Goal: Task Accomplishment & Management: Complete application form

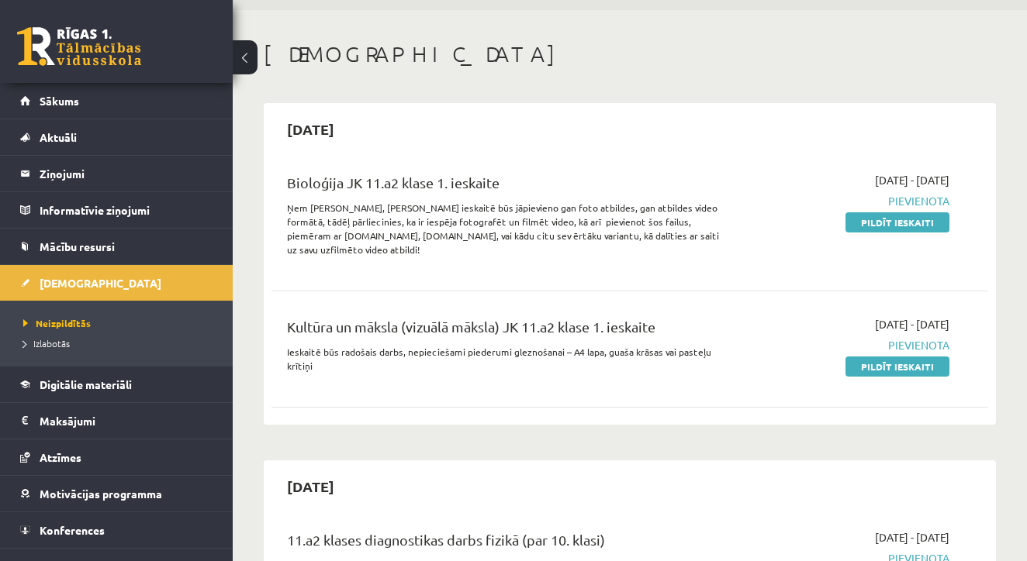
scroll to position [23, 0]
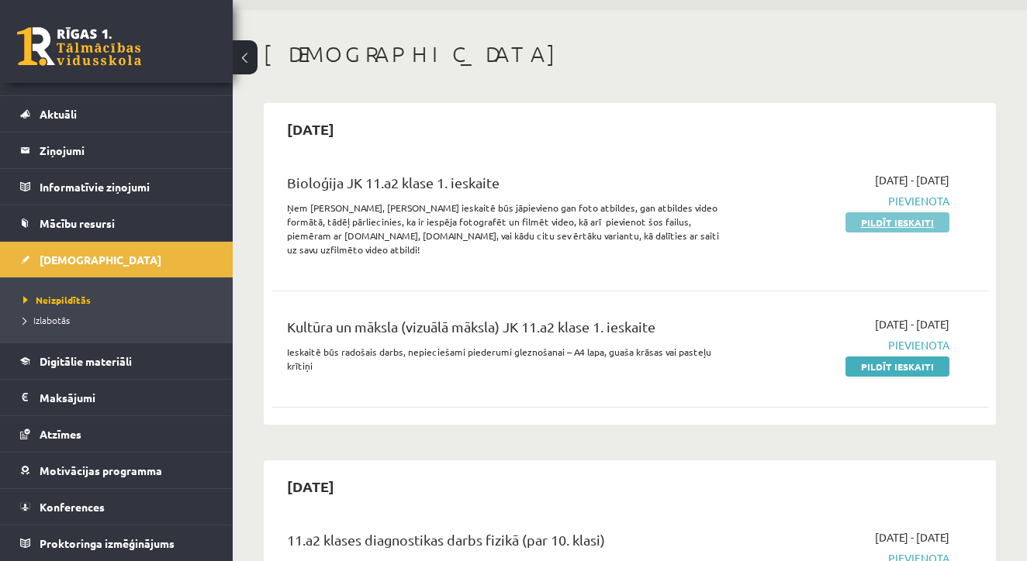
click at [876, 216] on link "Pildīt ieskaiti" at bounding box center [897, 222] width 104 height 20
drag, startPoint x: 425, startPoint y: 219, endPoint x: 490, endPoint y: 224, distance: 65.4
click at [490, 224] on p "Ņem vērā, ka šajā ieskaitē būs jāpievieno gan foto atbildes, gan atbildes video…" at bounding box center [503, 229] width 433 height 56
copy p "ēt un filmēt vid"
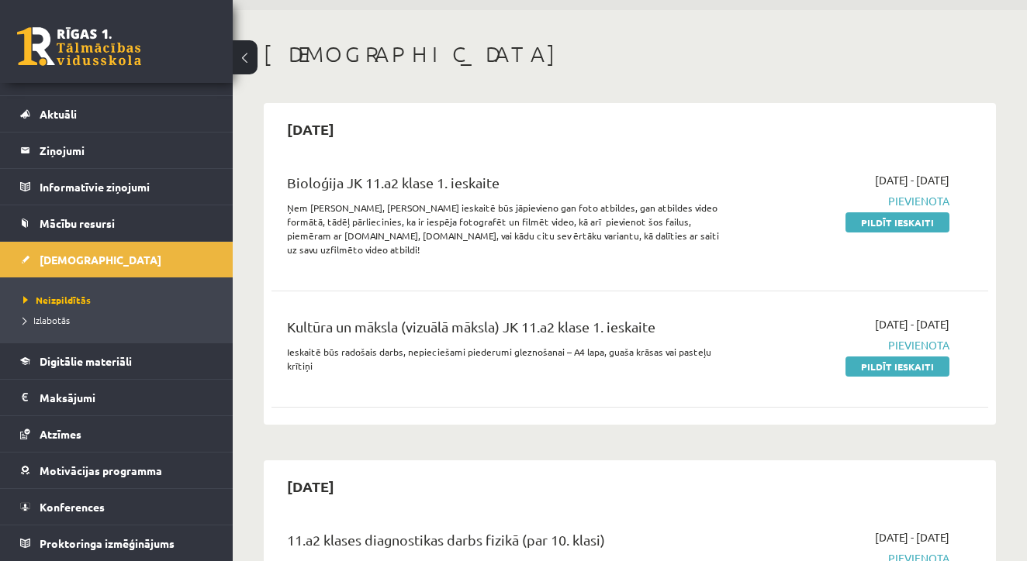
click at [911, 223] on link "Pildīt ieskaiti" at bounding box center [897, 222] width 104 height 20
click at [907, 222] on link "Pildīt ieskaiti" at bounding box center [897, 222] width 104 height 20
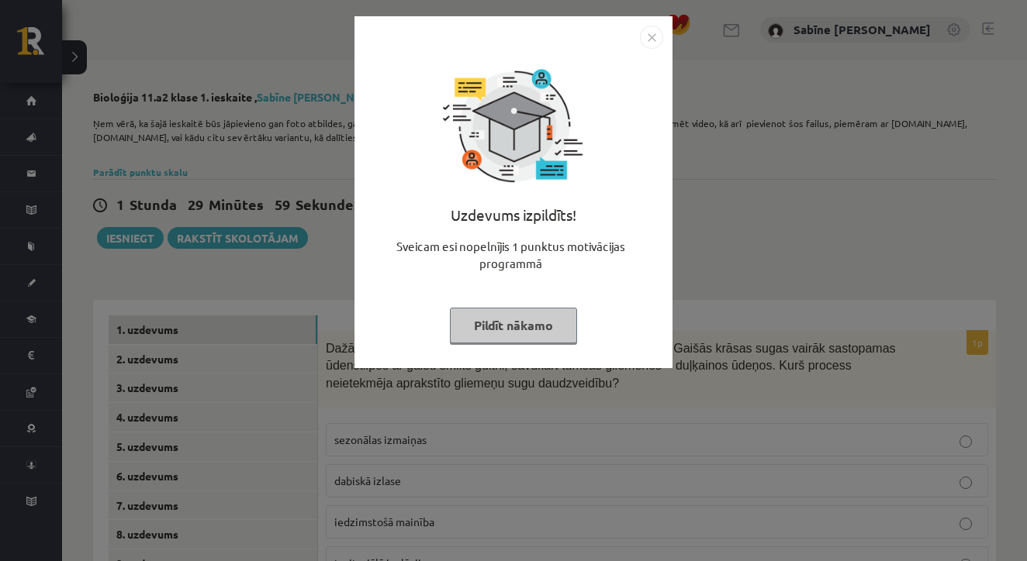
click at [512, 322] on button "Pildīt nākamo" at bounding box center [513, 326] width 127 height 36
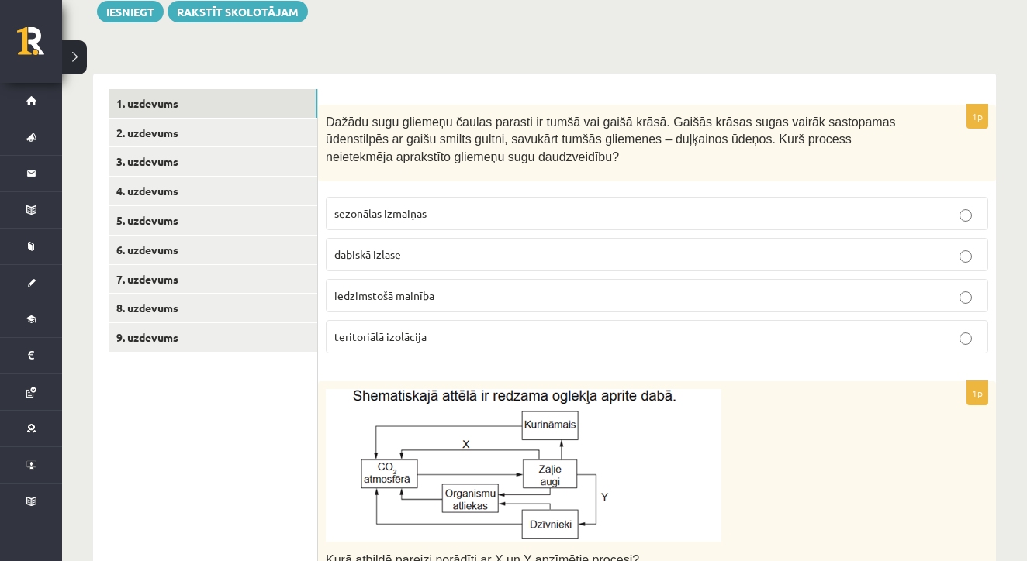
scroll to position [228, 0]
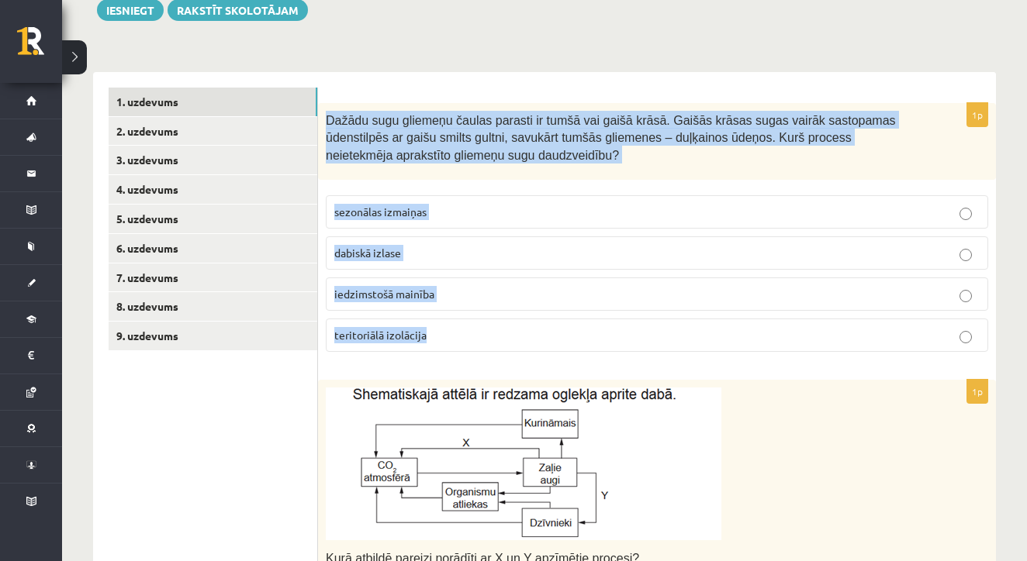
drag, startPoint x: 326, startPoint y: 119, endPoint x: 501, endPoint y: 350, distance: 290.0
click at [501, 350] on div "1p Dažādu sugu gliemeņu čaulas parasti ir tumšā vai gaišā krāsā. Gaišās krāsas …" at bounding box center [657, 233] width 678 height 261
copy div "Dažādu sugu gliemeņu čaulas parasti ir tumšā vai gaišā krāsā. Gaišās krāsas sug…"
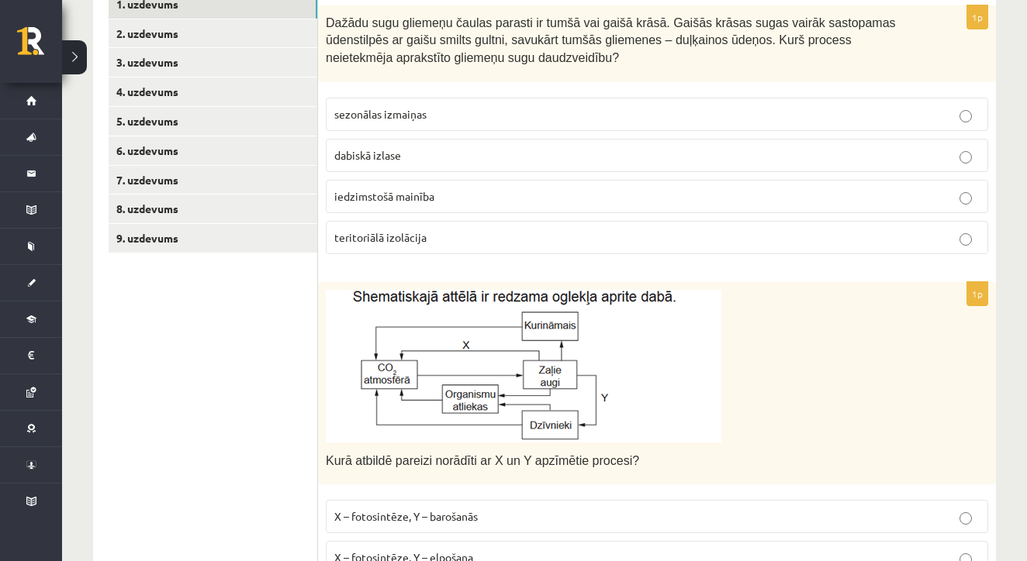
scroll to position [325, 0]
click at [461, 116] on p "sezonālas izmaiņas" at bounding box center [656, 115] width 645 height 16
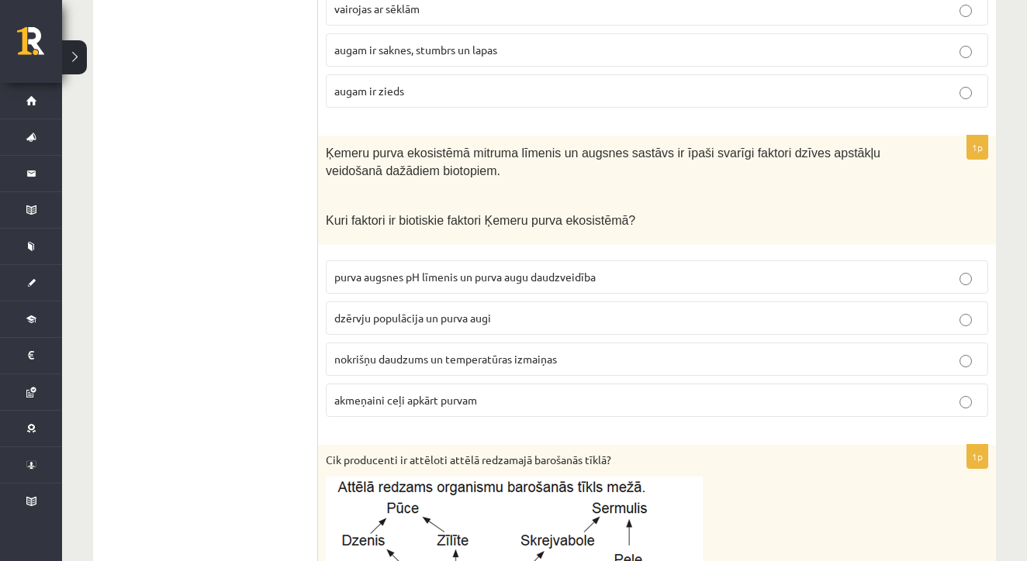
scroll to position [1975, 0]
click at [444, 311] on span "dzērvju populācija un purva augi" at bounding box center [412, 318] width 157 height 14
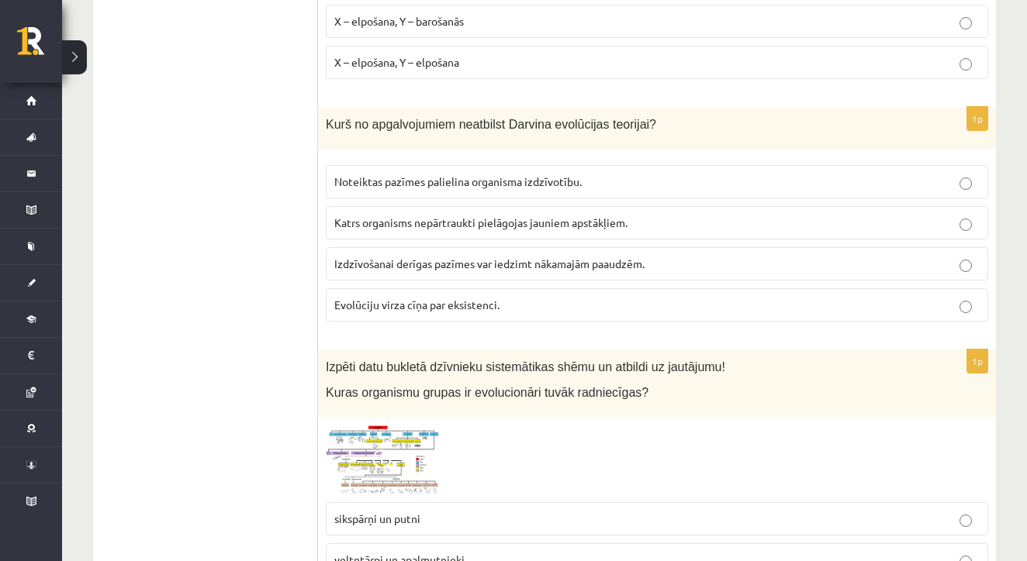
scroll to position [907, 0]
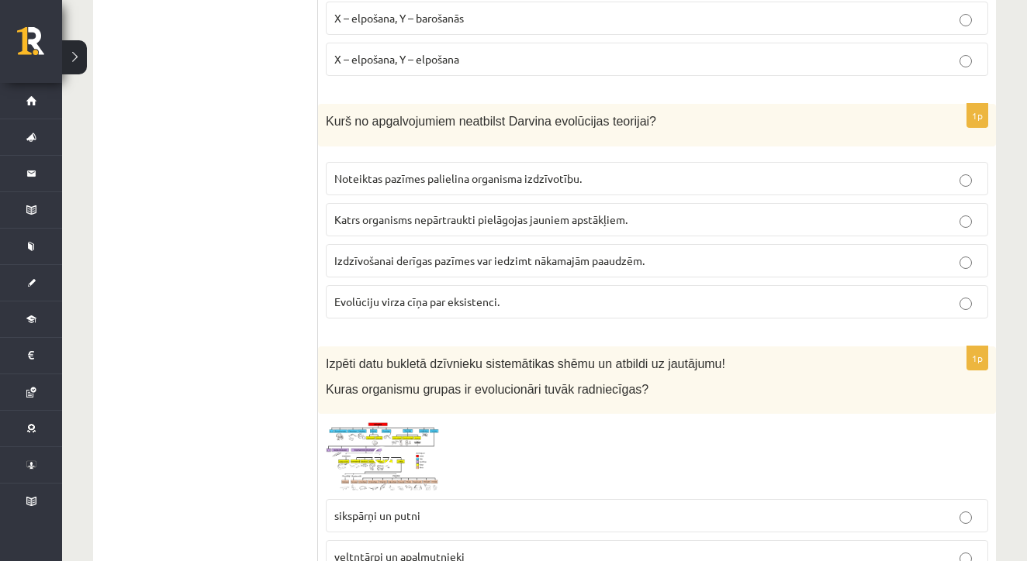
click at [488, 220] on span "Katrs organisms nepārtraukti pielāgojas jauniem apstākļiem." at bounding box center [480, 219] width 293 height 14
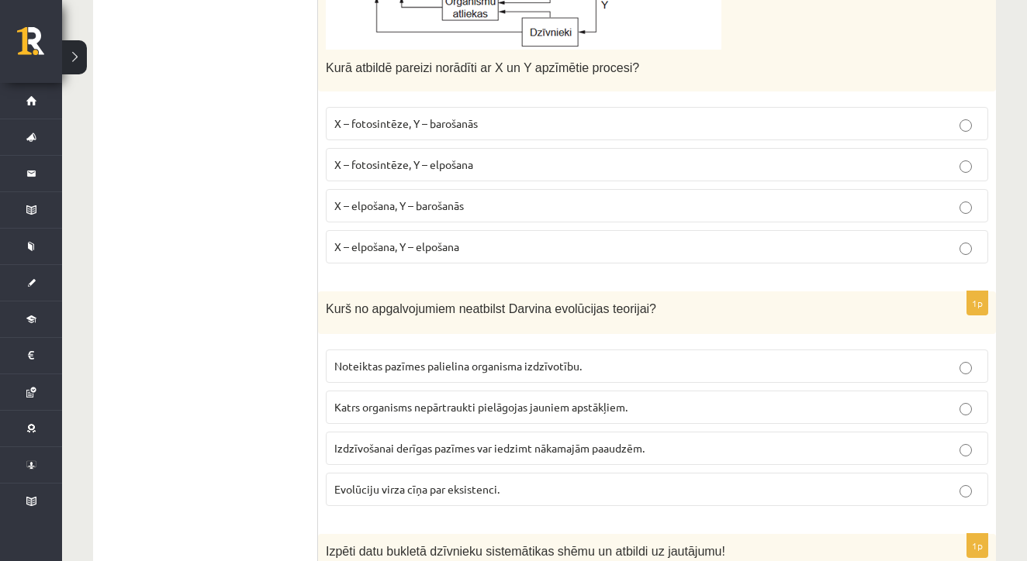
scroll to position [574, 0]
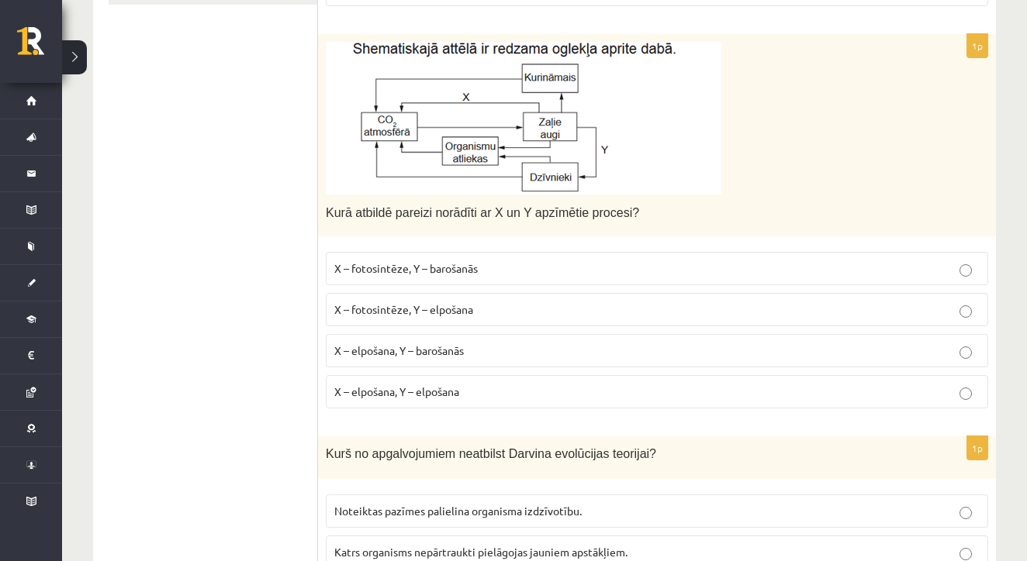
click at [471, 378] on label "X – elpošana, Y – elpošana" at bounding box center [657, 391] width 662 height 33
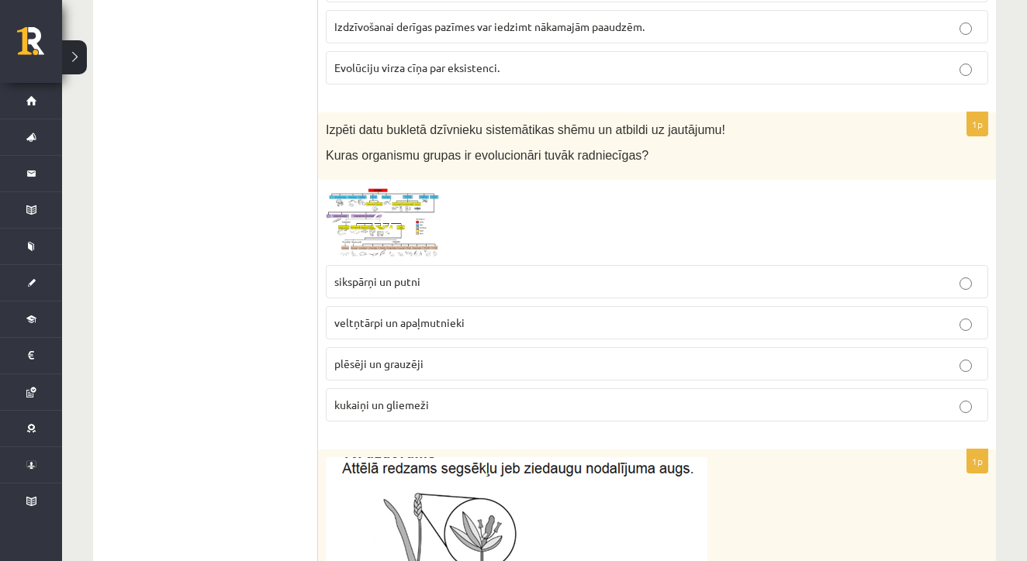
scroll to position [1142, 0]
click at [391, 219] on span at bounding box center [384, 223] width 25 height 25
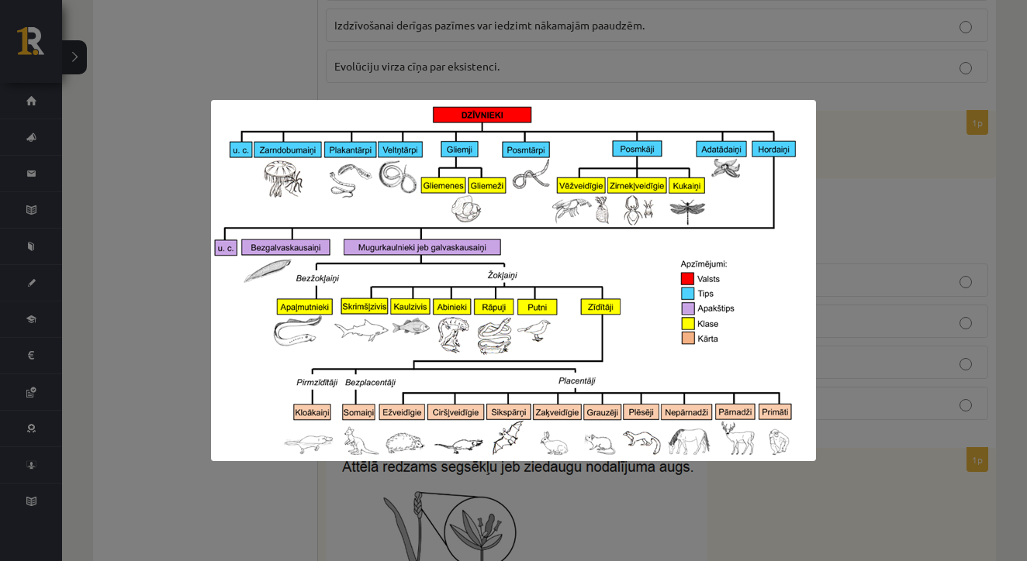
click at [900, 243] on div at bounding box center [513, 280] width 1027 height 561
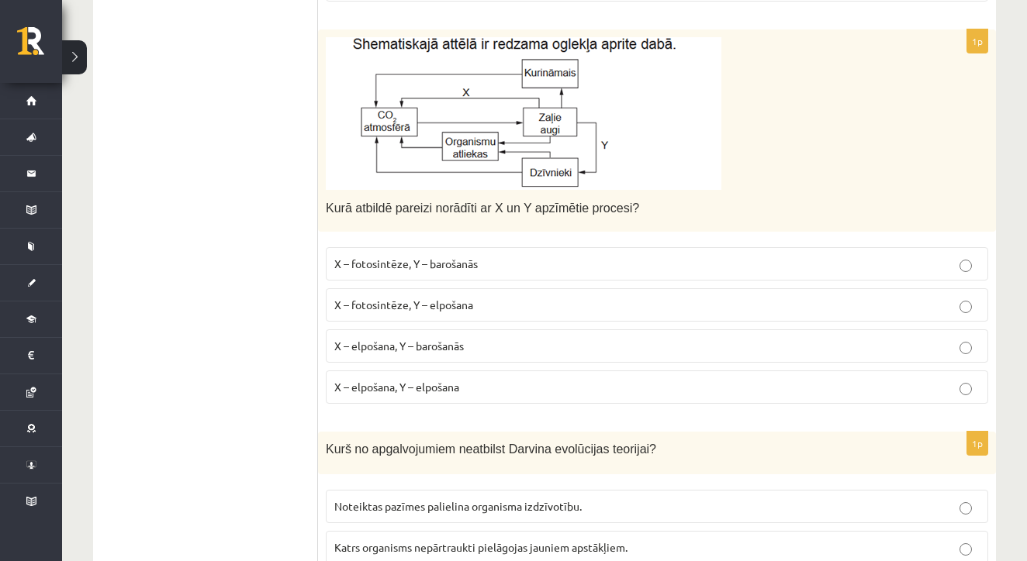
scroll to position [577, 0]
click at [489, 306] on p "X – fotosintēze, Y – elpošana" at bounding box center [656, 307] width 645 height 16
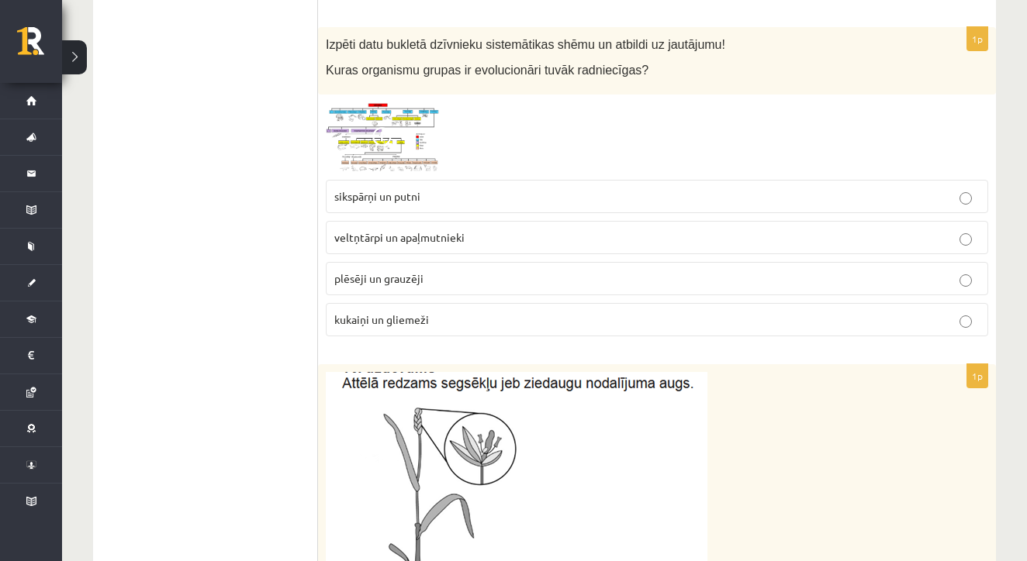
scroll to position [1225, 0]
click at [409, 131] on img at bounding box center [384, 138] width 116 height 70
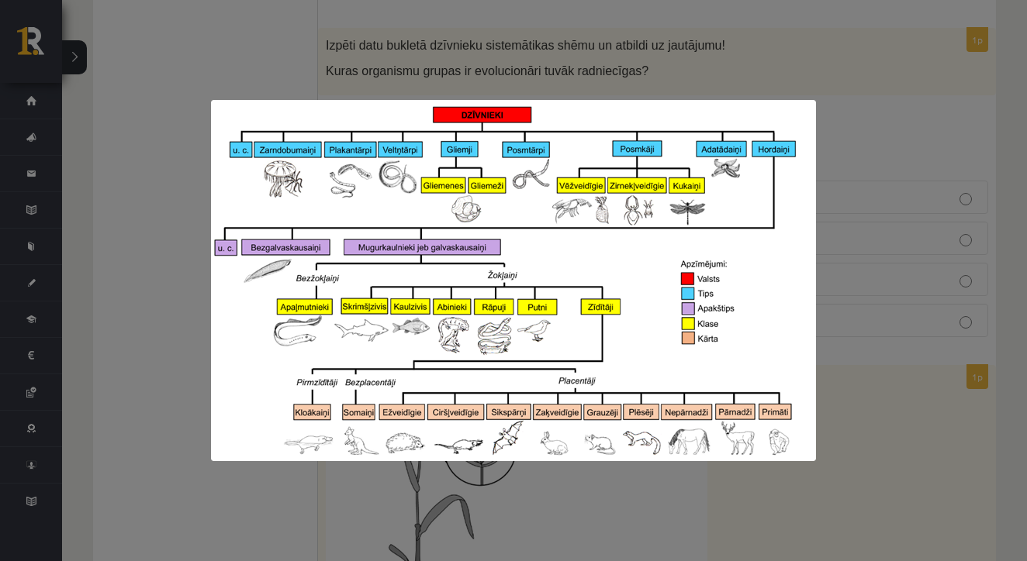
click at [850, 133] on div at bounding box center [513, 280] width 1027 height 561
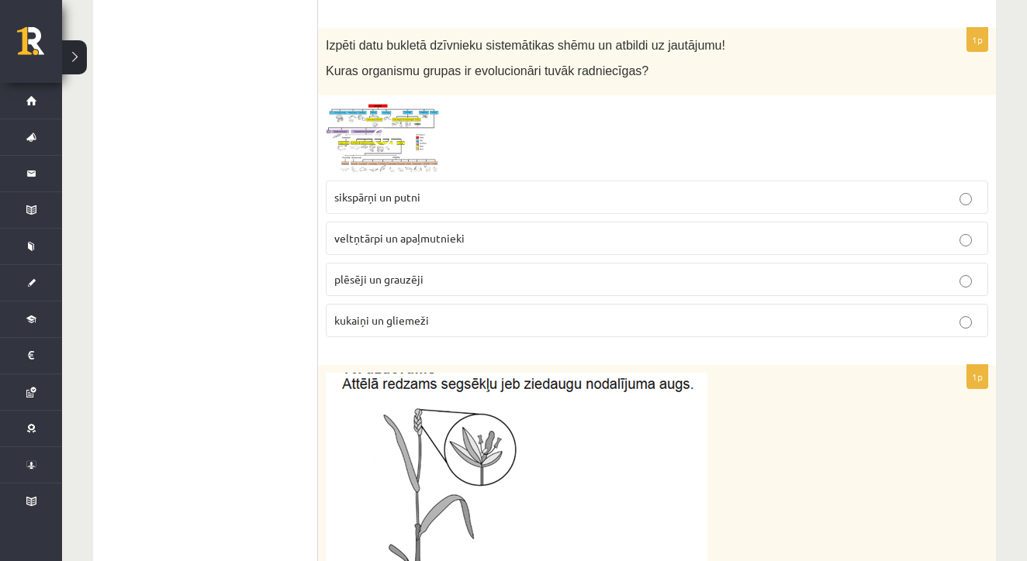
click at [399, 131] on img at bounding box center [384, 138] width 116 height 70
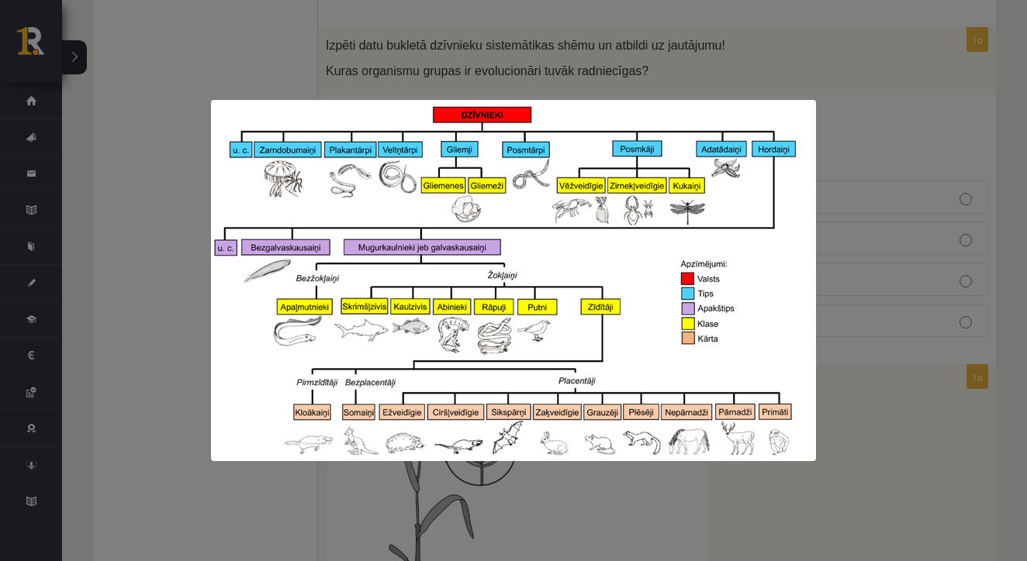
click at [684, 66] on div at bounding box center [513, 280] width 1027 height 561
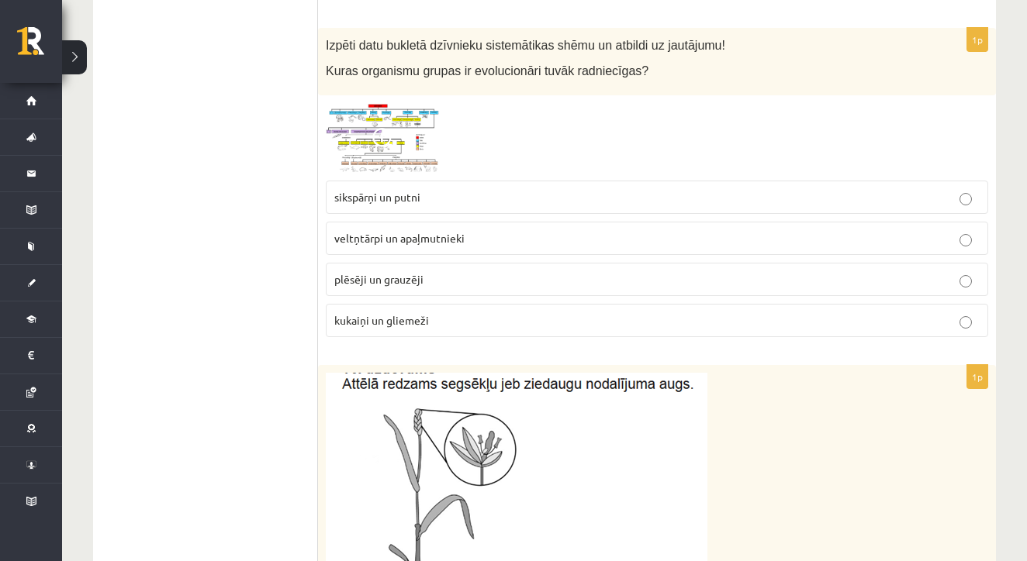
click at [406, 144] on img at bounding box center [384, 138] width 116 height 70
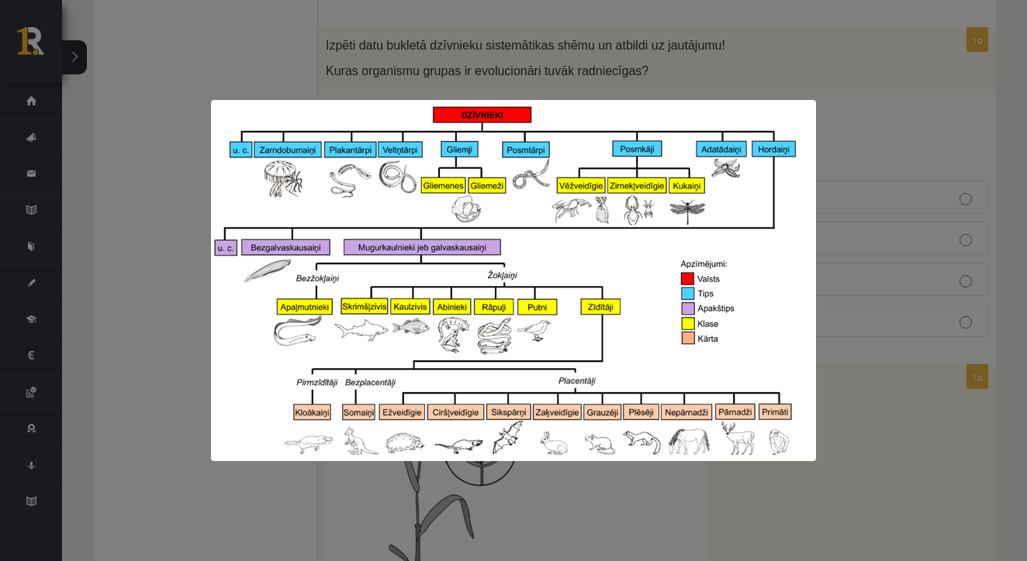
click at [851, 283] on div at bounding box center [513, 280] width 1027 height 561
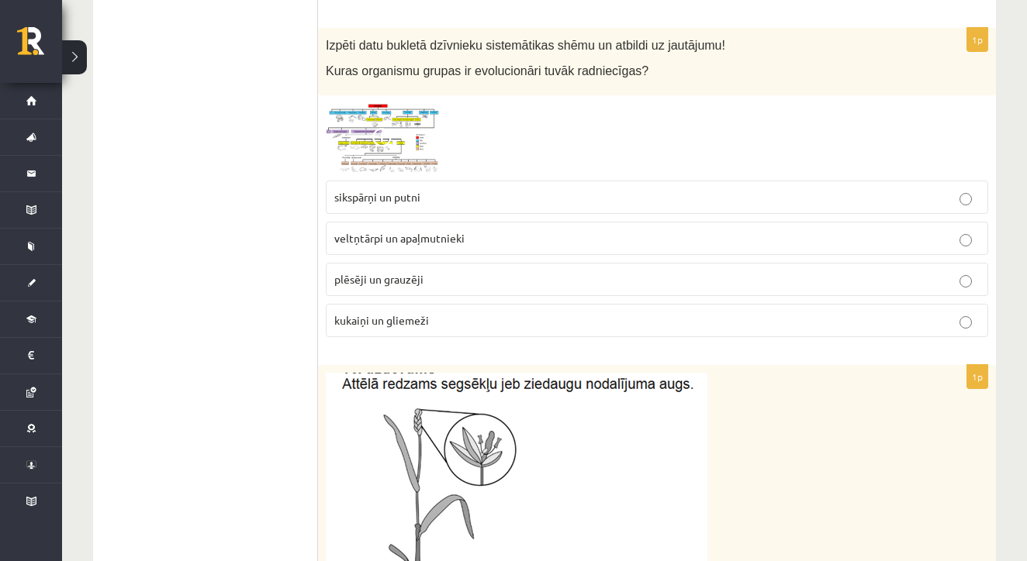
click at [529, 266] on label "plēsēji un grauzēji" at bounding box center [657, 279] width 662 height 33
click at [409, 127] on img at bounding box center [384, 138] width 116 height 70
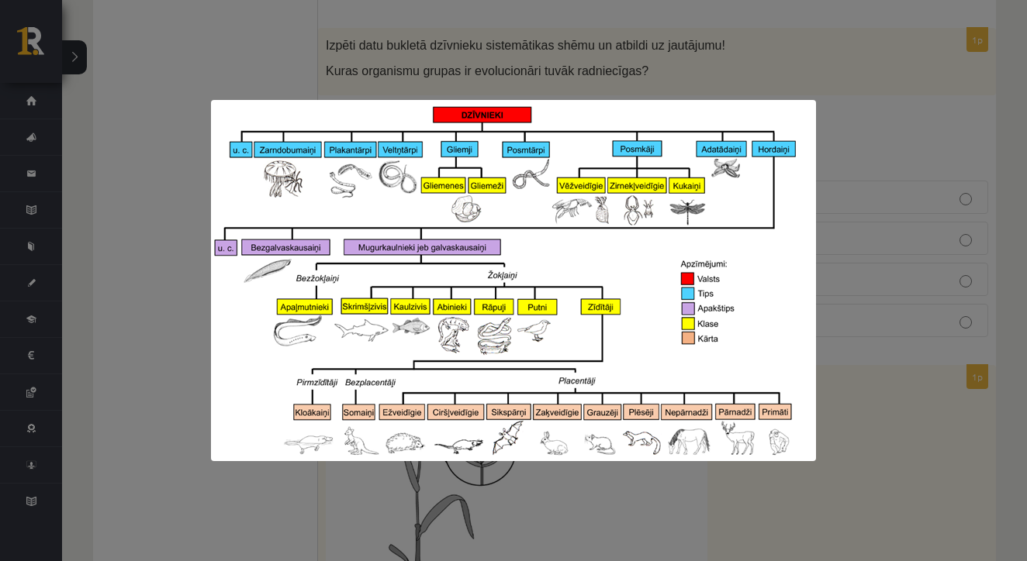
click at [848, 178] on div at bounding box center [513, 280] width 1027 height 561
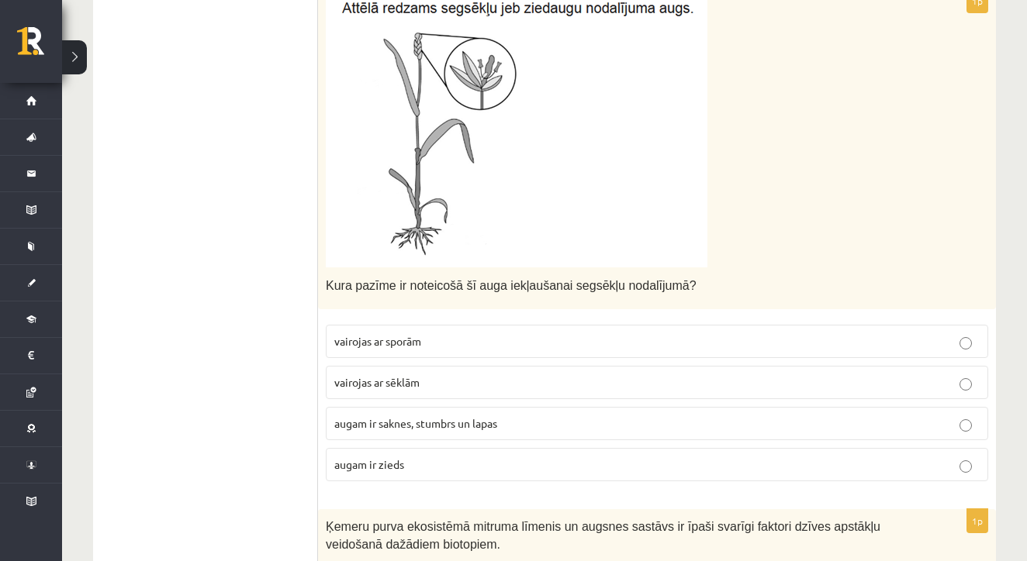
scroll to position [1566, 0]
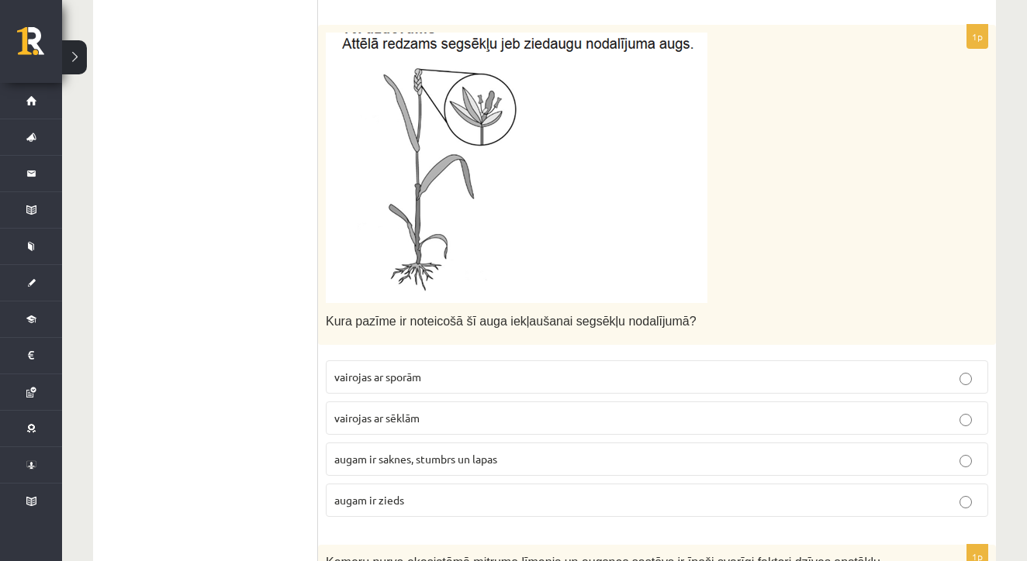
click at [431, 493] on p "augam ir zieds" at bounding box center [656, 500] width 645 height 16
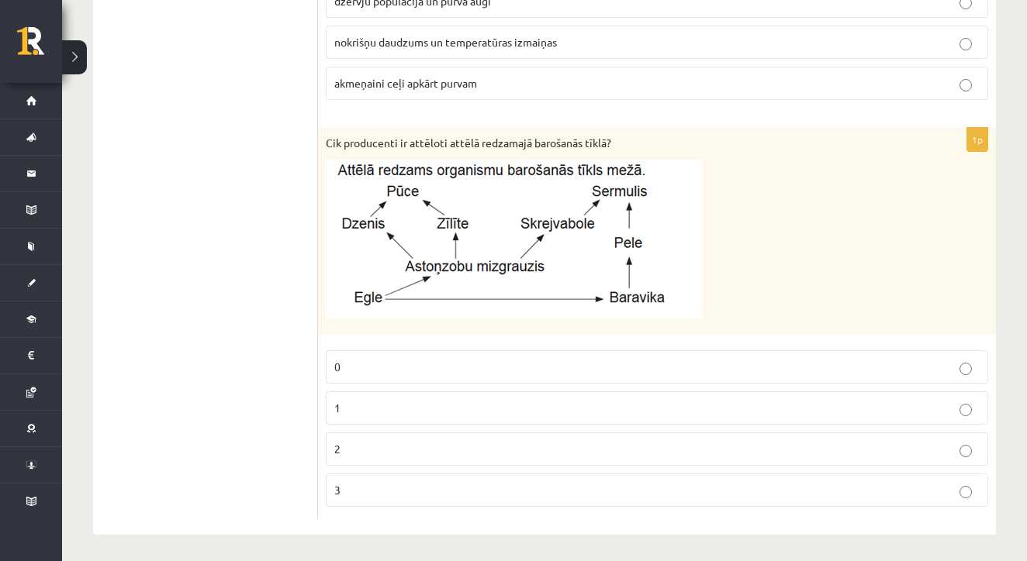
scroll to position [2291, 0]
click at [389, 451] on p "2" at bounding box center [656, 450] width 645 height 16
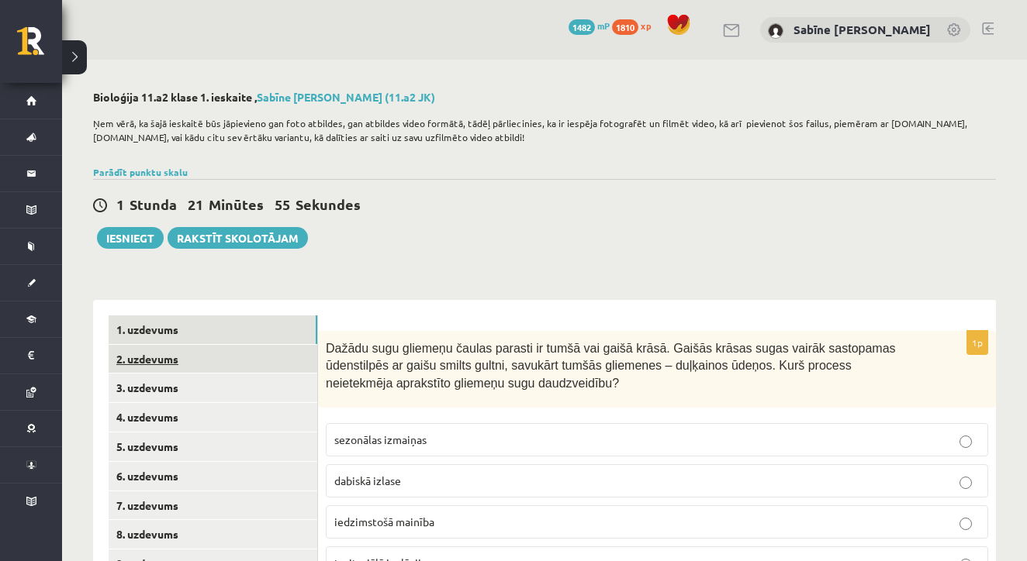
scroll to position [0, 0]
click at [180, 357] on link "2. uzdevums" at bounding box center [213, 359] width 209 height 29
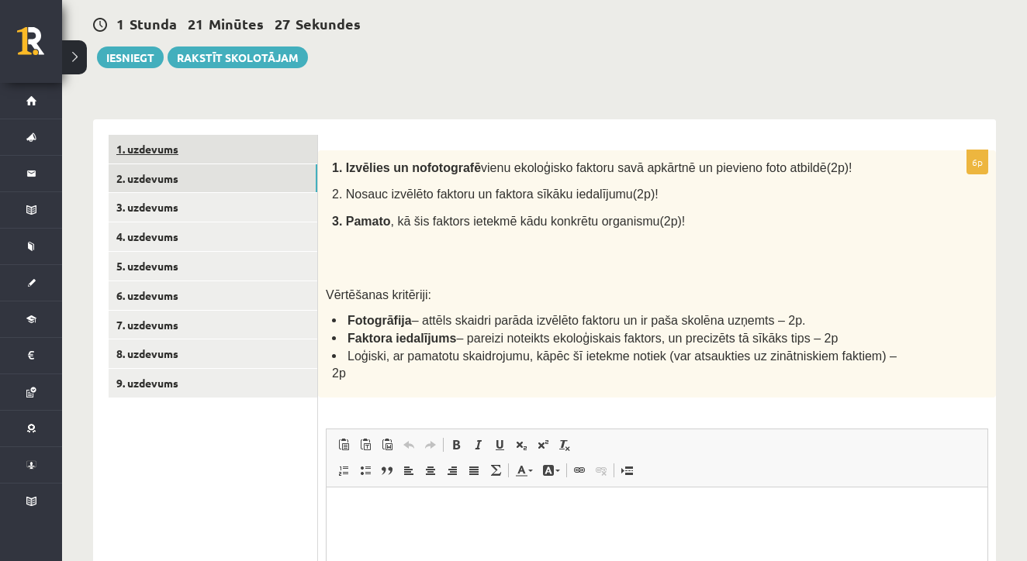
click at [260, 143] on link "1. uzdevums" at bounding box center [213, 149] width 209 height 29
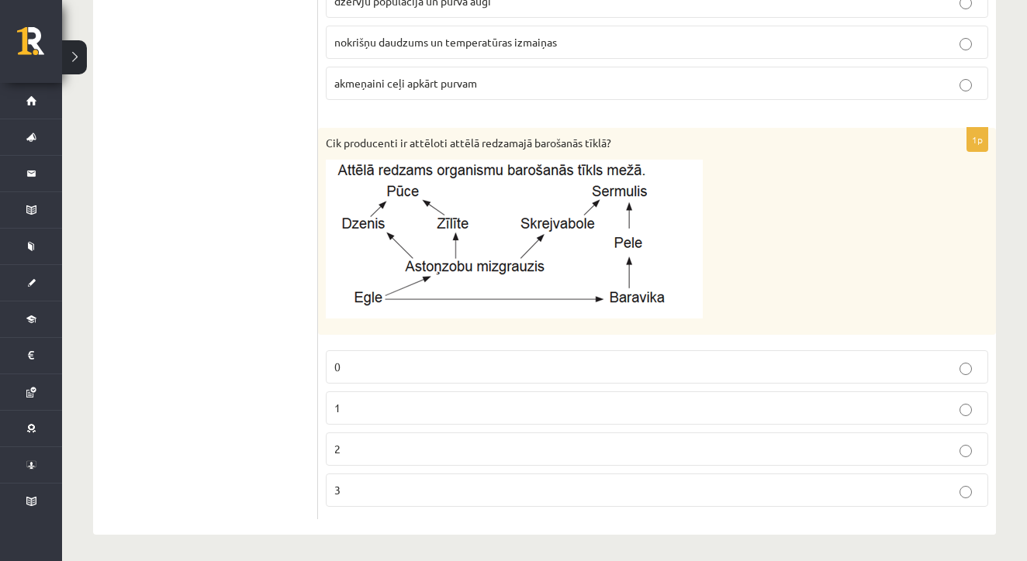
click at [430, 400] on p "1" at bounding box center [656, 408] width 645 height 16
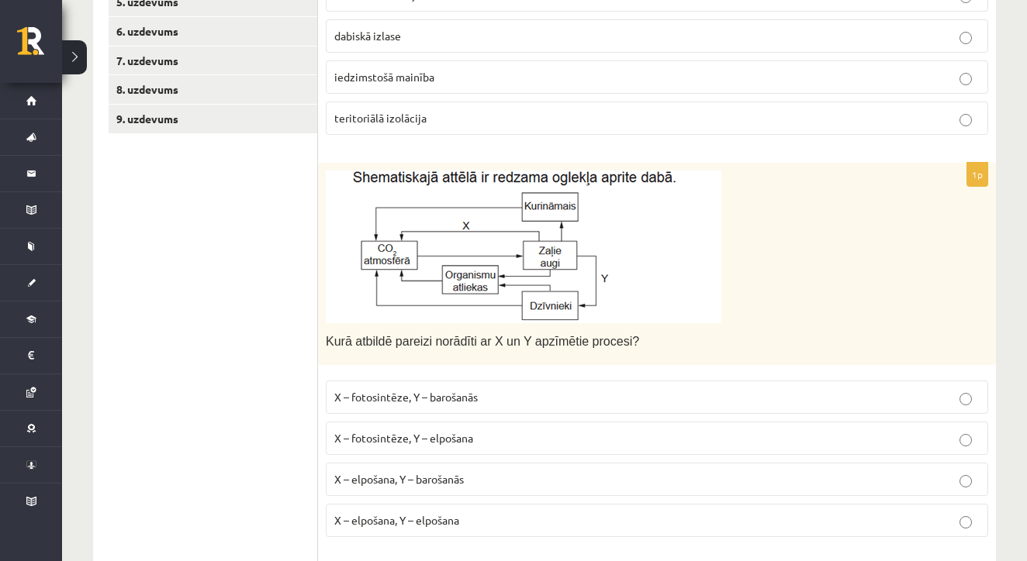
scroll to position [259, 0]
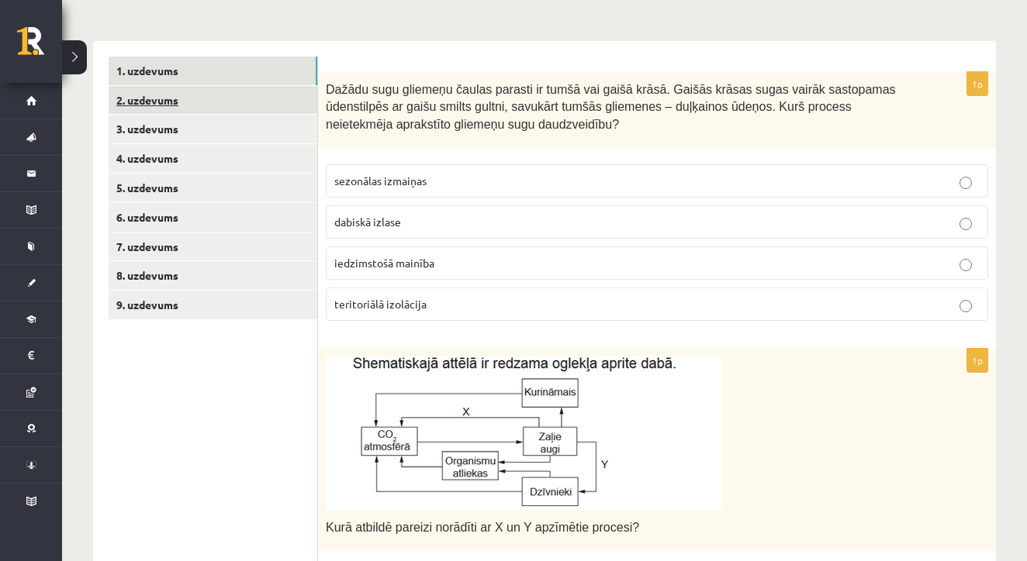
click at [167, 93] on link "2. uzdevums" at bounding box center [213, 100] width 209 height 29
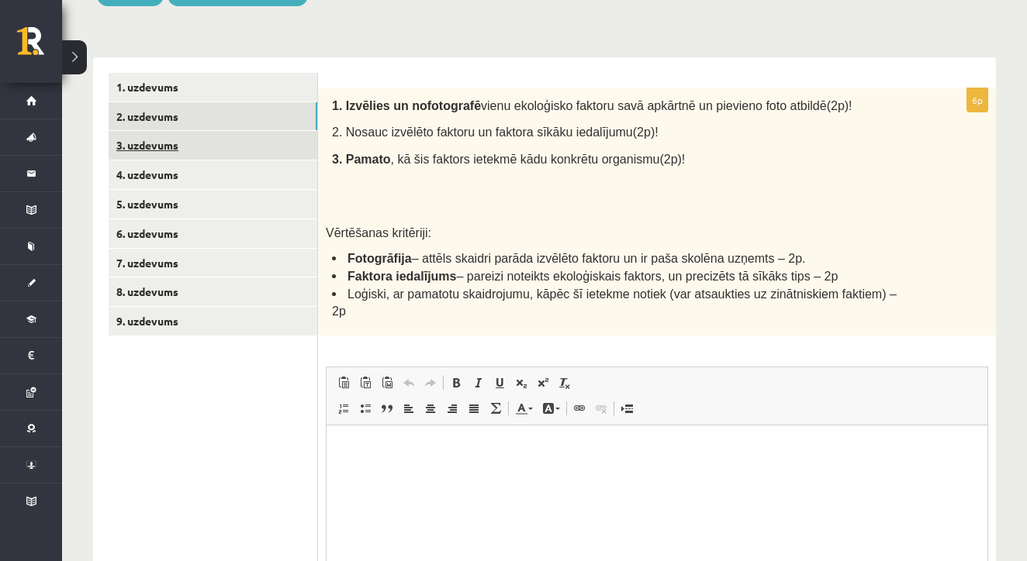
scroll to position [0, 0]
click at [152, 112] on link "2. uzdevums" at bounding box center [213, 116] width 209 height 29
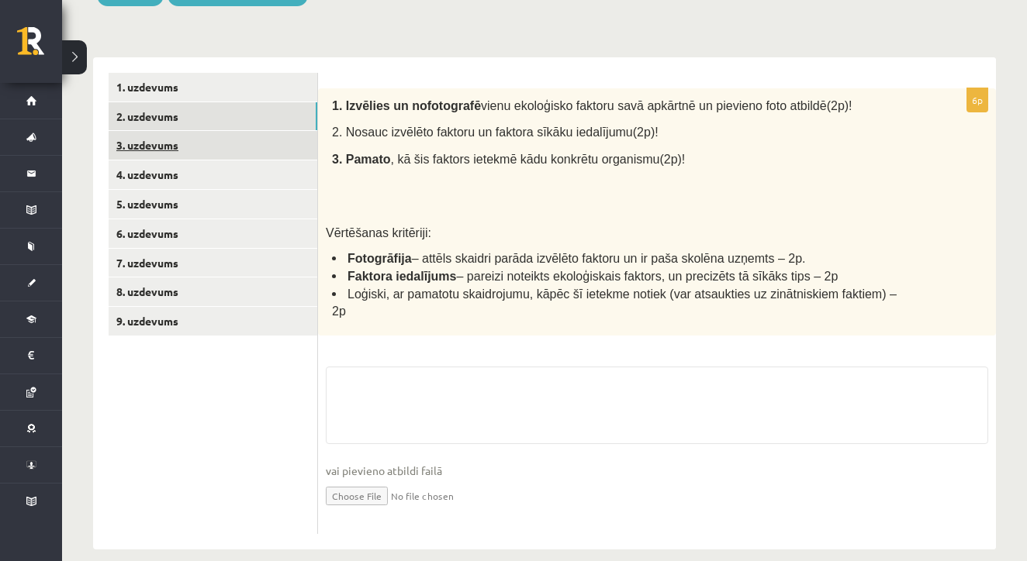
click at [144, 148] on link "3. uzdevums" at bounding box center [213, 145] width 209 height 29
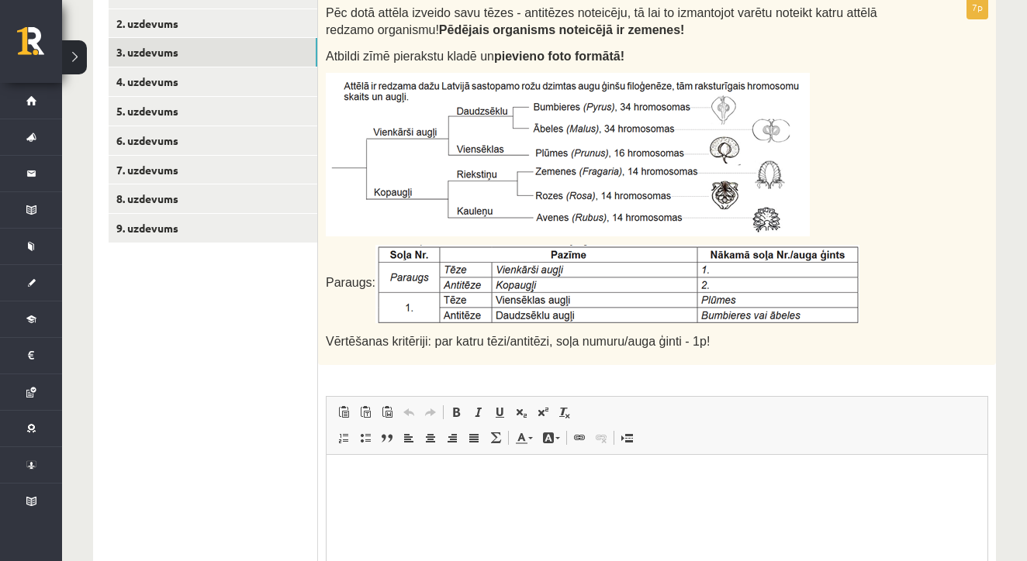
scroll to position [222, 0]
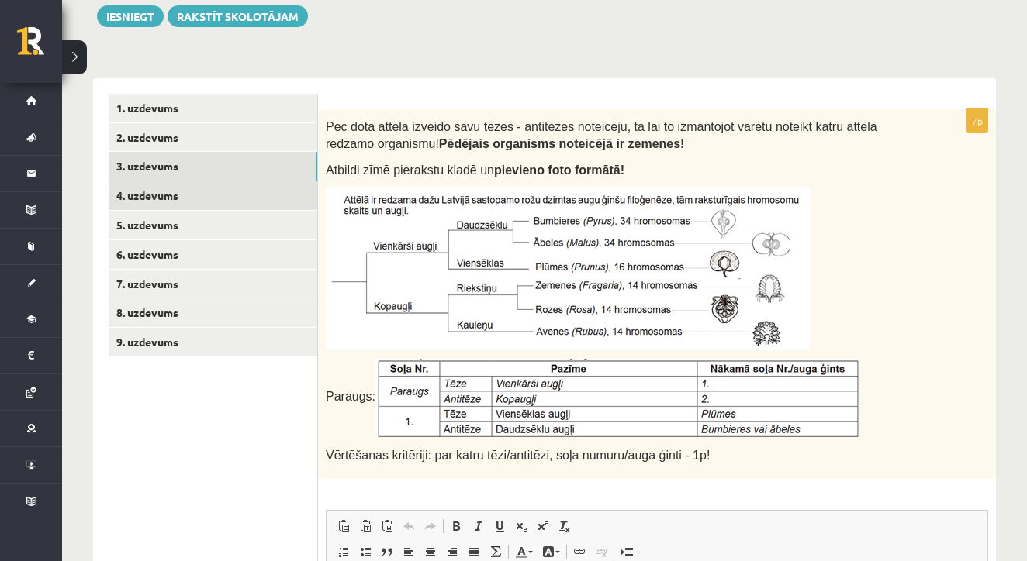
click at [153, 195] on link "4. uzdevums" at bounding box center [213, 195] width 209 height 29
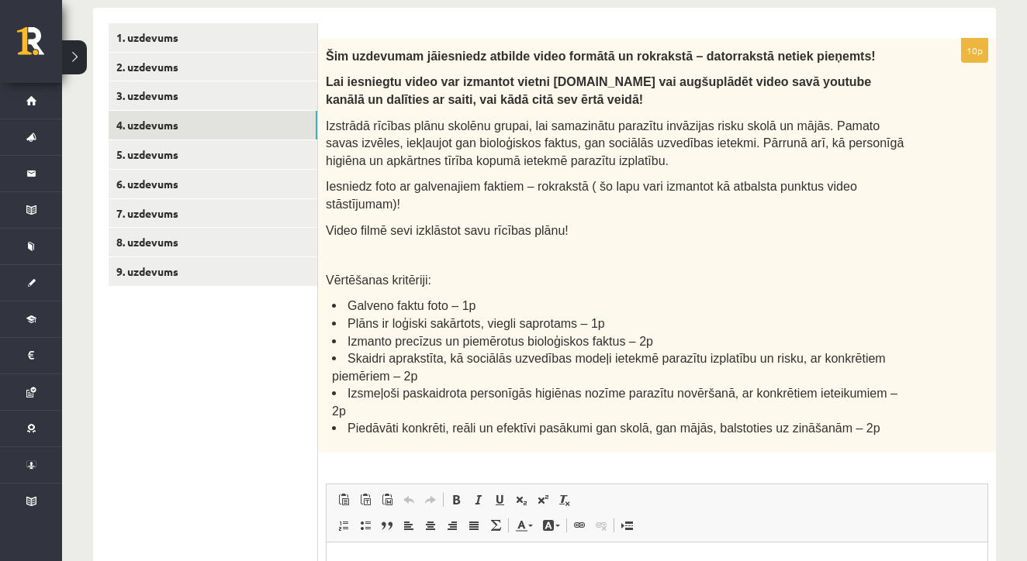
scroll to position [298, 0]
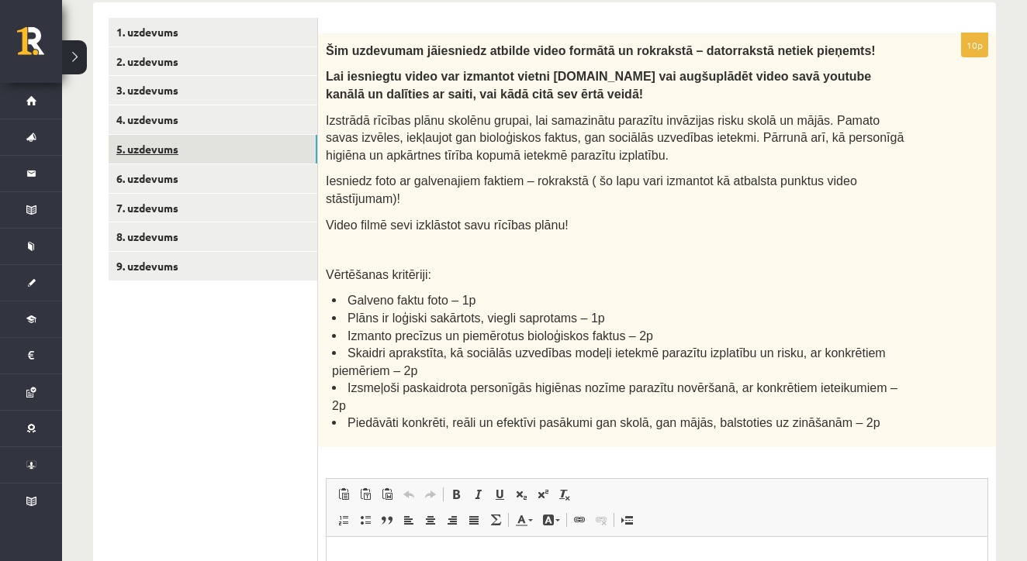
click at [159, 151] on link "5. uzdevums" at bounding box center [213, 149] width 209 height 29
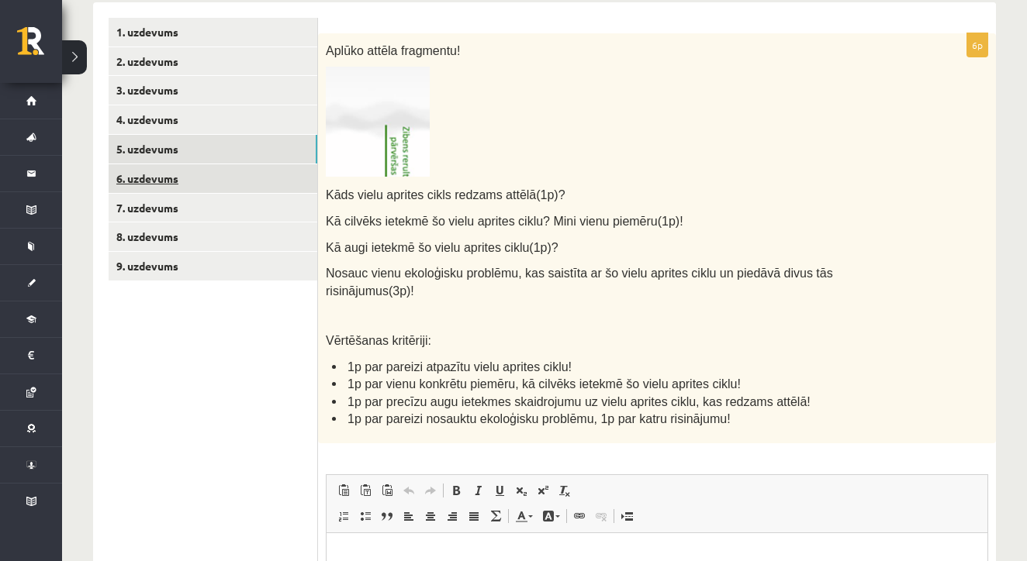
scroll to position [0, 0]
click at [177, 174] on link "6. uzdevums" at bounding box center [213, 178] width 209 height 29
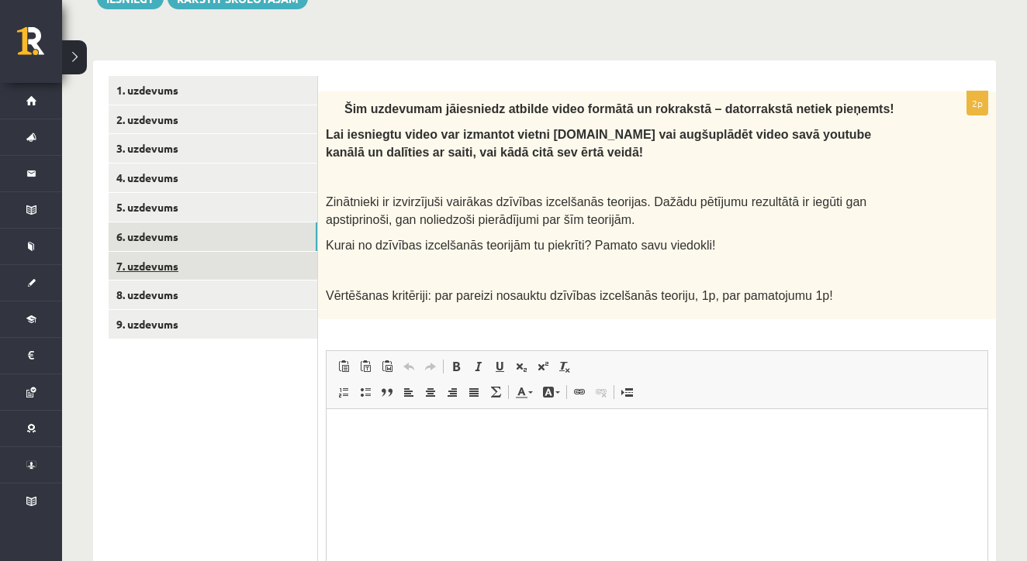
click at [150, 263] on link "7. uzdevums" at bounding box center [213, 266] width 209 height 29
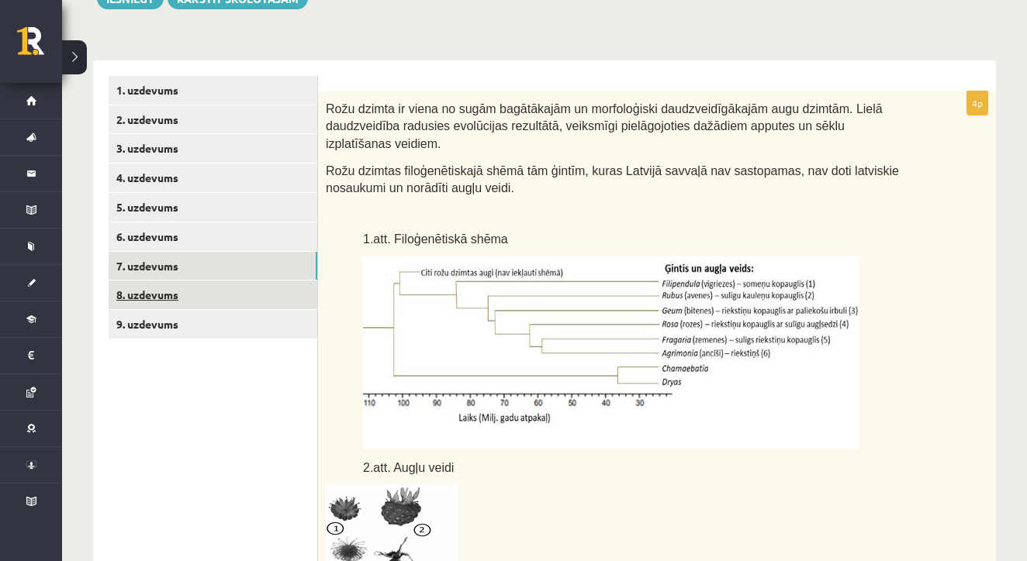
click at [153, 286] on link "8. uzdevums" at bounding box center [213, 295] width 209 height 29
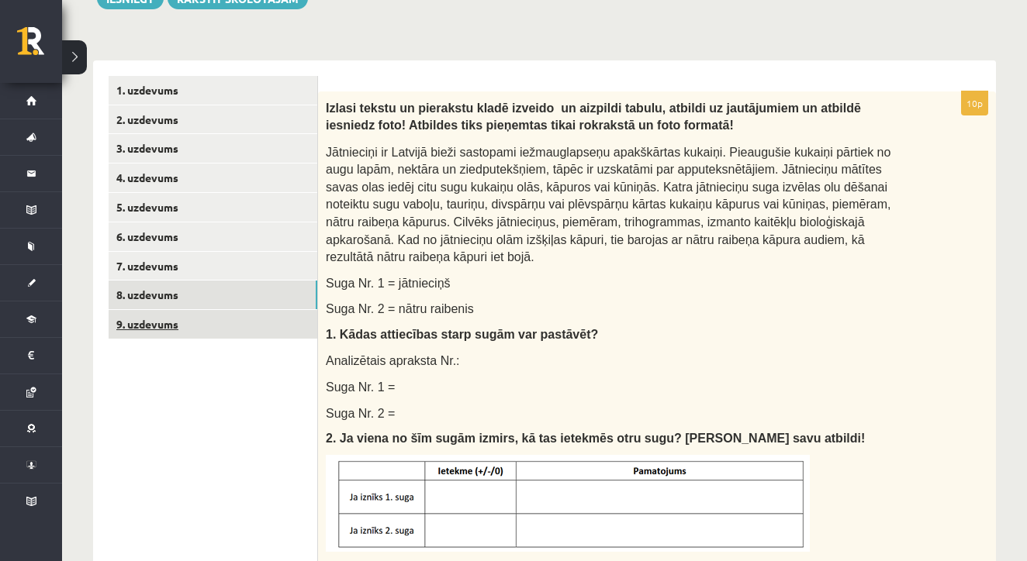
click at [124, 322] on link "9. uzdevums" at bounding box center [213, 324] width 209 height 29
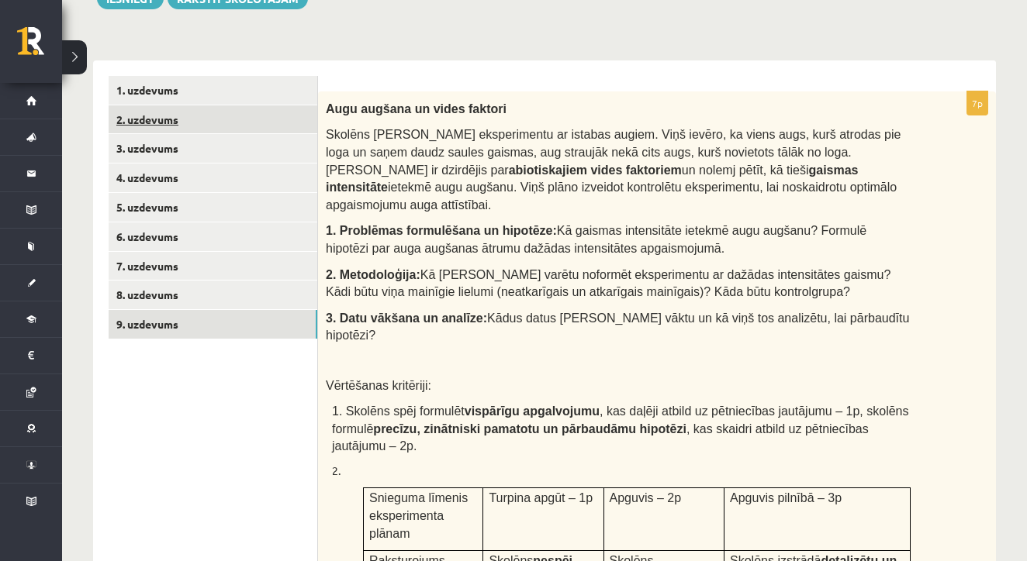
click at [172, 119] on link "2. uzdevums" at bounding box center [213, 119] width 209 height 29
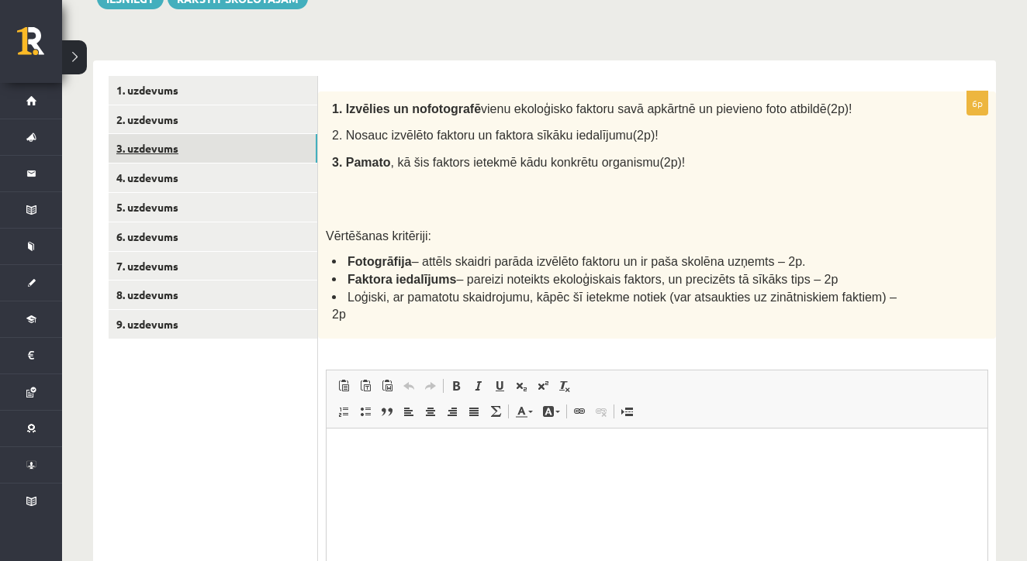
click at [166, 149] on link "3. uzdevums" at bounding box center [213, 148] width 209 height 29
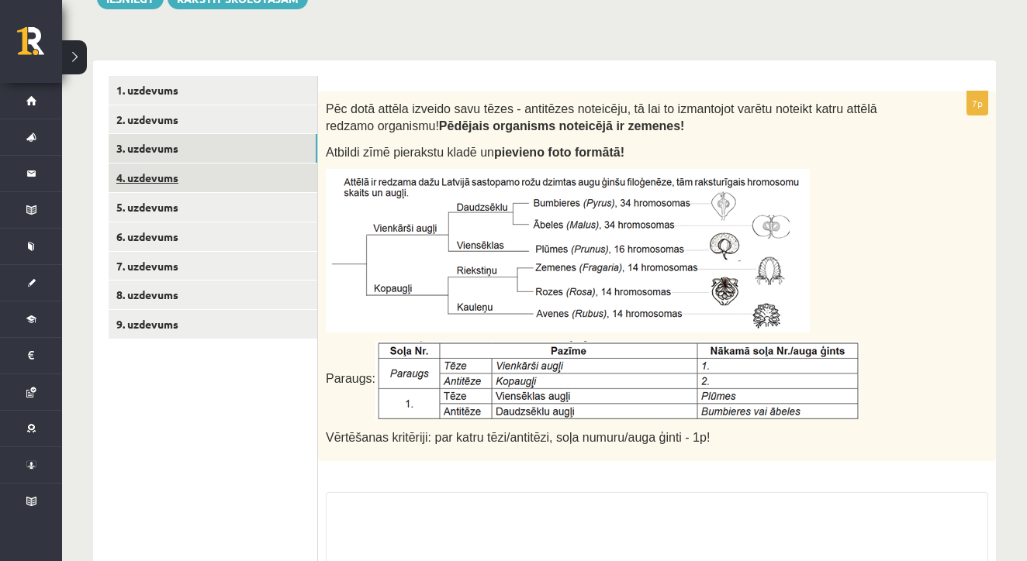
click at [131, 169] on link "4. uzdevums" at bounding box center [213, 178] width 209 height 29
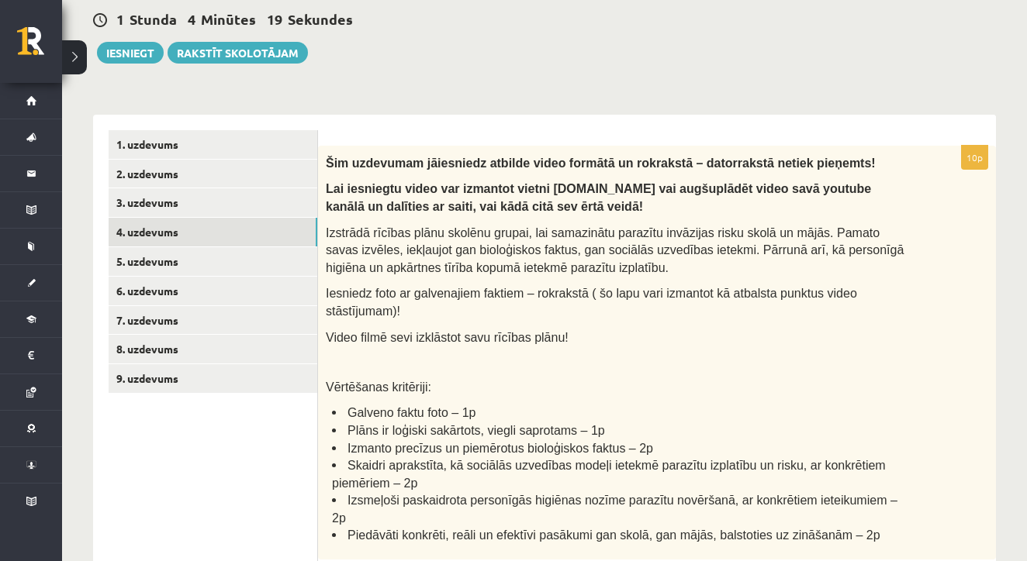
scroll to position [190, 0]
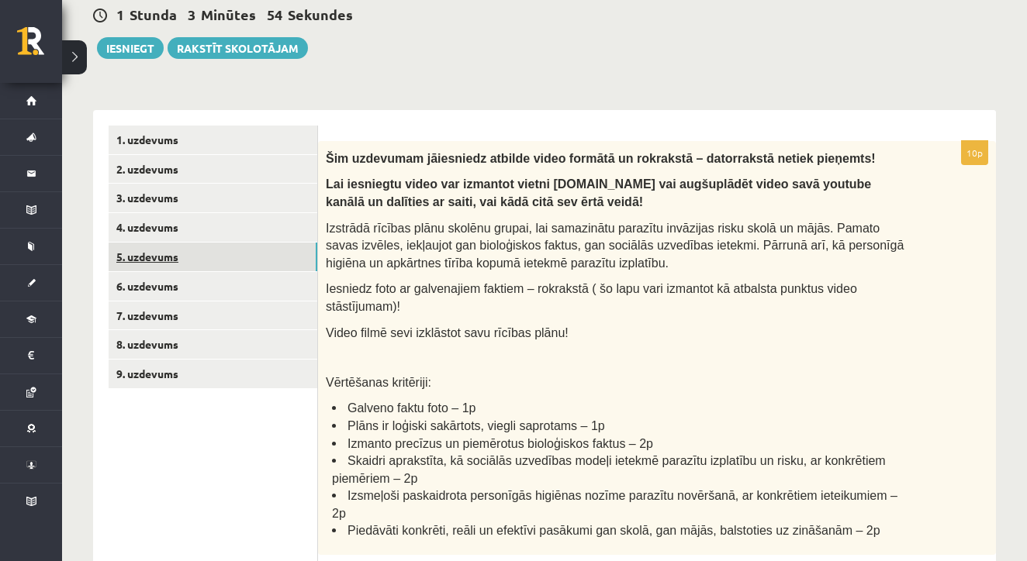
click at [174, 247] on link "5. uzdevums" at bounding box center [213, 257] width 209 height 29
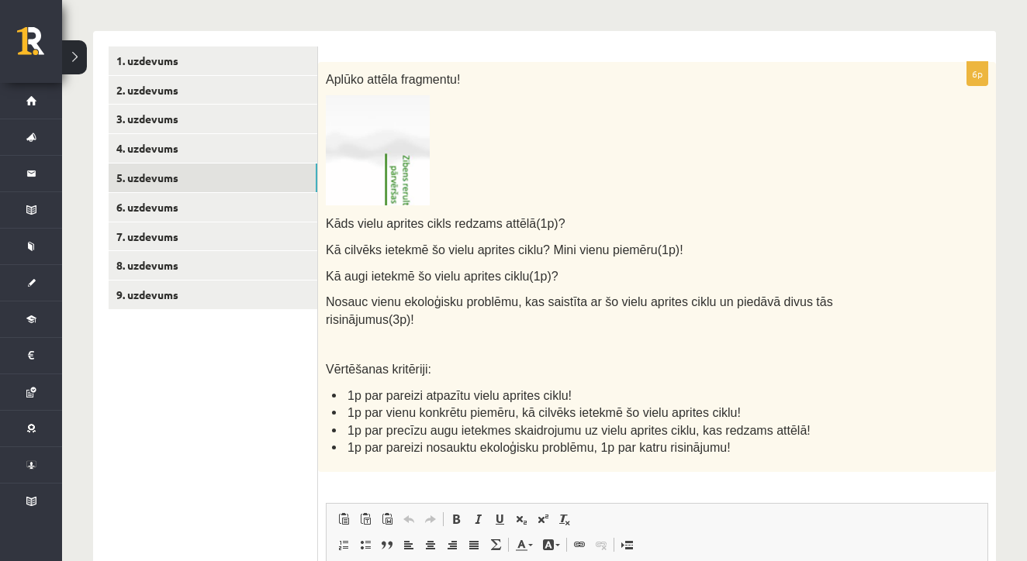
scroll to position [270, 0]
click at [410, 188] on img at bounding box center [378, 150] width 104 height 110
click at [393, 153] on img at bounding box center [378, 150] width 104 height 110
click at [411, 163] on img at bounding box center [378, 150] width 104 height 110
click at [383, 170] on img at bounding box center [378, 150] width 104 height 110
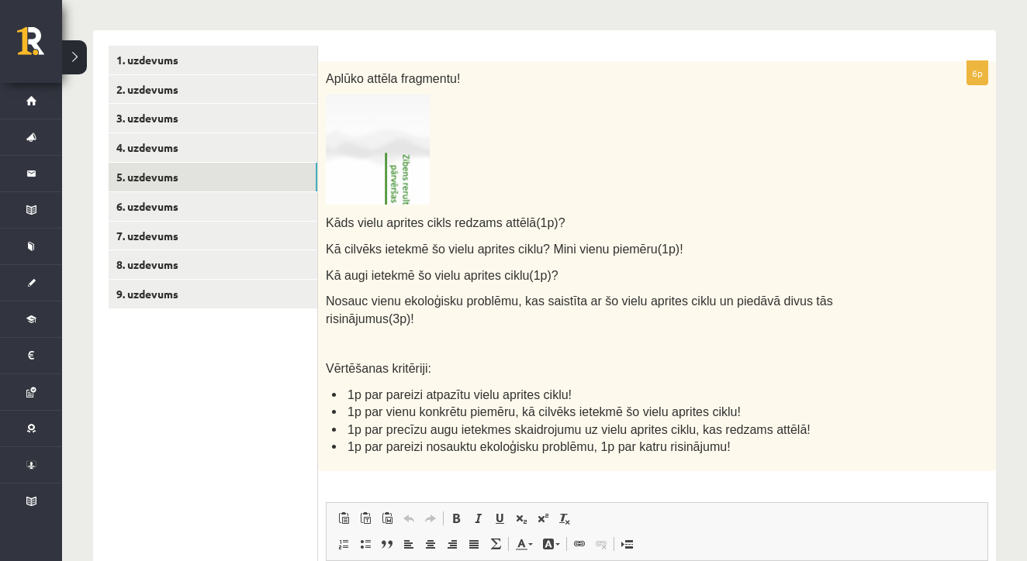
click at [383, 182] on img at bounding box center [378, 150] width 104 height 110
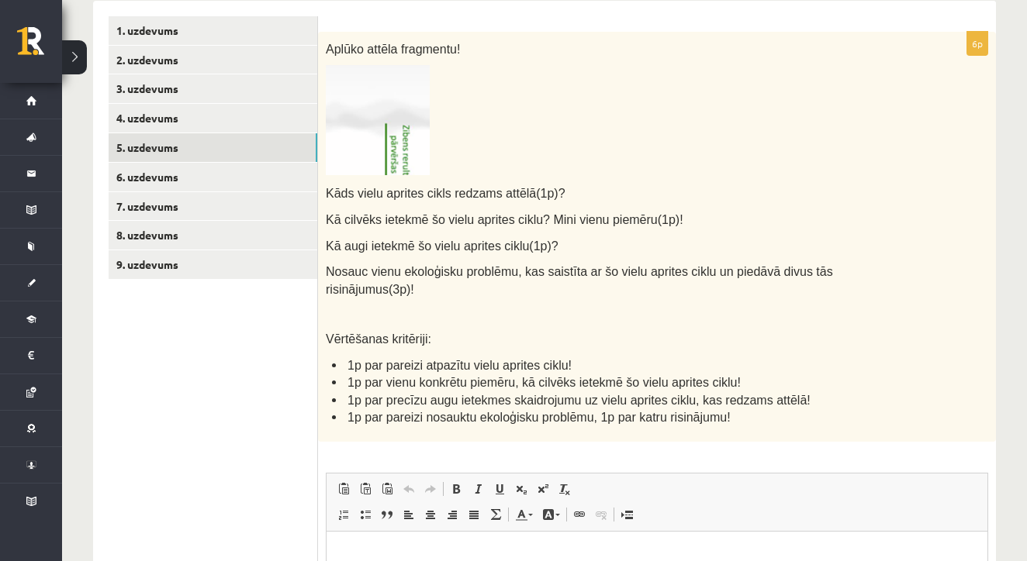
scroll to position [301, 0]
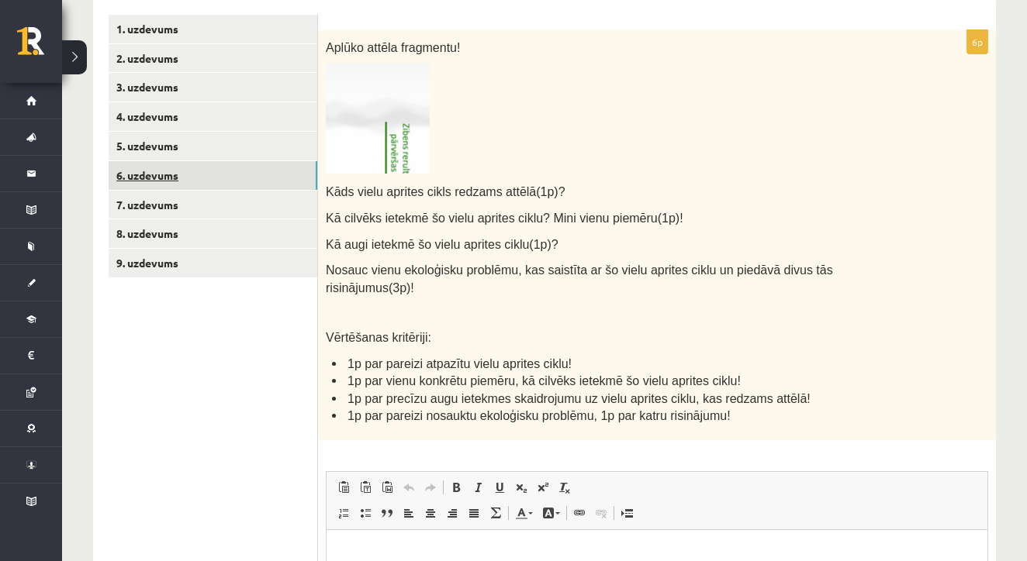
click at [236, 164] on link "6. uzdevums" at bounding box center [213, 175] width 209 height 29
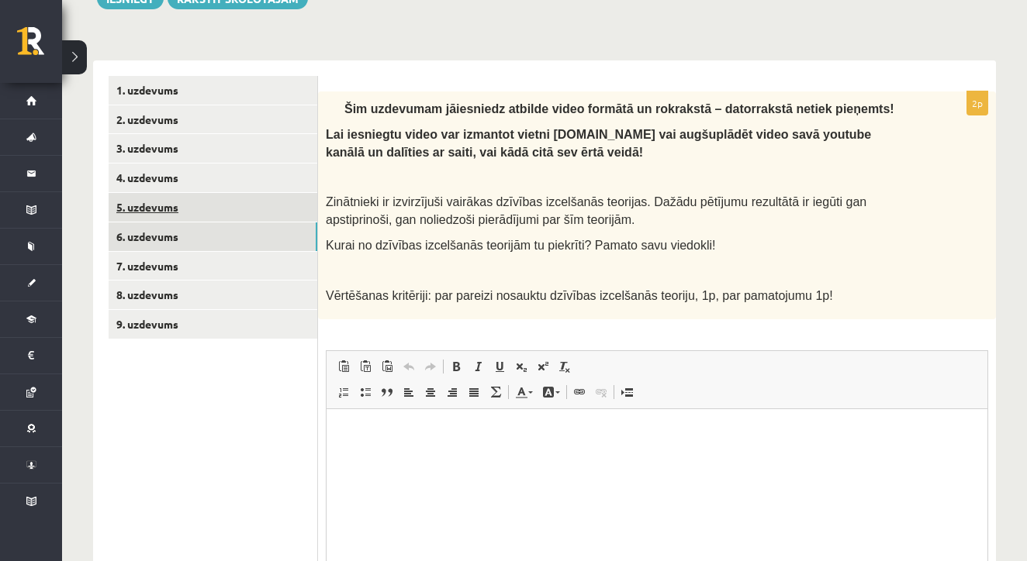
scroll to position [0, 0]
click at [168, 175] on link "4. uzdevums" at bounding box center [213, 178] width 209 height 29
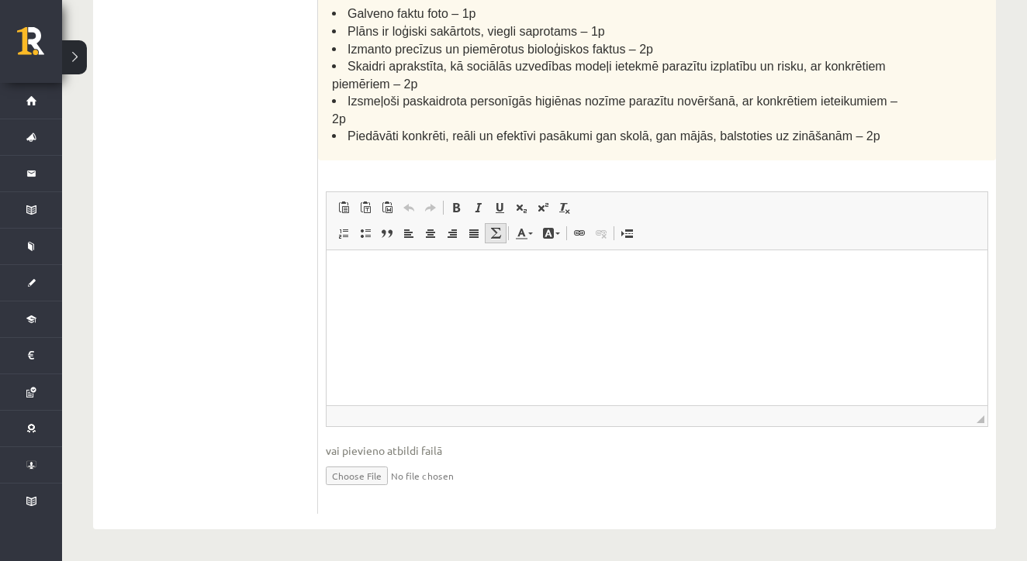
scroll to position [578, 0]
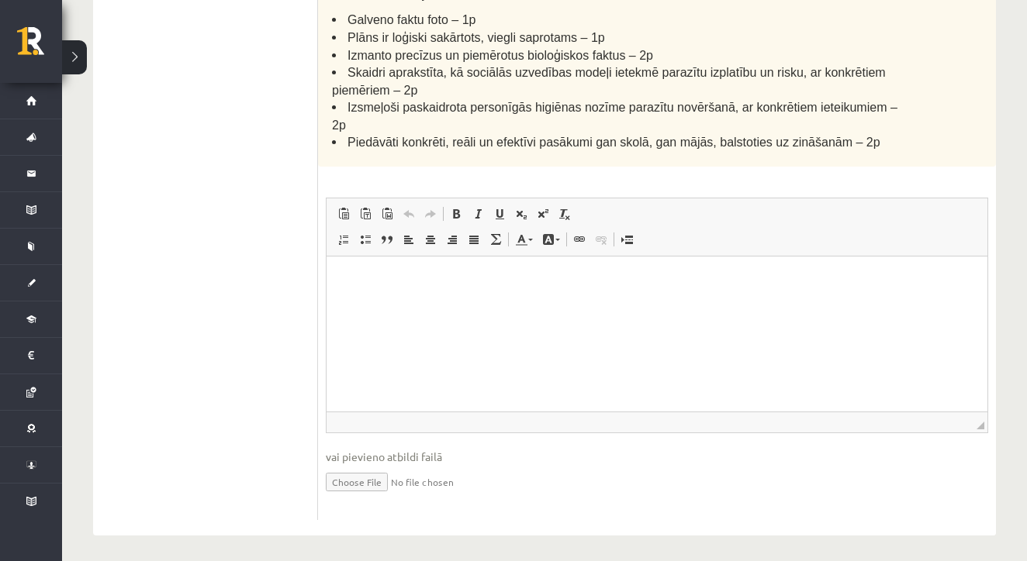
click at [370, 477] on input "file" at bounding box center [657, 481] width 662 height 32
type input "**********"
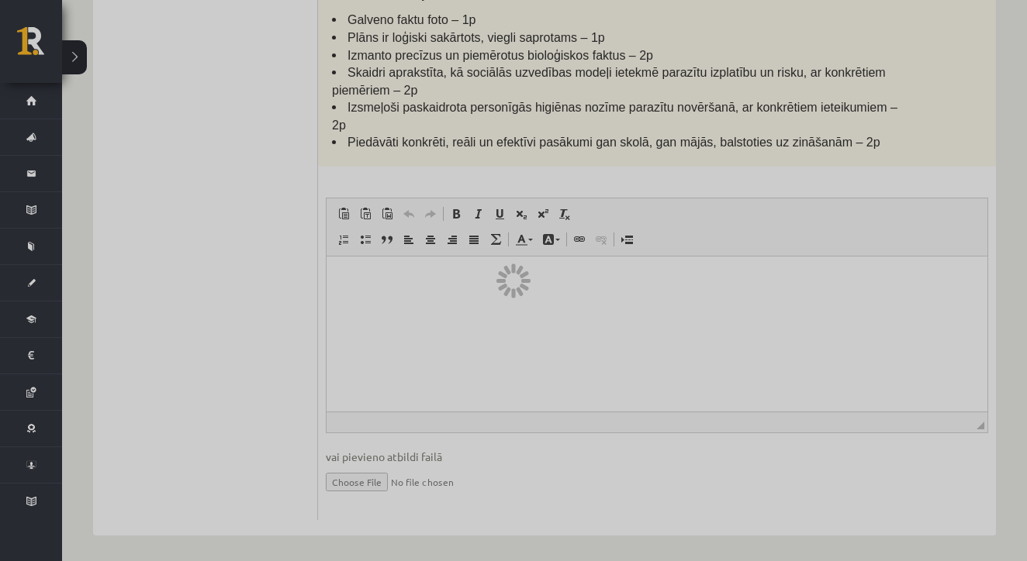
click at [355, 476] on div at bounding box center [513, 280] width 1027 height 561
click at [545, 273] on div at bounding box center [513, 280] width 1027 height 561
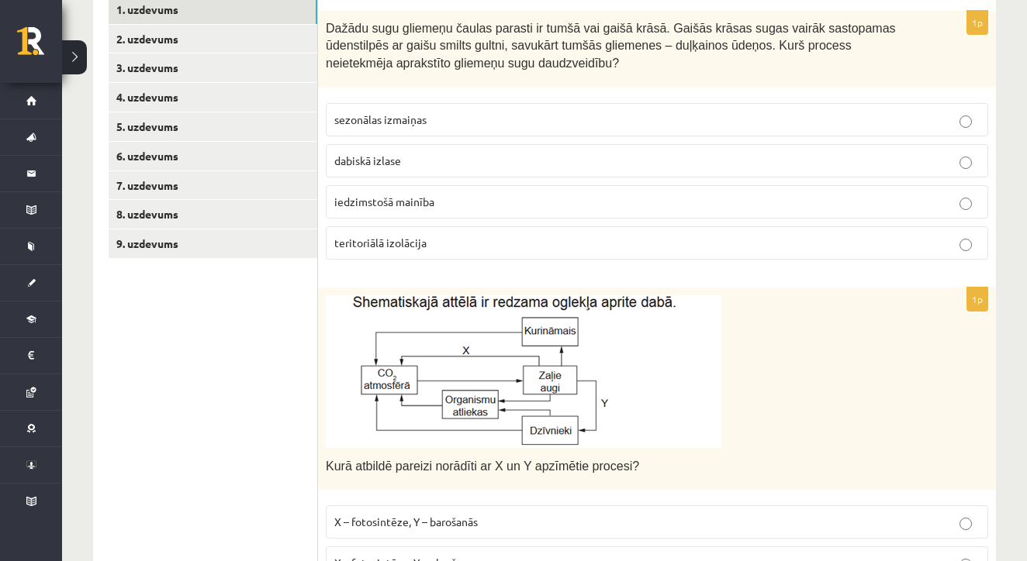
scroll to position [50, 0]
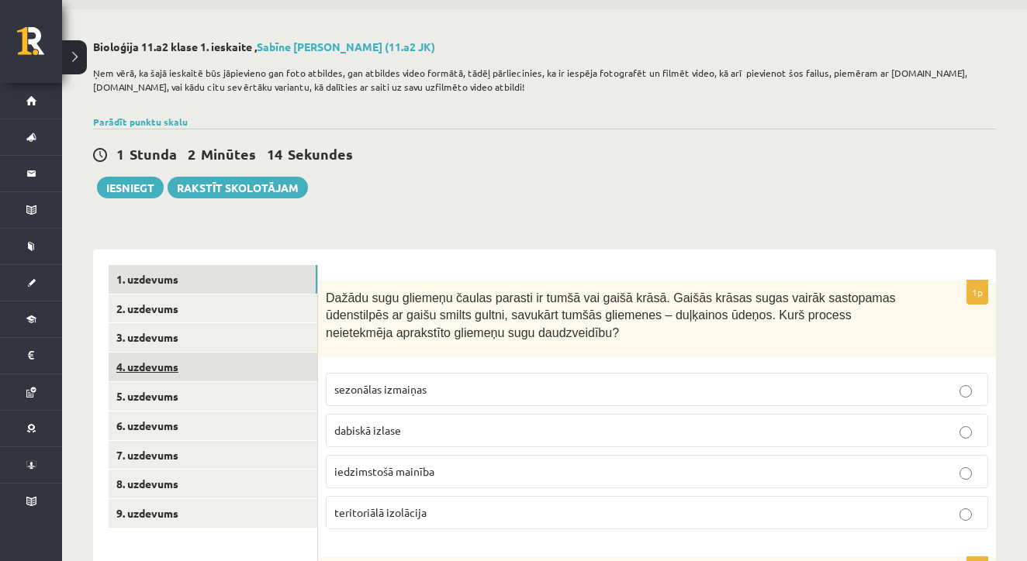
click at [136, 372] on link "4. uzdevums" at bounding box center [213, 367] width 209 height 29
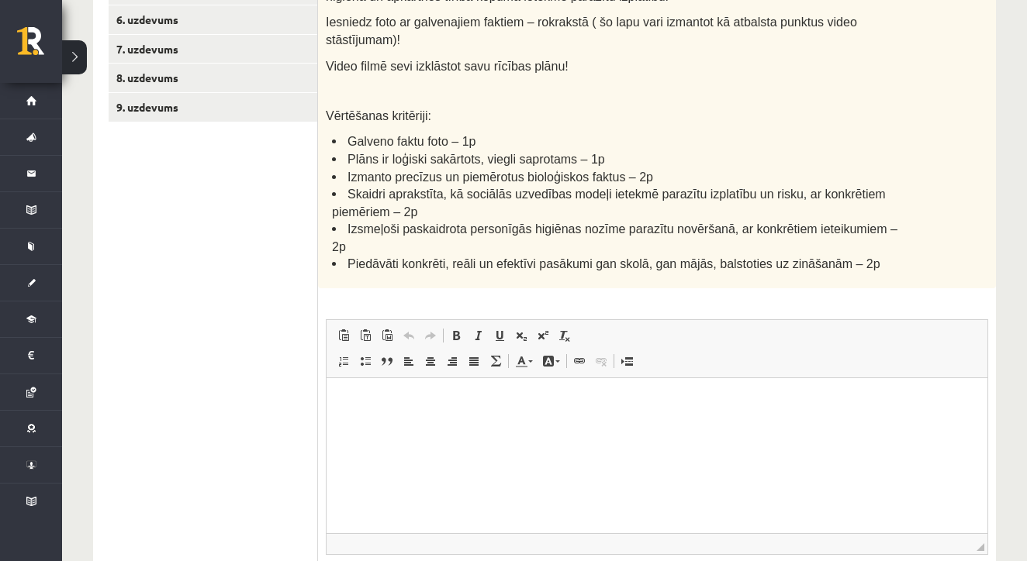
scroll to position [157, 0]
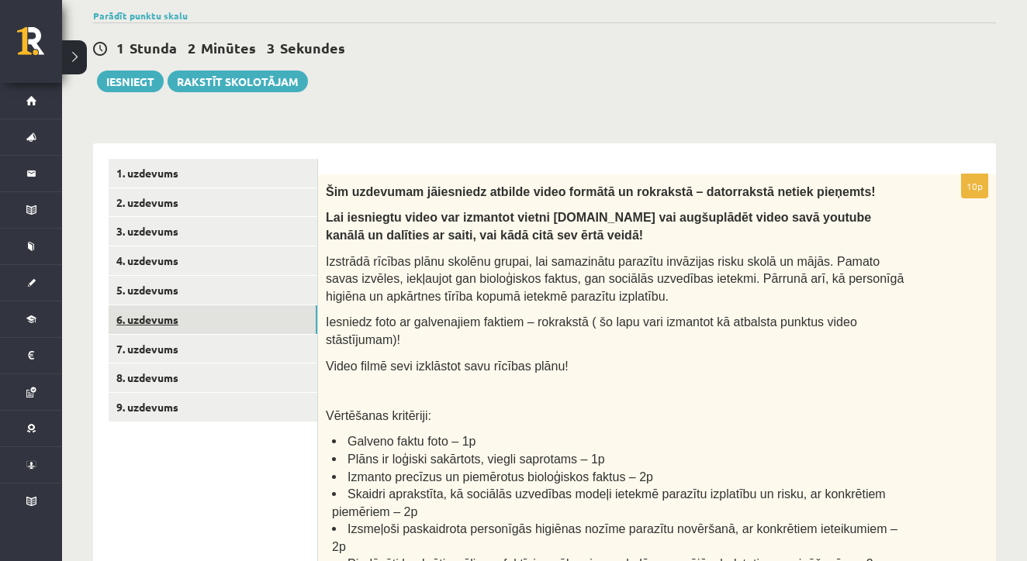
click at [169, 309] on link "6. uzdevums" at bounding box center [213, 320] width 209 height 29
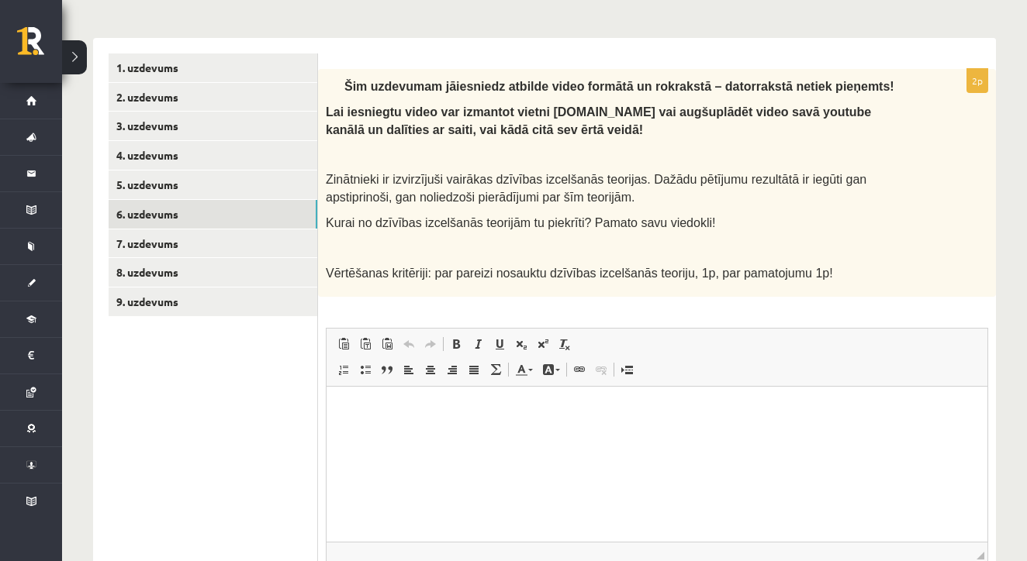
scroll to position [264, 0]
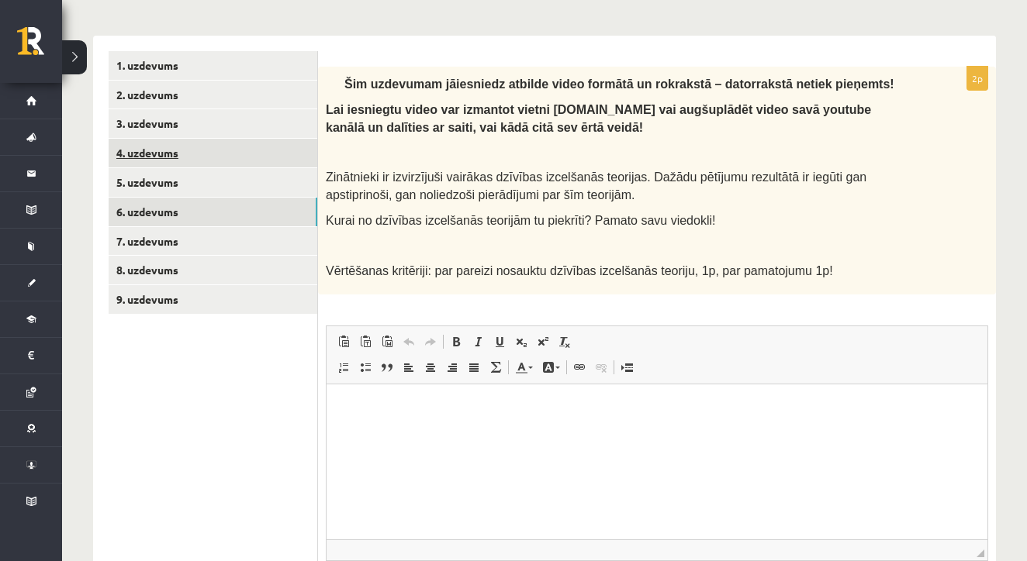
click at [144, 147] on link "4. uzdevums" at bounding box center [213, 153] width 209 height 29
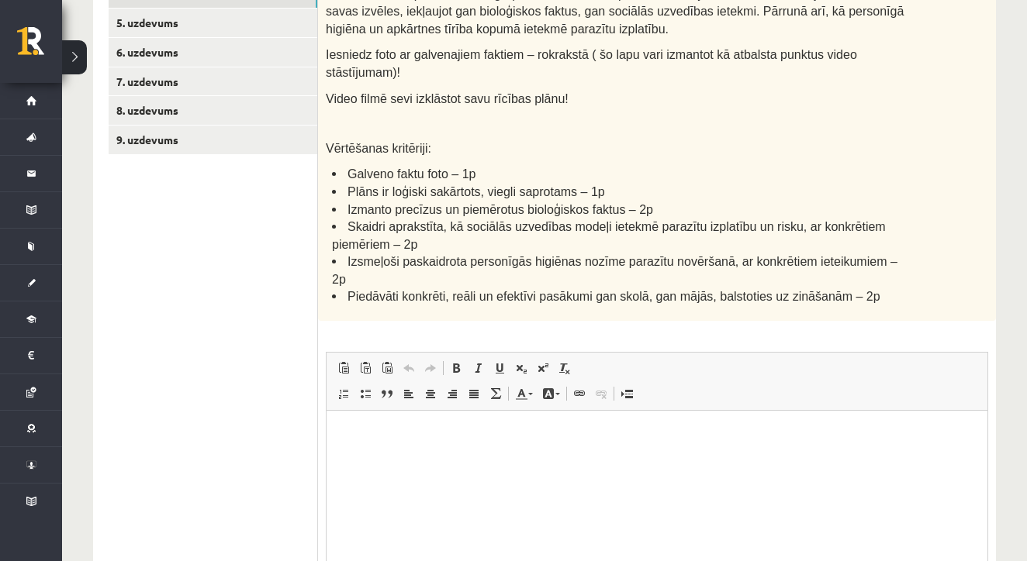
scroll to position [0, 0]
click at [368, 375] on span "Ielīmēt Klaviatūras saīsne Komanda+V Ievietot kā vienkāršu tekstu Klaviatūras s…" at bounding box center [389, 370] width 112 height 26
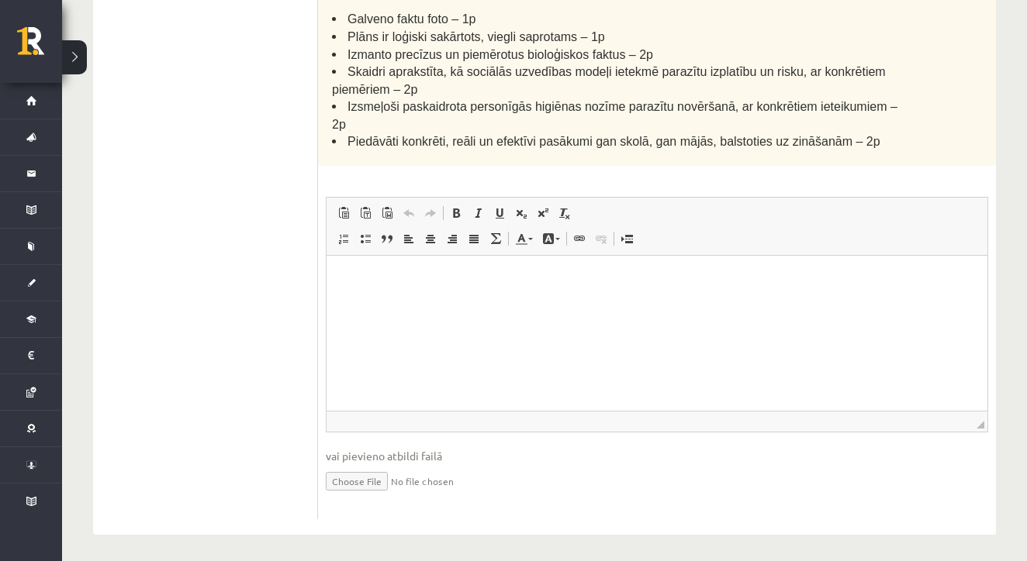
scroll to position [578, 0]
click at [395, 304] on html at bounding box center [656, 280] width 661 height 47
paste body "Bagātinātā teksta redaktors, wiswyg-editor-user-answer-47433885039280"
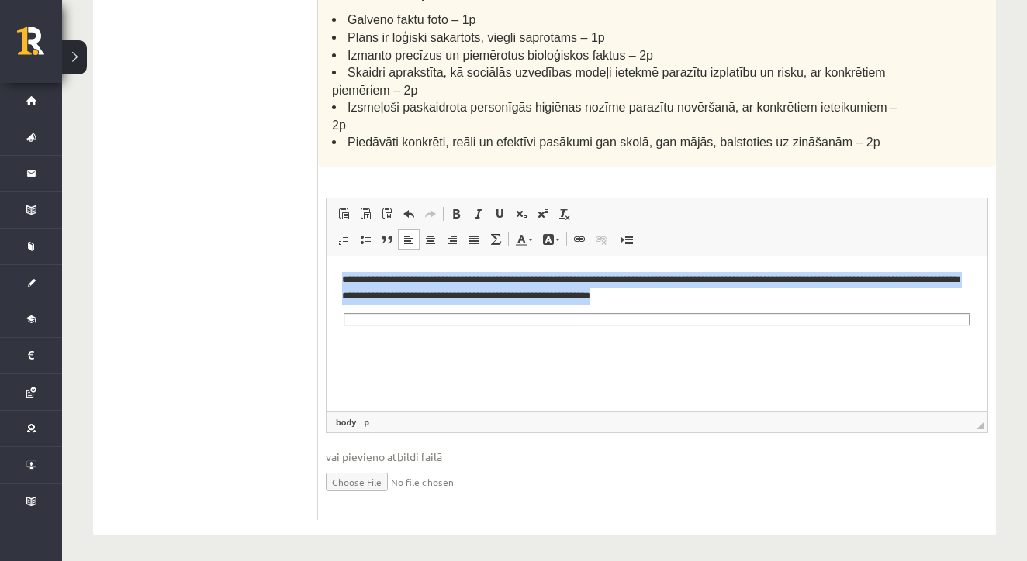
drag, startPoint x: 341, startPoint y: 281, endPoint x: 831, endPoint y: 319, distance: 491.6
click at [831, 319] on html "**********" at bounding box center [656, 299] width 661 height 85
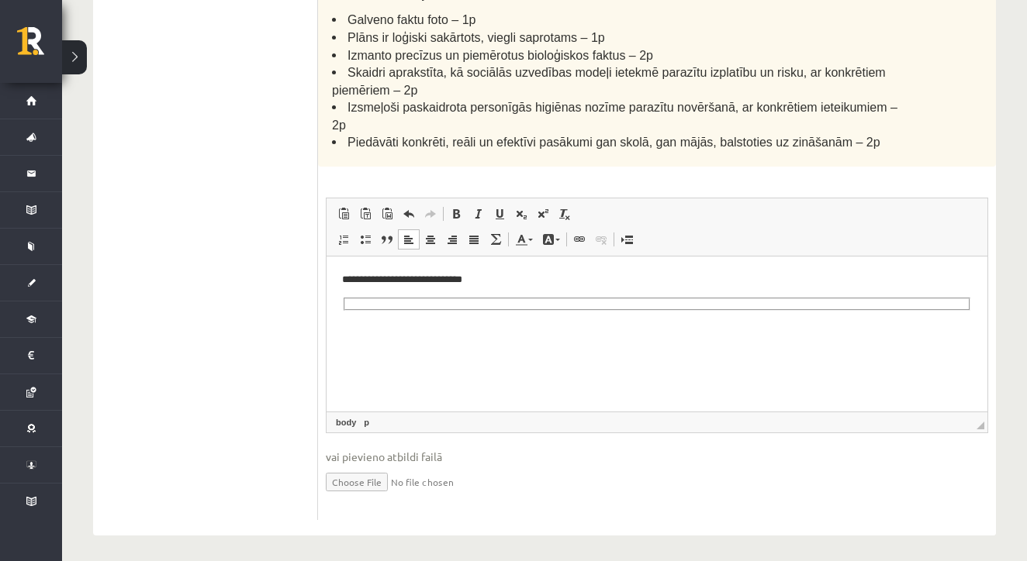
click at [486, 309] on fieldset "Bagātinātā teksta redaktors, wiswyg-editor-user-answer-47433885039280" at bounding box center [657, 304] width 627 height 13
drag, startPoint x: 496, startPoint y: 291, endPoint x: 323, endPoint y: 285, distance: 173.8
click at [326, 285] on html "**********" at bounding box center [656, 292] width 661 height 70
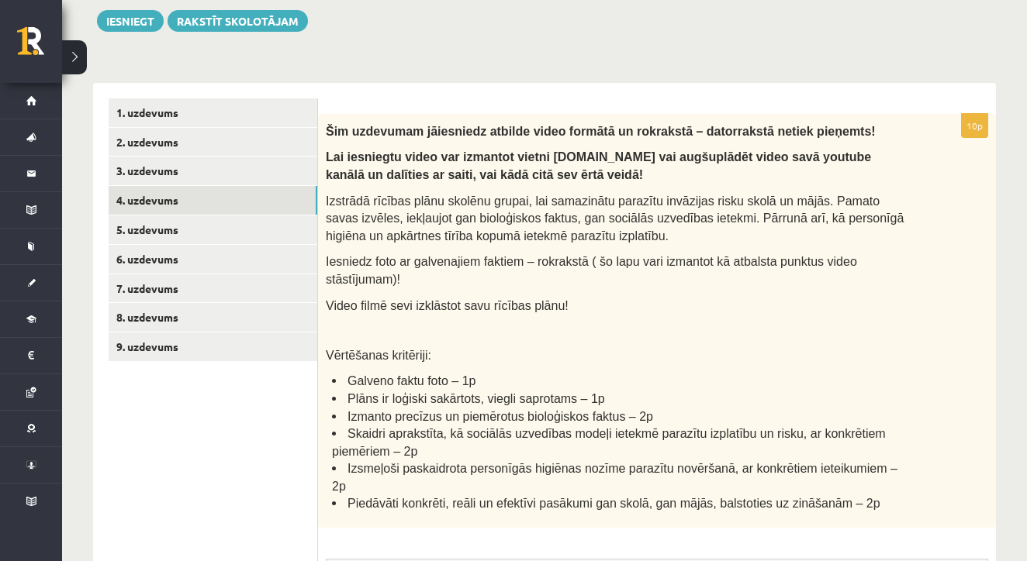
scroll to position [235, 0]
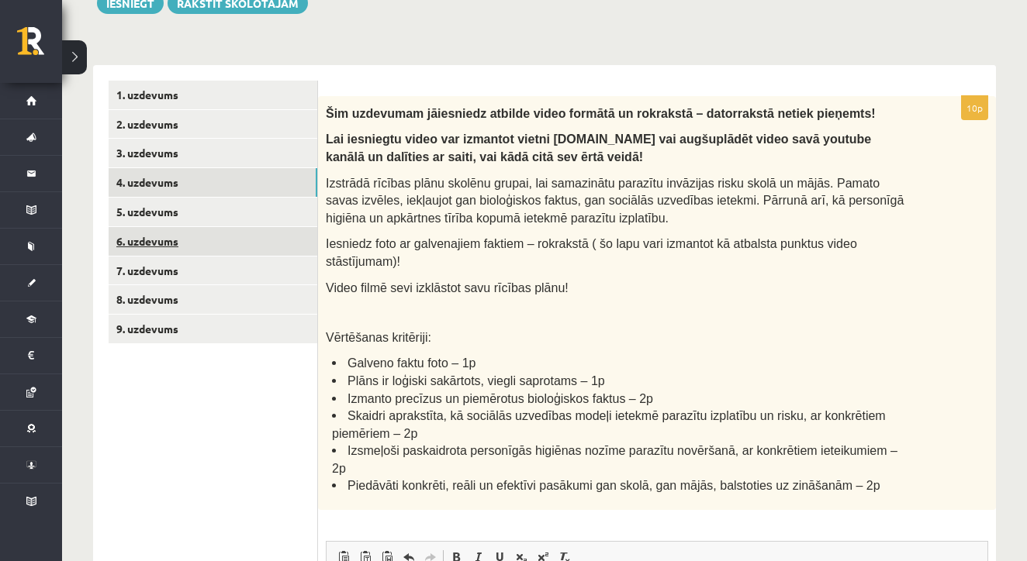
click at [161, 238] on link "6. uzdevums" at bounding box center [213, 241] width 209 height 29
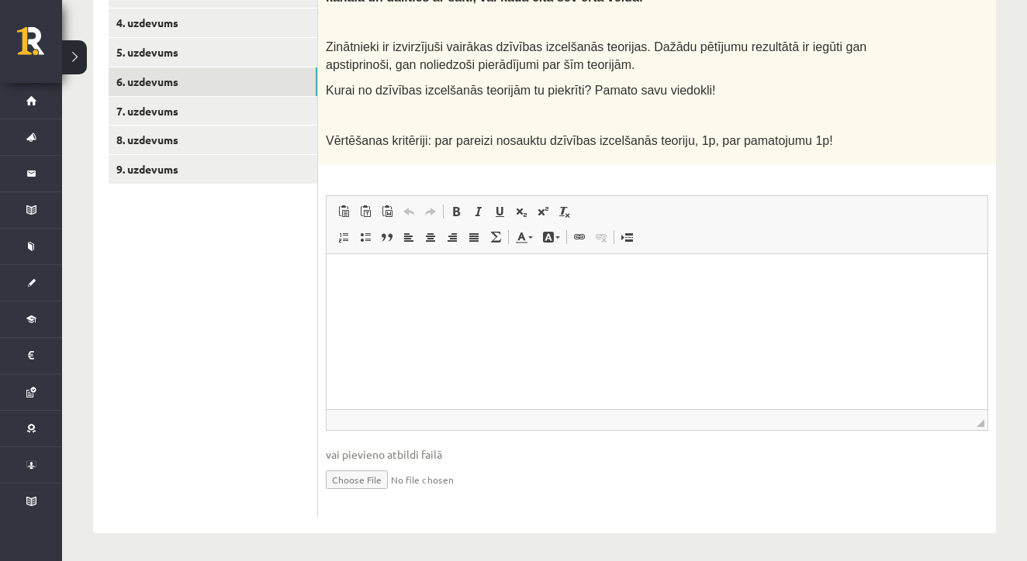
scroll to position [394, 0]
click at [391, 285] on p "Bagātinātā teksta redaktors, wiswyg-editor-user-answer-47433807138920" at bounding box center [657, 279] width 630 height 16
drag, startPoint x: 344, startPoint y: 275, endPoint x: 514, endPoint y: 295, distance: 171.0
click at [514, 295] on html "**********" at bounding box center [656, 278] width 661 height 47
copy p "**********"
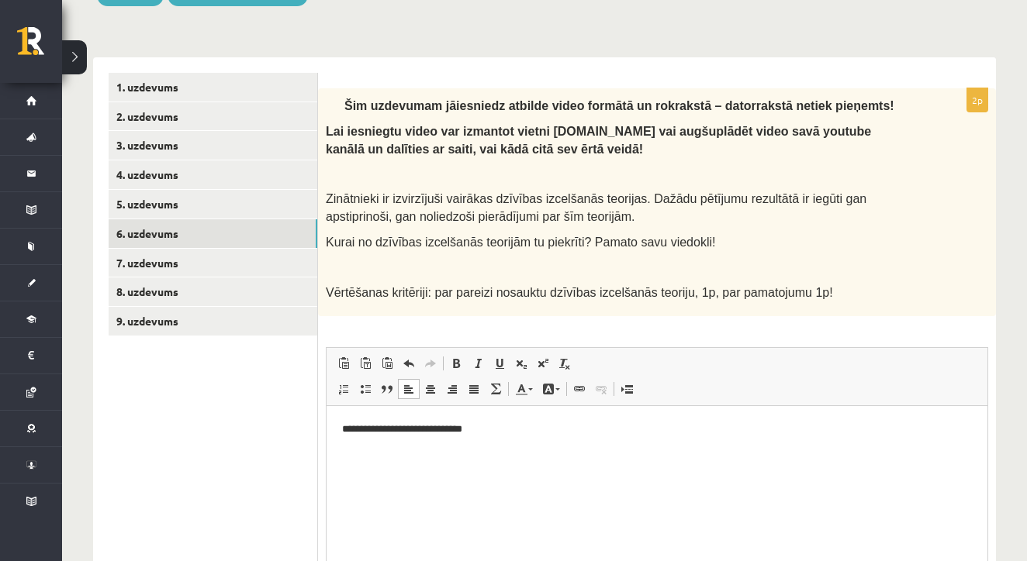
scroll to position [253, 0]
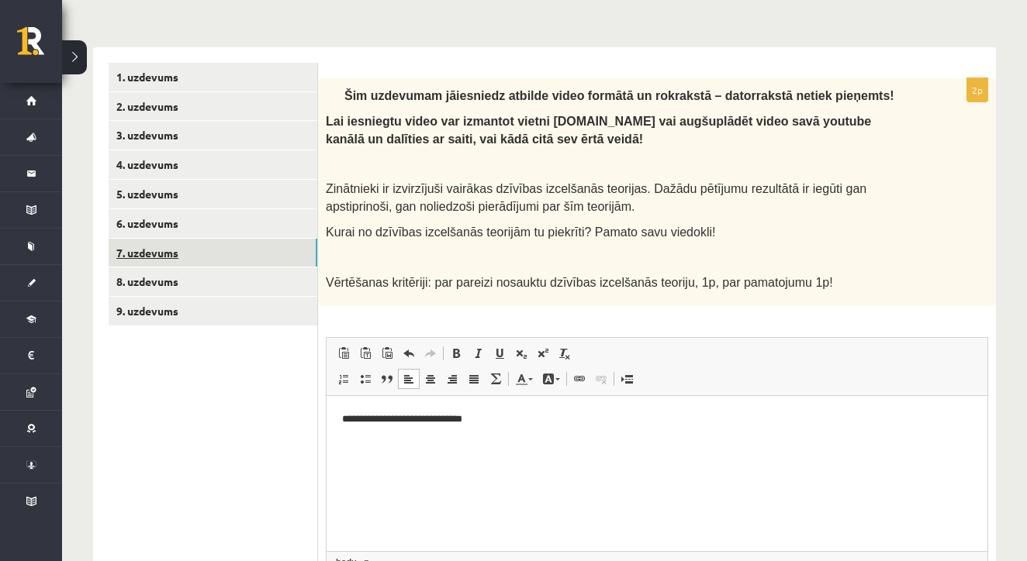
click at [191, 245] on link "7. uzdevums" at bounding box center [213, 253] width 209 height 29
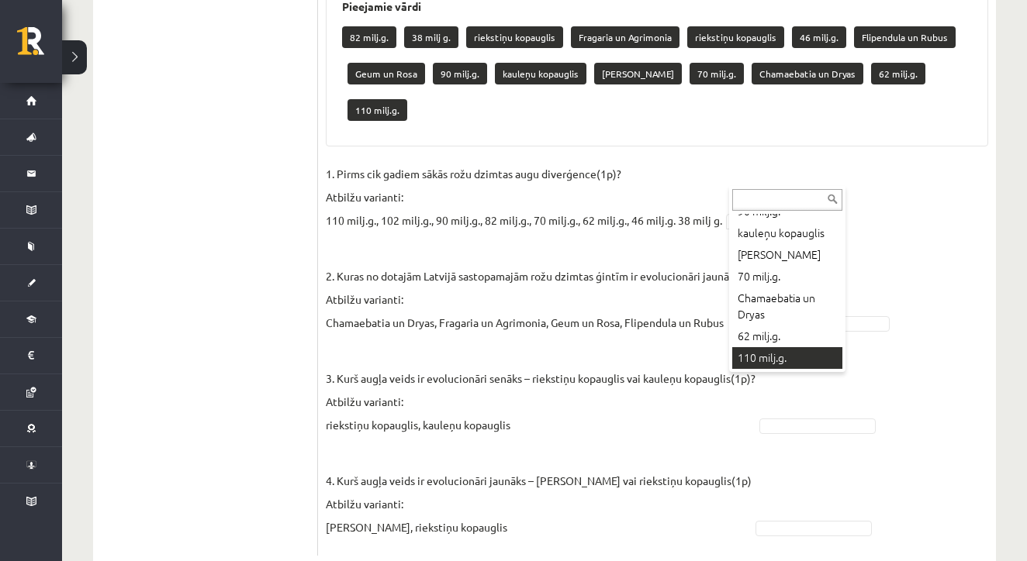
scroll to position [225, 0]
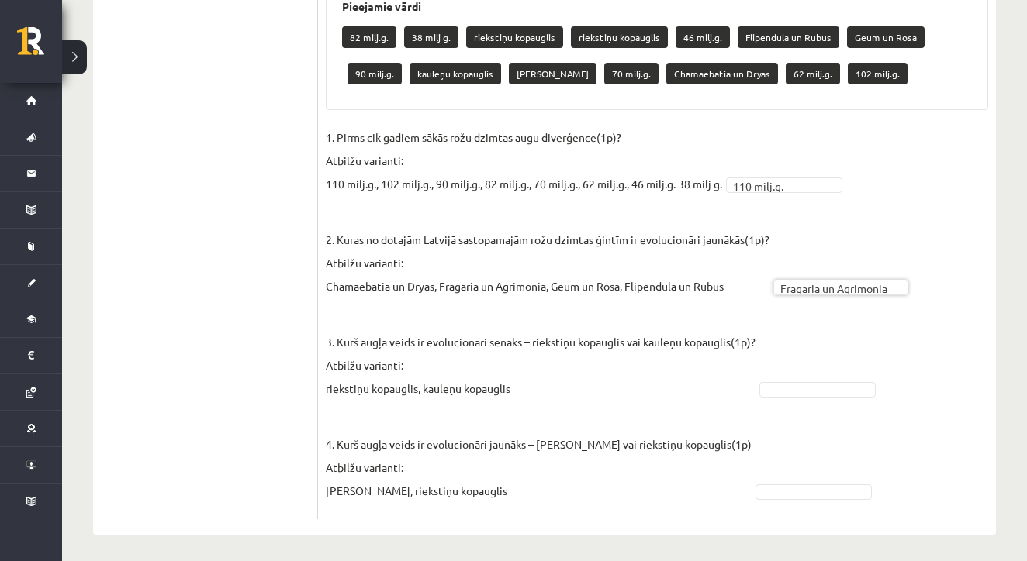
click at [827, 374] on fieldset "**********" at bounding box center [657, 319] width 662 height 386
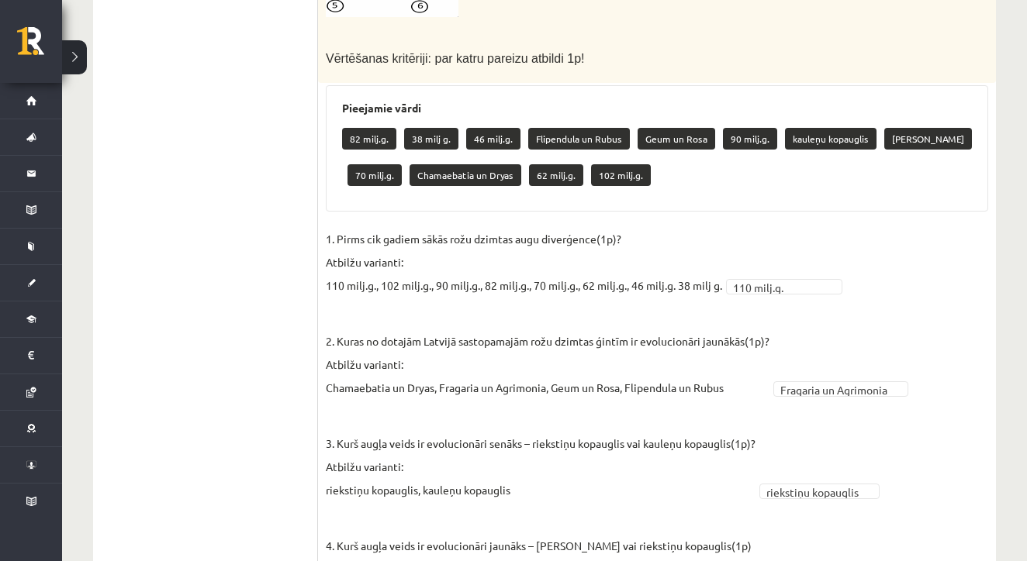
scroll to position [869, 0]
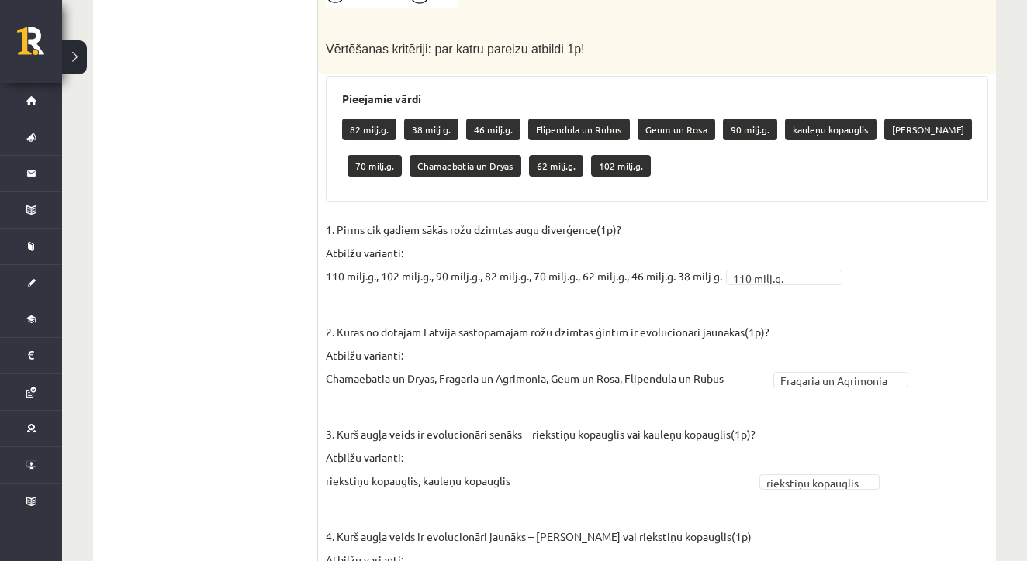
click at [806, 258] on fieldset "**********" at bounding box center [657, 411] width 662 height 386
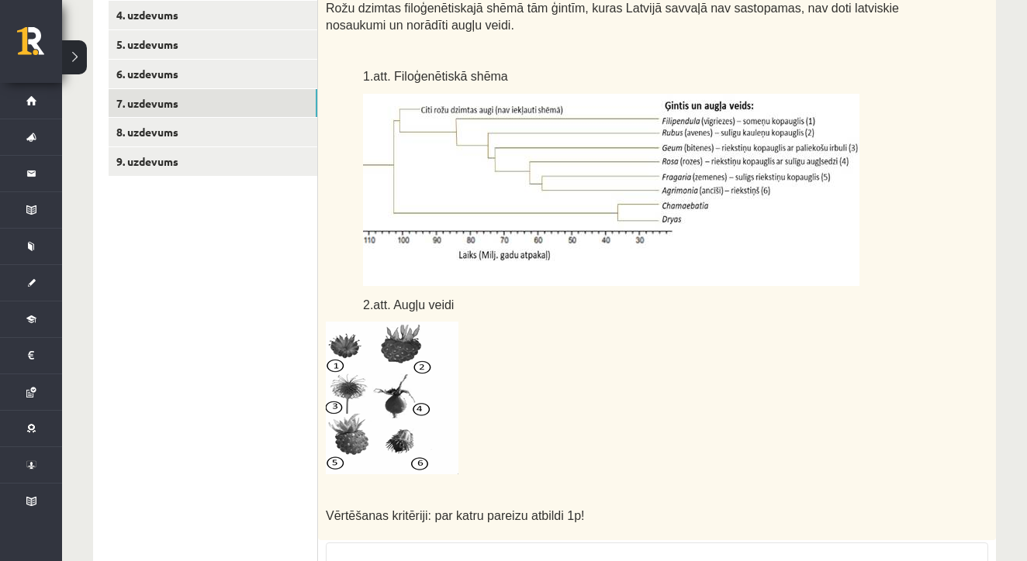
scroll to position [170, 0]
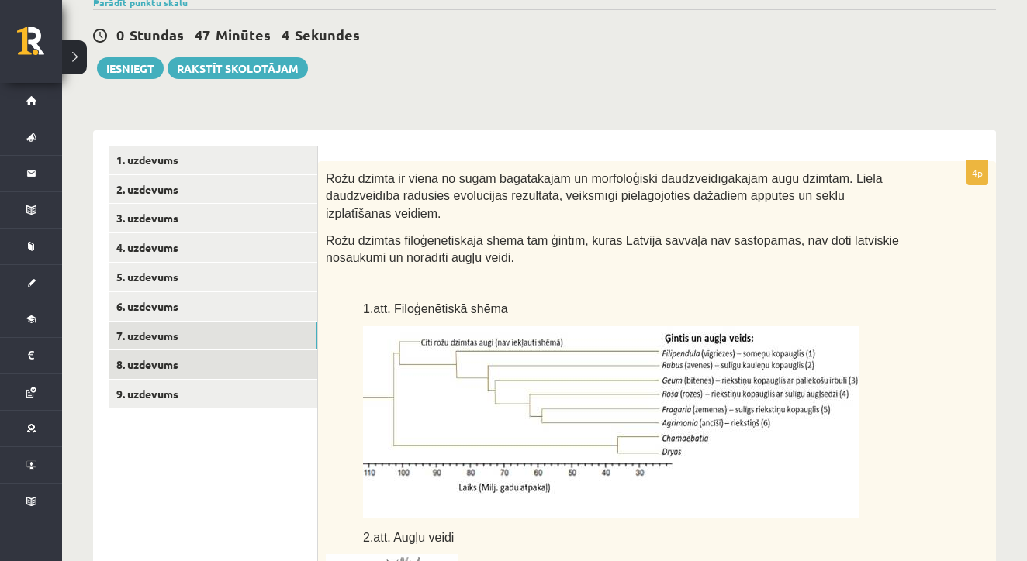
click at [172, 362] on link "8. uzdevums" at bounding box center [213, 365] width 209 height 29
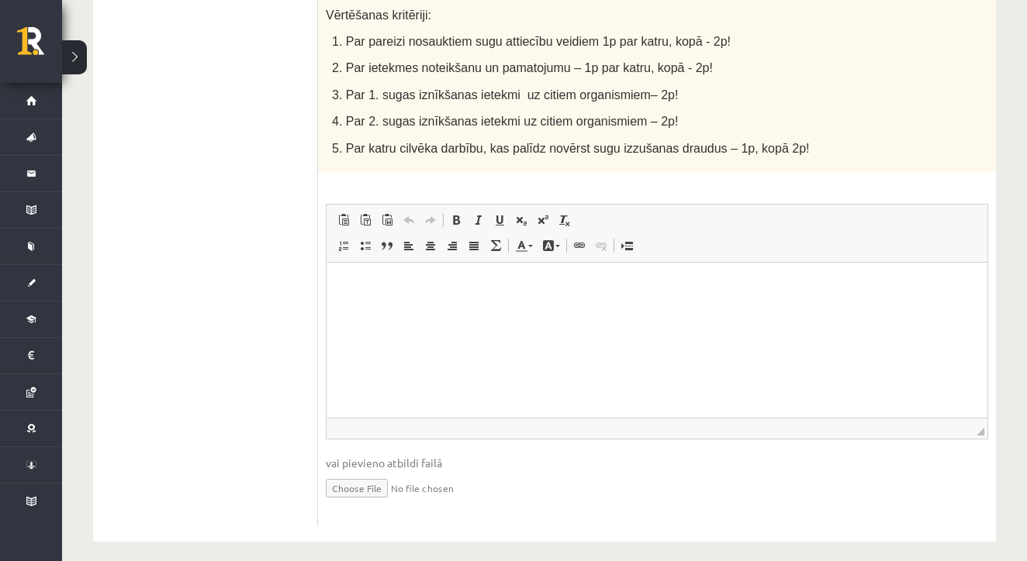
scroll to position [931, 0]
click at [415, 310] on html at bounding box center [656, 286] width 661 height 47
click at [359, 475] on input "file" at bounding box center [657, 488] width 662 height 32
type input "**********"
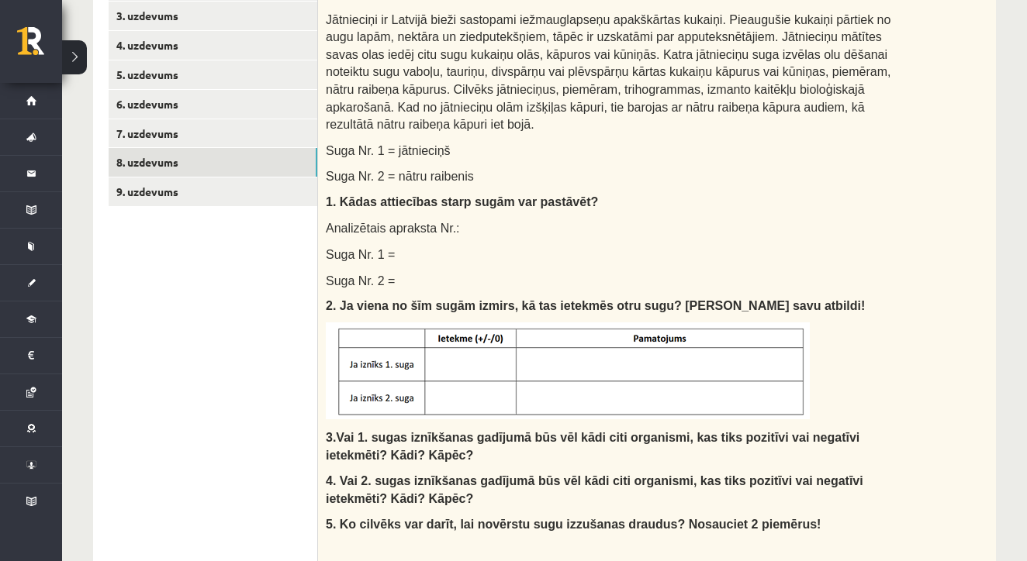
scroll to position [309, 0]
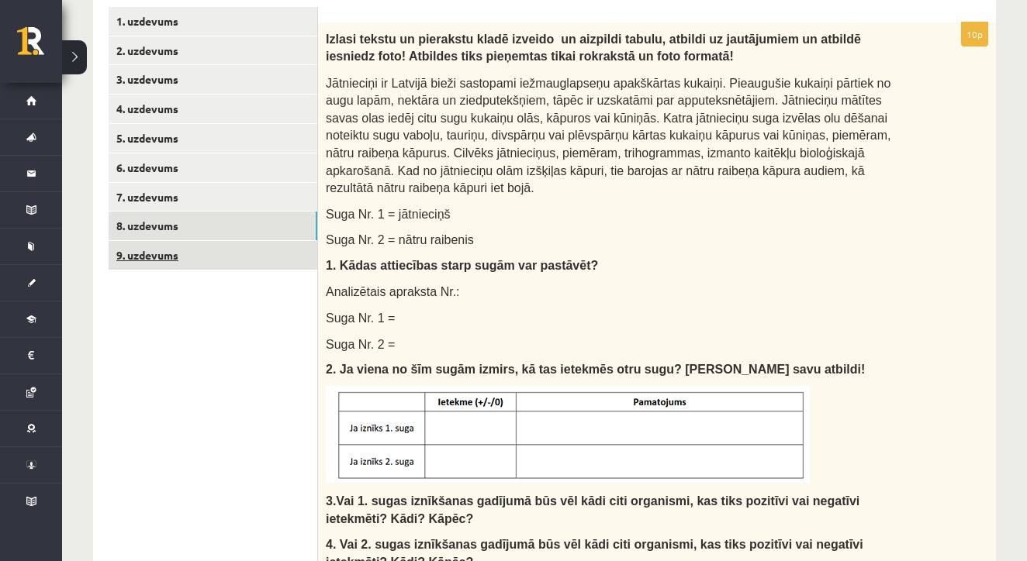
click at [150, 251] on link "9. uzdevums" at bounding box center [213, 255] width 209 height 29
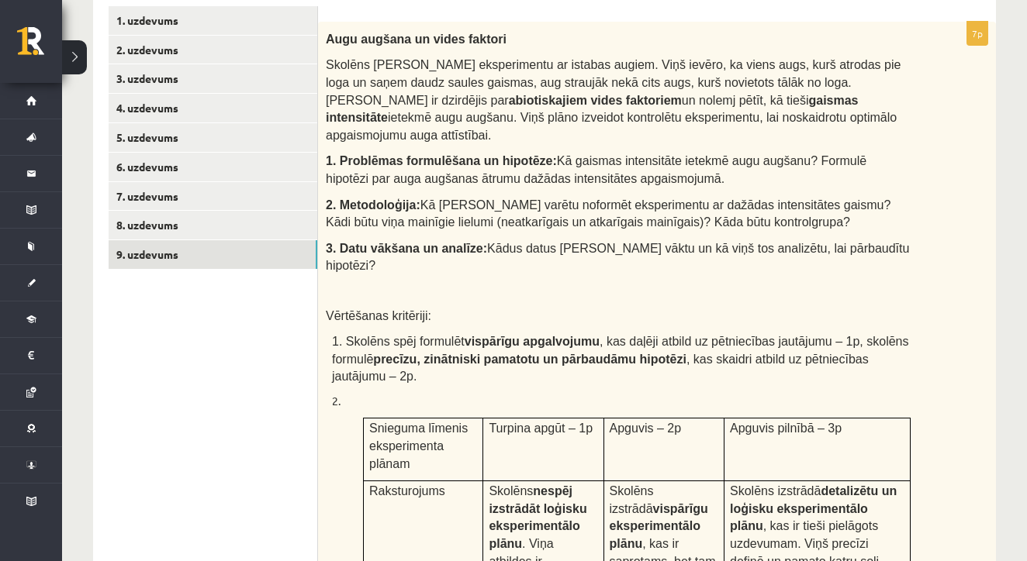
scroll to position [299, 0]
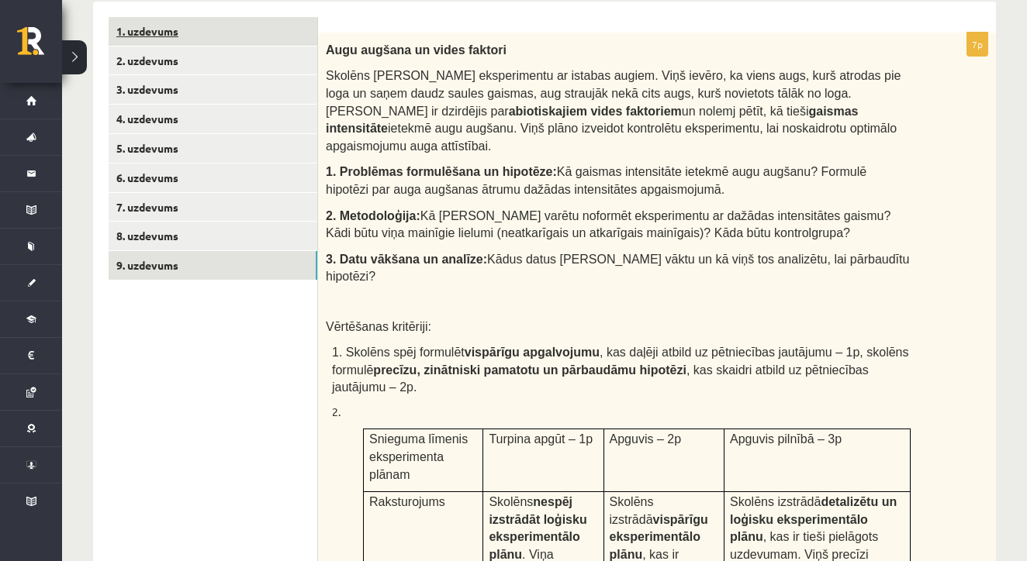
click at [183, 29] on link "1. uzdevums" at bounding box center [213, 31] width 209 height 29
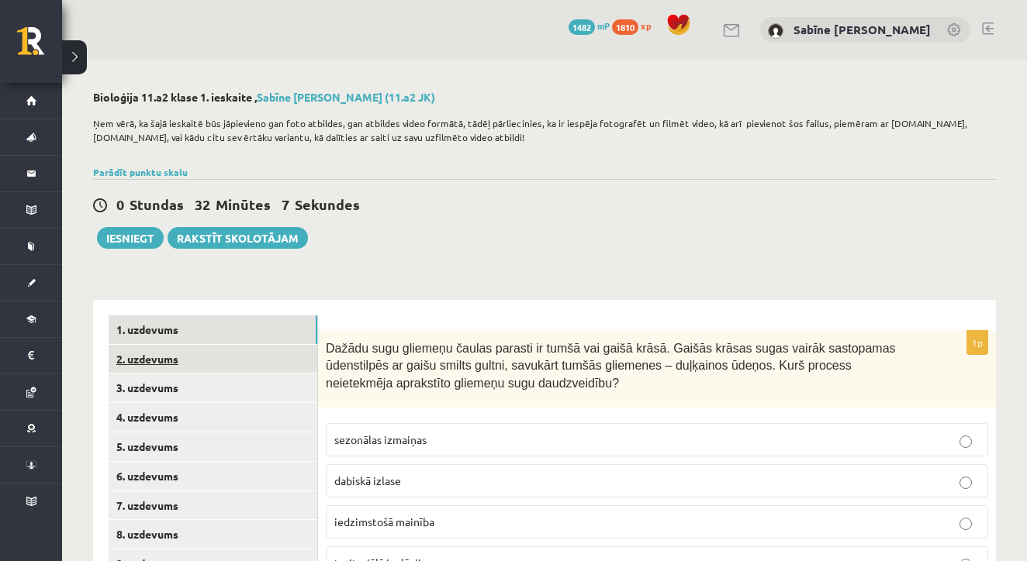
scroll to position [0, 0]
click at [146, 353] on link "2. uzdevums" at bounding box center [213, 359] width 209 height 29
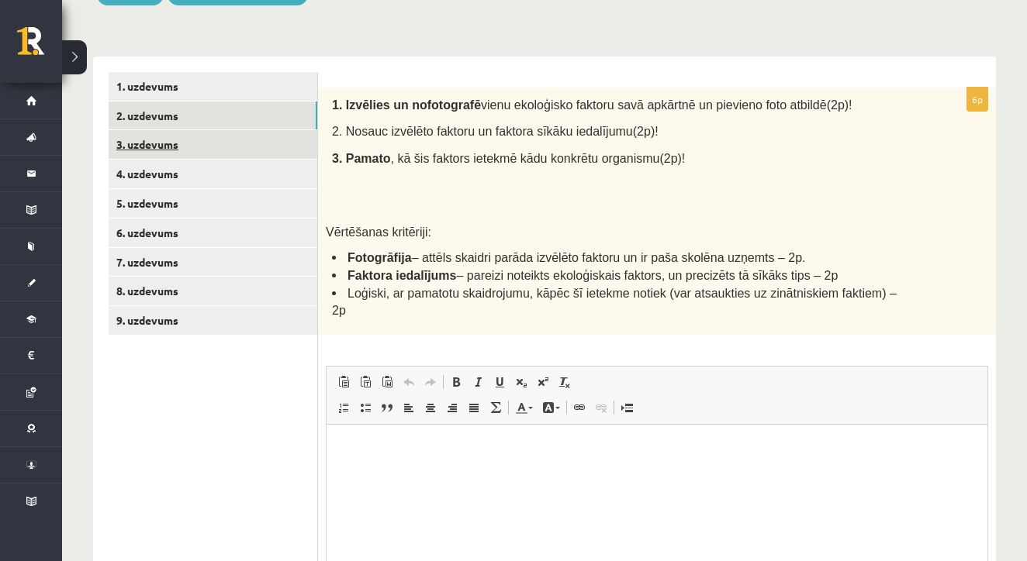
scroll to position [243, 0]
click at [216, 140] on link "3. uzdevums" at bounding box center [213, 145] width 209 height 29
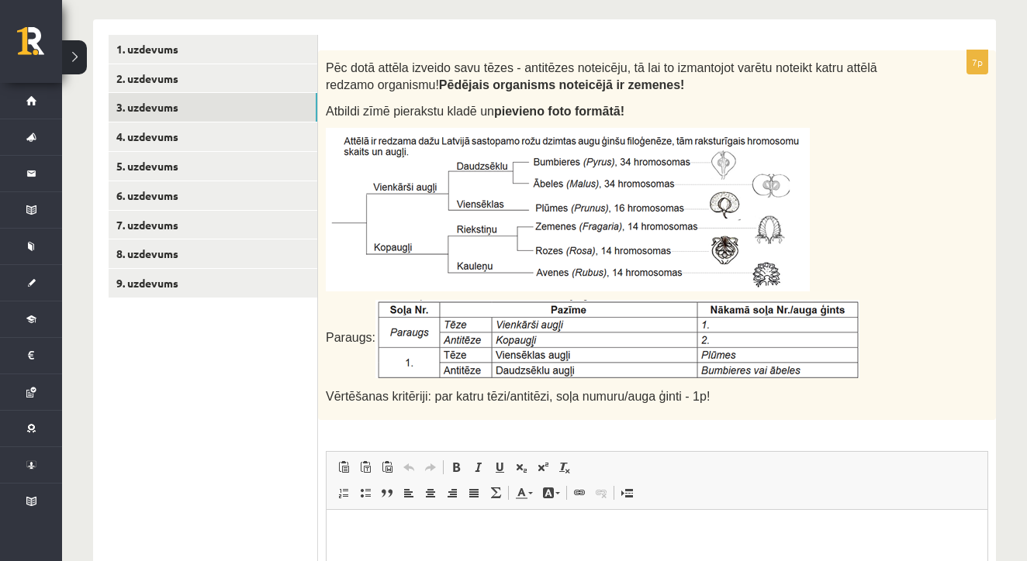
scroll to position [279, 0]
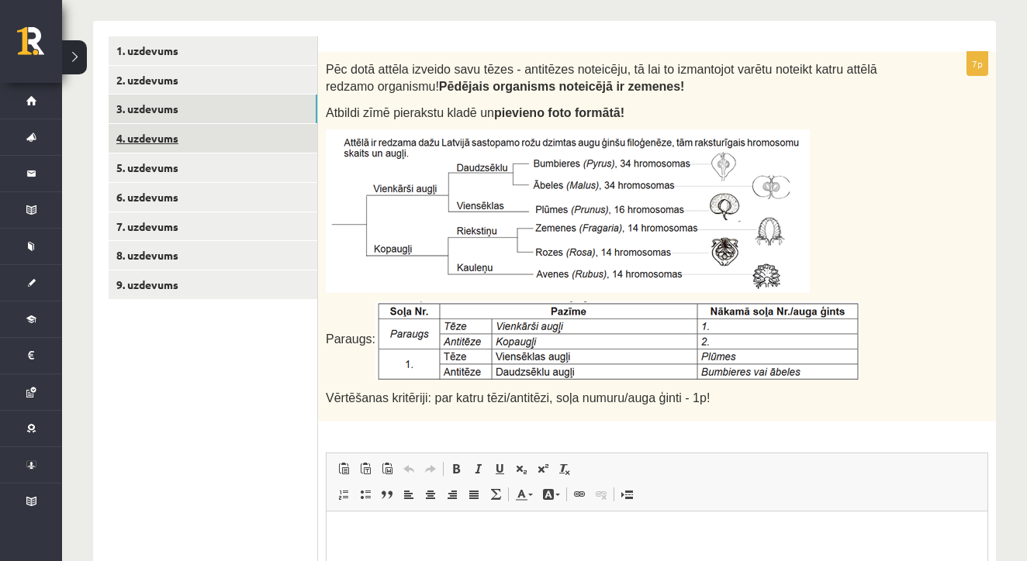
click at [178, 139] on link "4. uzdevums" at bounding box center [213, 138] width 209 height 29
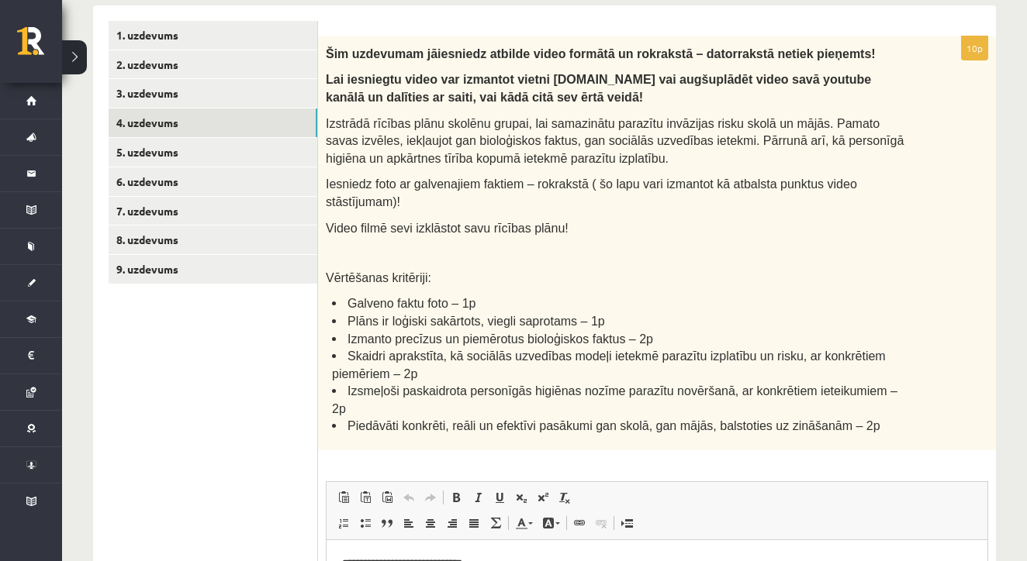
scroll to position [264, 0]
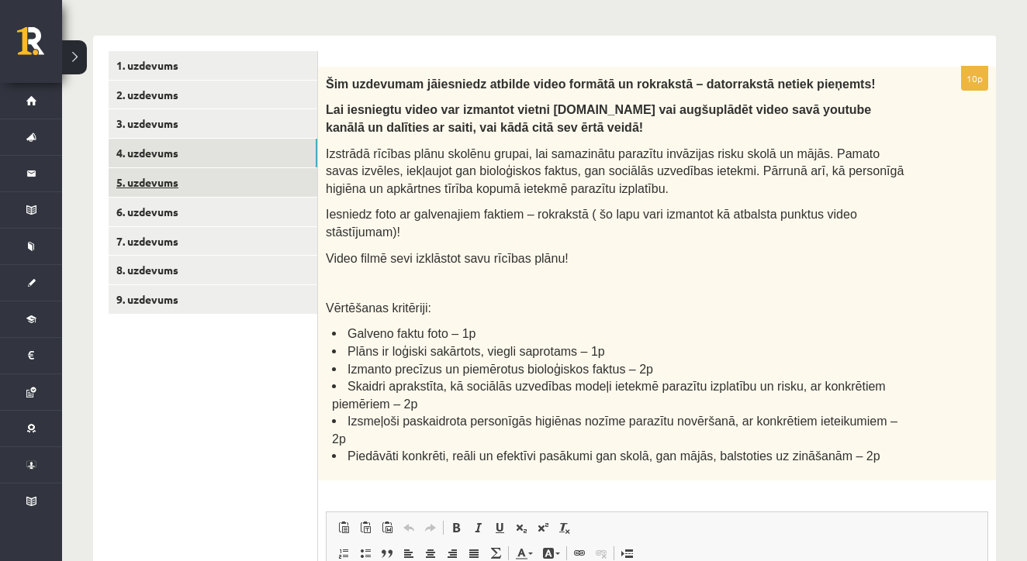
click at [178, 181] on link "5. uzdevums" at bounding box center [213, 182] width 209 height 29
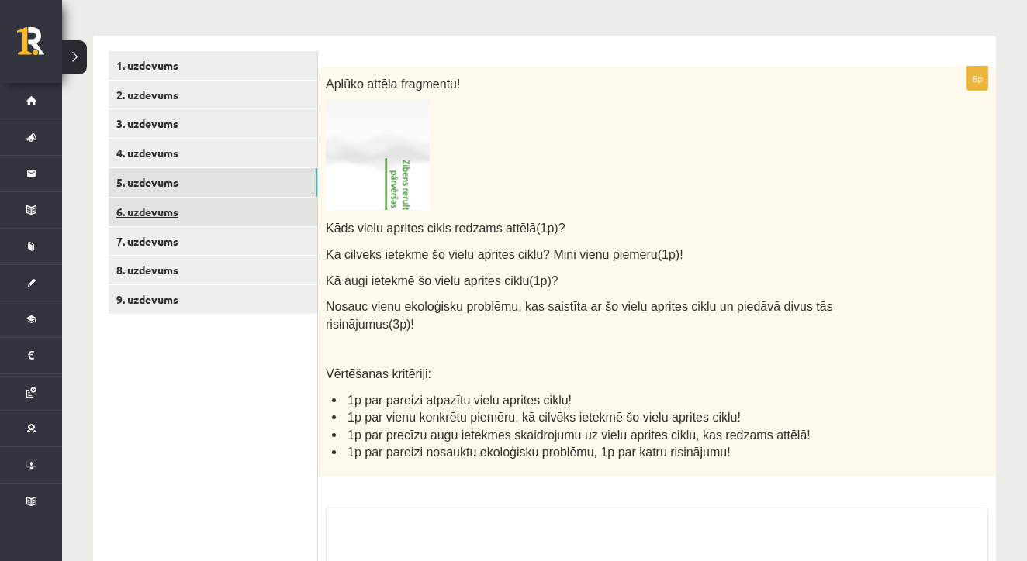
click at [150, 216] on link "6. uzdevums" at bounding box center [213, 212] width 209 height 29
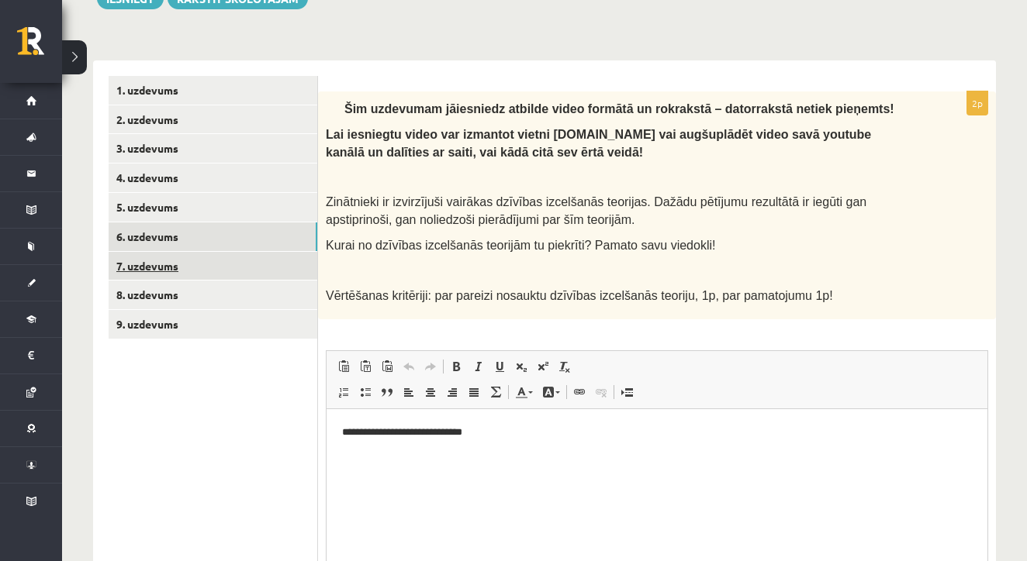
scroll to position [0, 0]
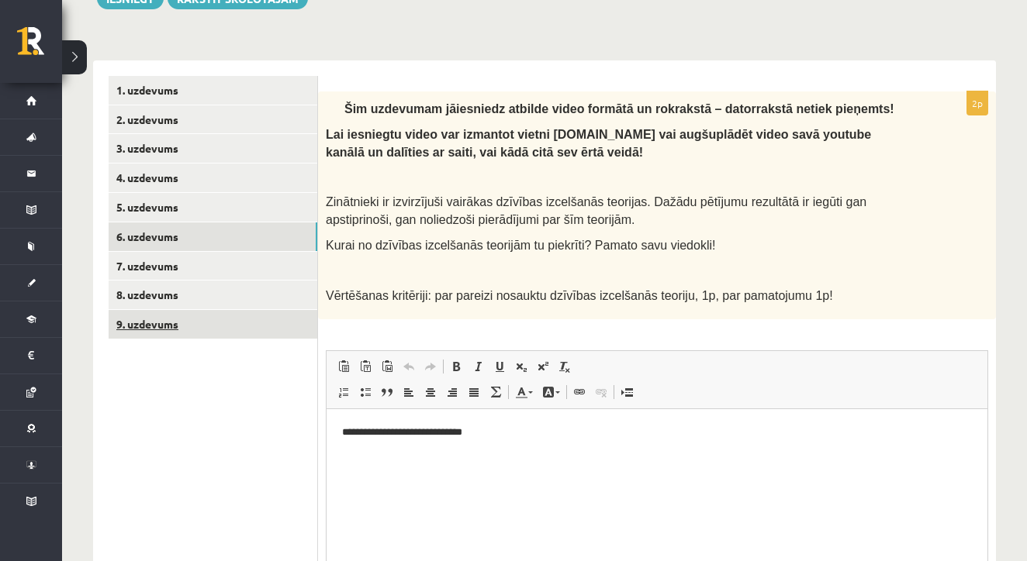
click at [136, 310] on link "9. uzdevums" at bounding box center [213, 324] width 209 height 29
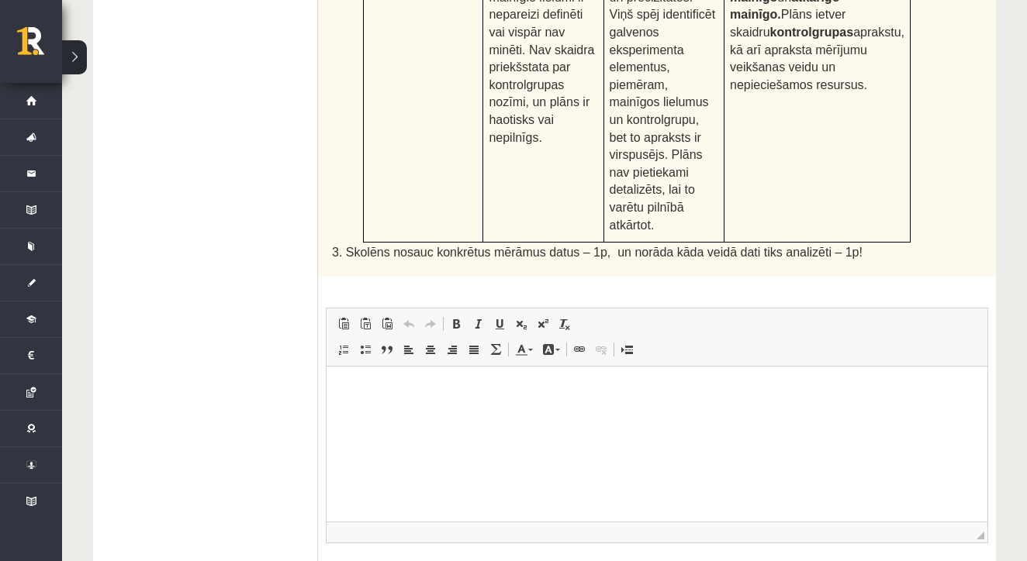
scroll to position [915, 0]
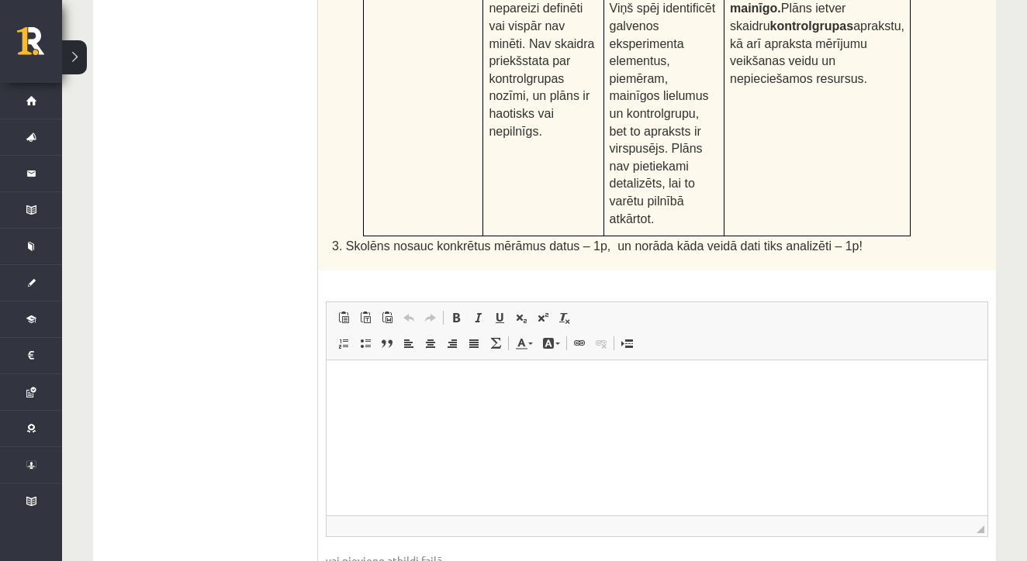
click at [475, 407] on html at bounding box center [656, 383] width 661 height 47
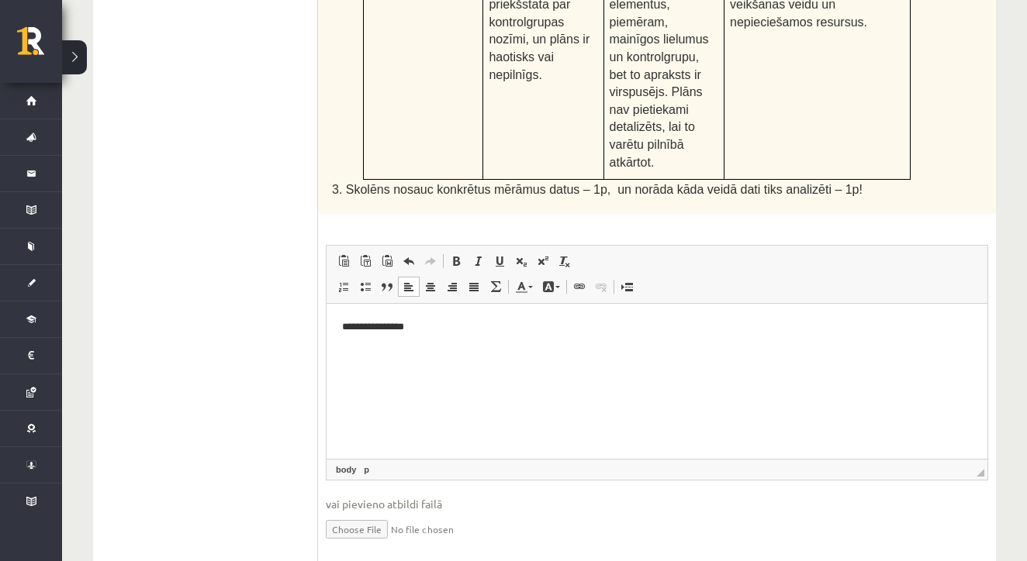
scroll to position [971, 0]
click at [352, 513] on input "file" at bounding box center [657, 529] width 662 height 32
type input "**********"
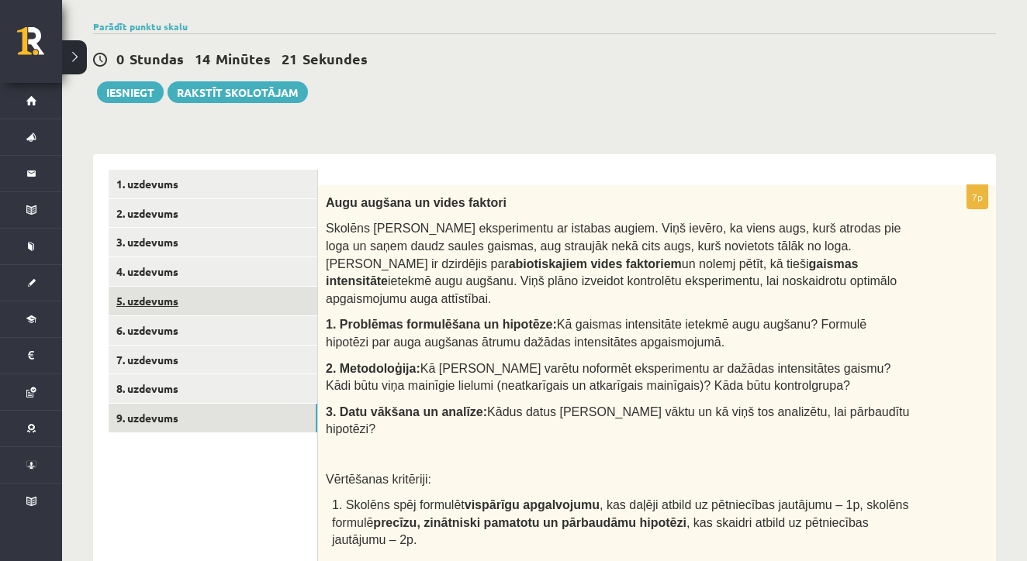
scroll to position [149, 0]
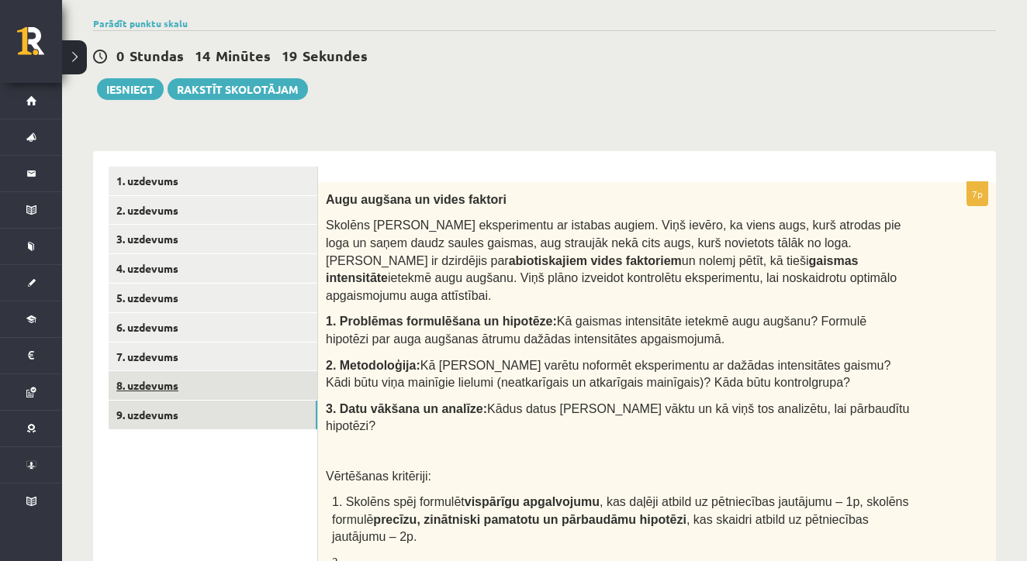
click at [144, 386] on link "8. uzdevums" at bounding box center [213, 385] width 209 height 29
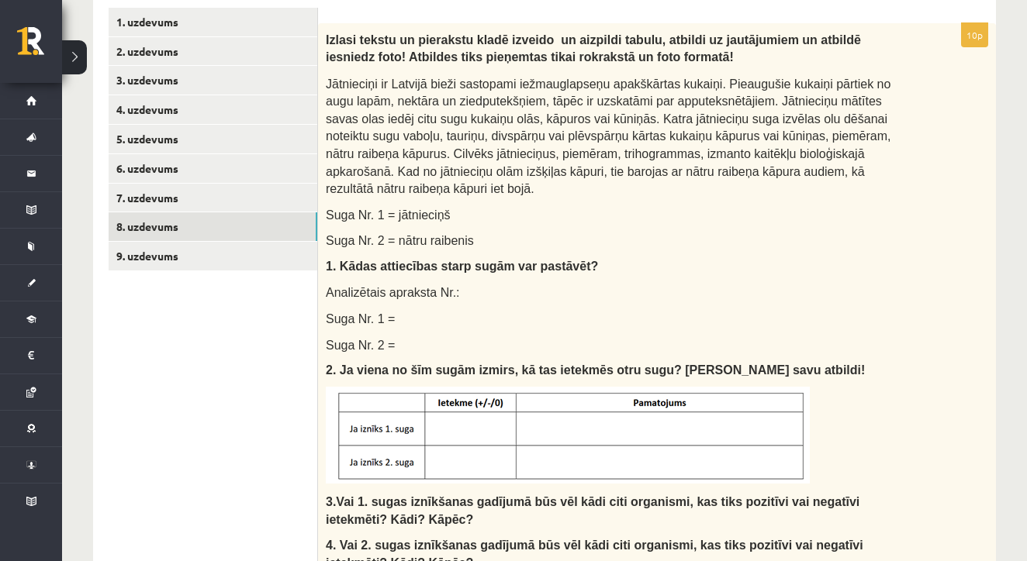
scroll to position [307, 0]
click at [172, 189] on link "7. uzdevums" at bounding box center [213, 199] width 209 height 29
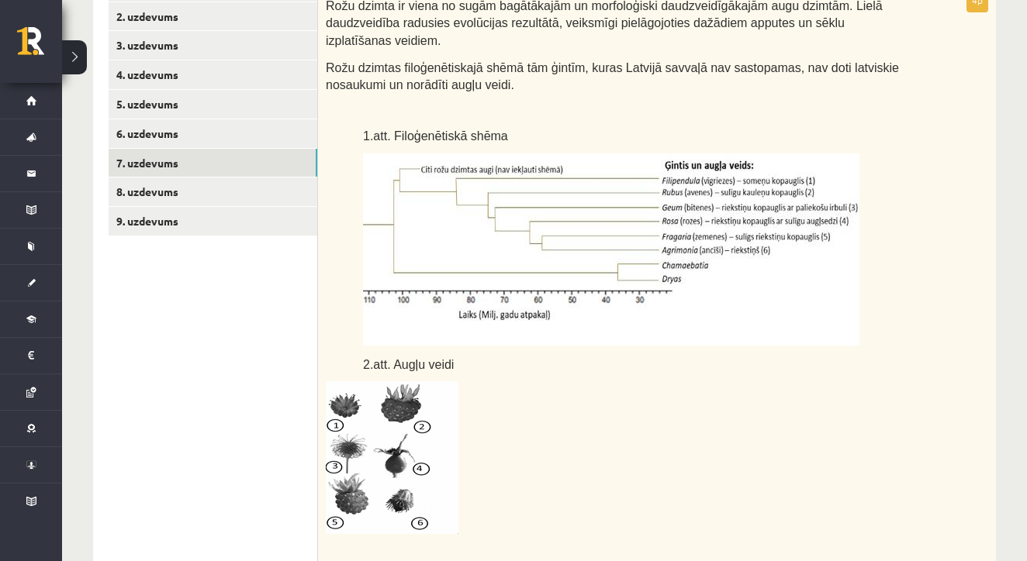
scroll to position [222, 0]
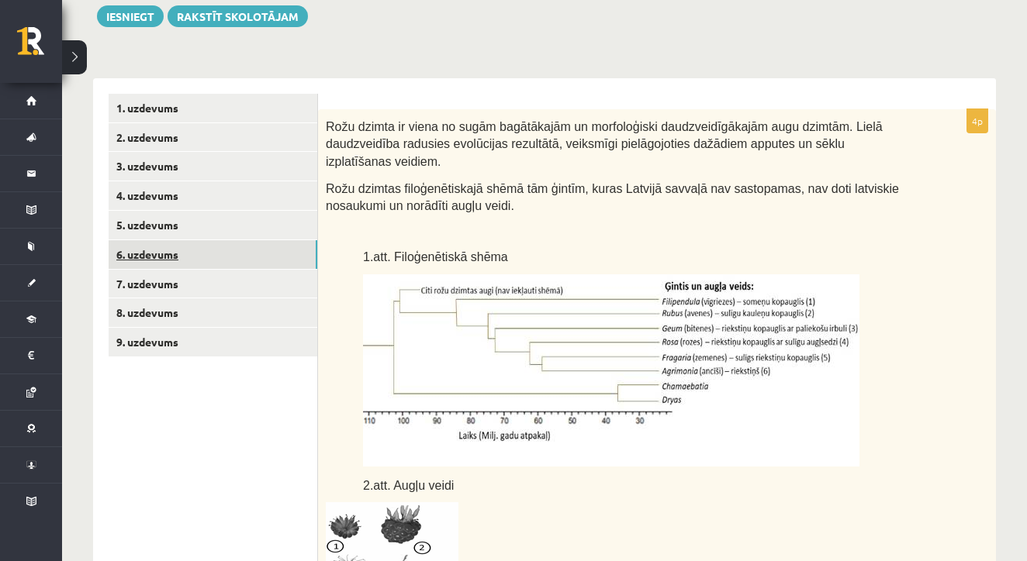
click at [190, 251] on link "6. uzdevums" at bounding box center [213, 254] width 209 height 29
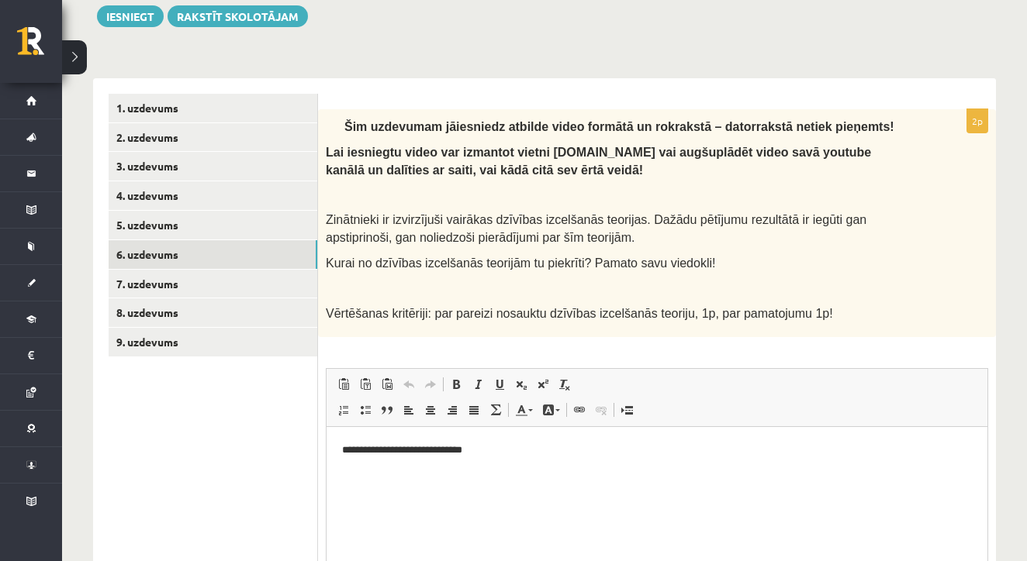
scroll to position [0, 0]
click at [154, 219] on link "5. uzdevums" at bounding box center [213, 225] width 209 height 29
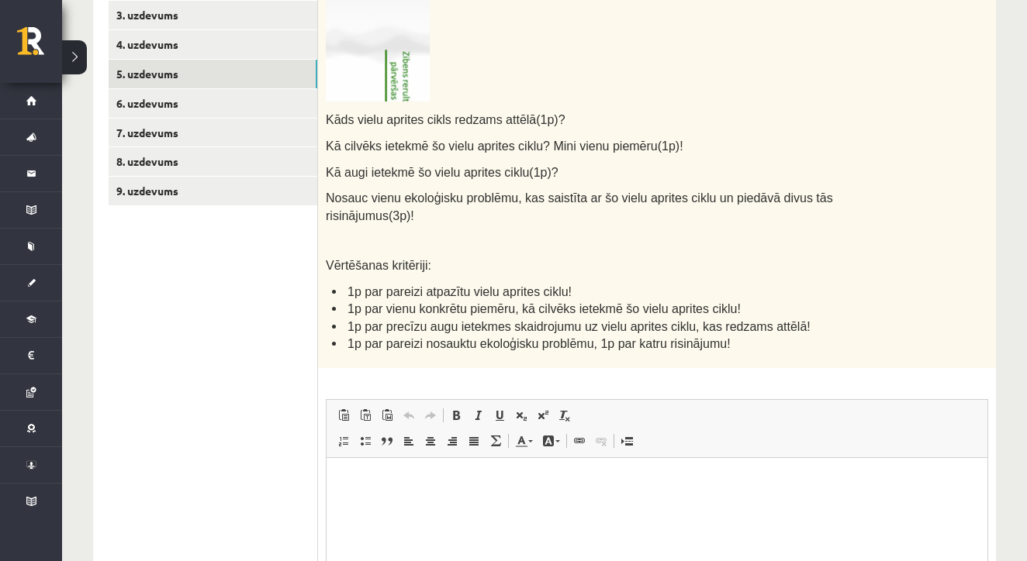
scroll to position [376, 0]
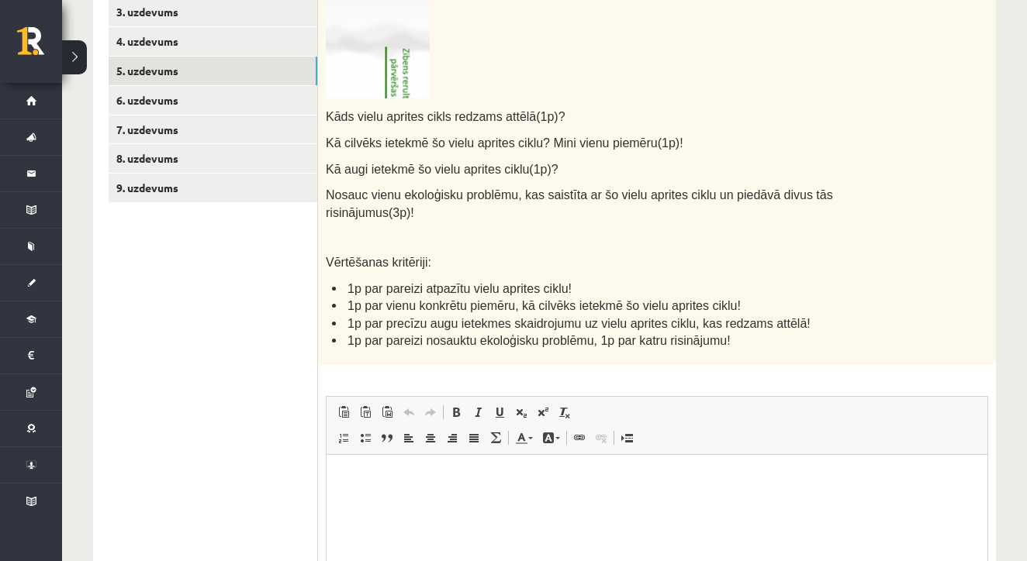
click at [409, 57] on img at bounding box center [378, 43] width 104 height 110
click at [368, 33] on img at bounding box center [378, 43] width 104 height 110
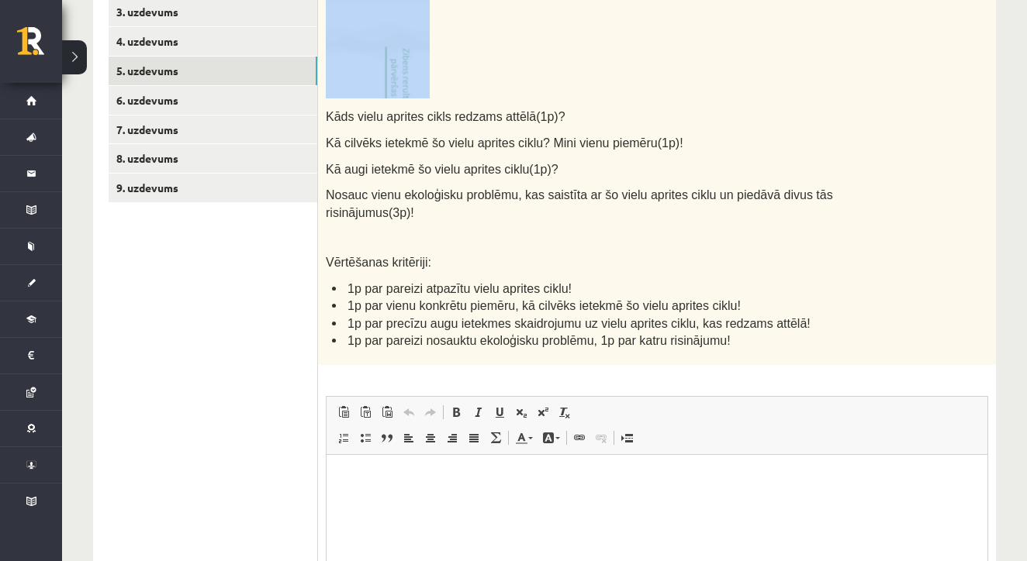
click at [368, 33] on img at bounding box center [378, 43] width 104 height 110
click at [370, 52] on img at bounding box center [378, 43] width 104 height 110
click at [485, 73] on p at bounding box center [618, 43] width 585 height 110
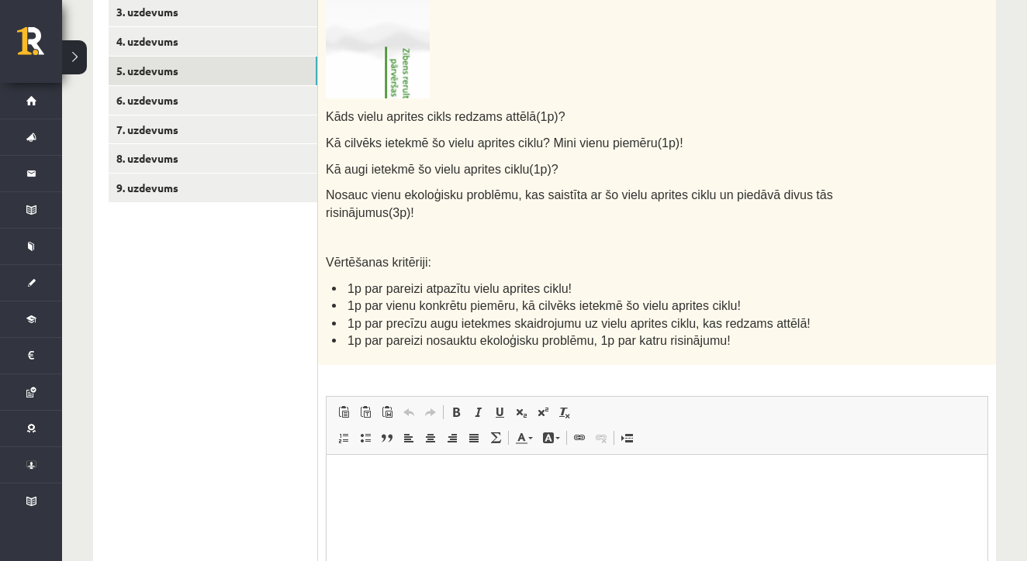
click at [455, 179] on div "Aplūko attēla fragmentu! Kāds vielu aprites cikls redzams attēlā(1p)? Kā cilvēk…" at bounding box center [657, 160] width 678 height 410
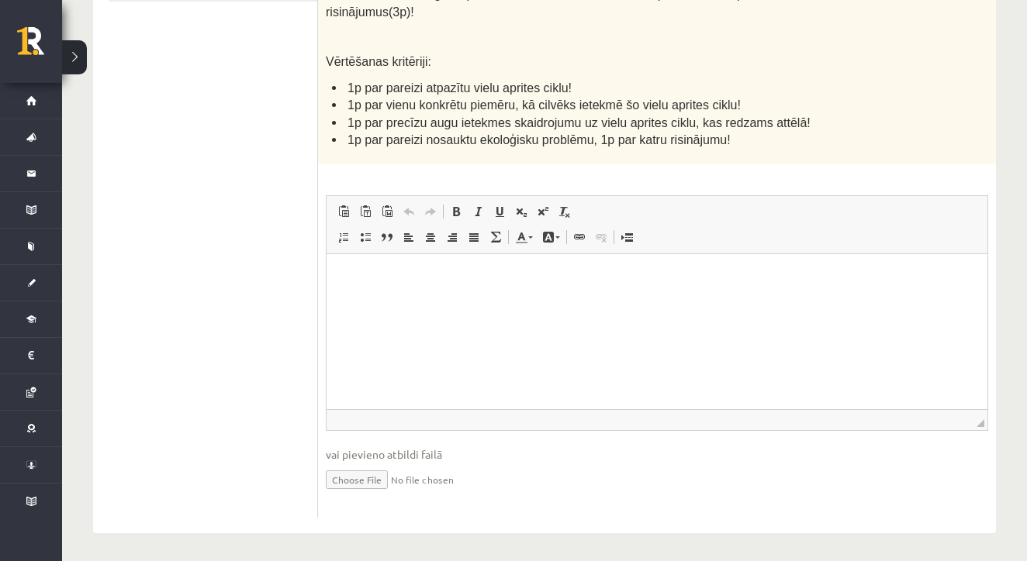
scroll to position [576, 0]
click at [445, 302] on html at bounding box center [656, 277] width 661 height 47
click at [367, 484] on input "file" at bounding box center [657, 480] width 662 height 32
type input "**********"
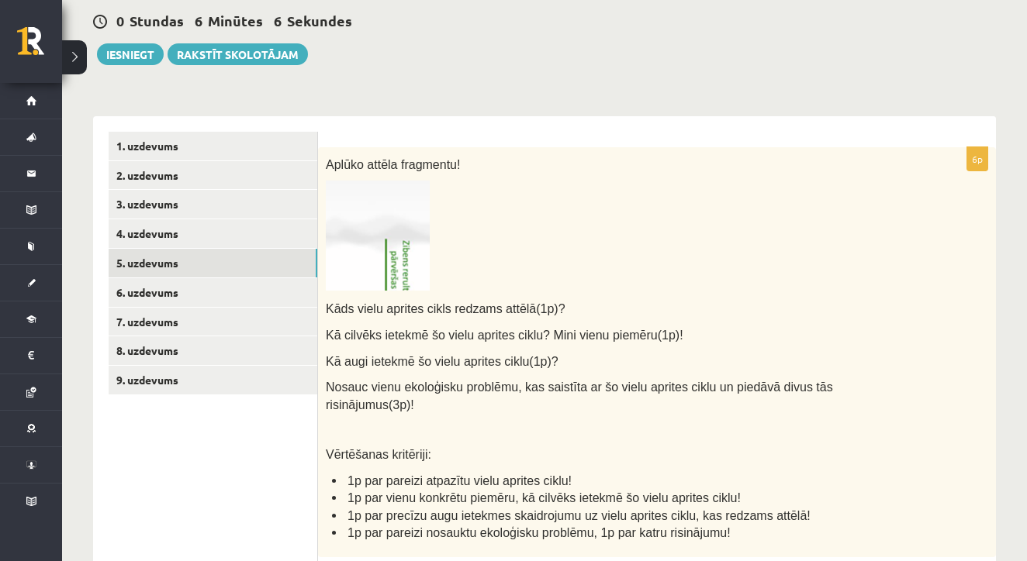
scroll to position [133, 0]
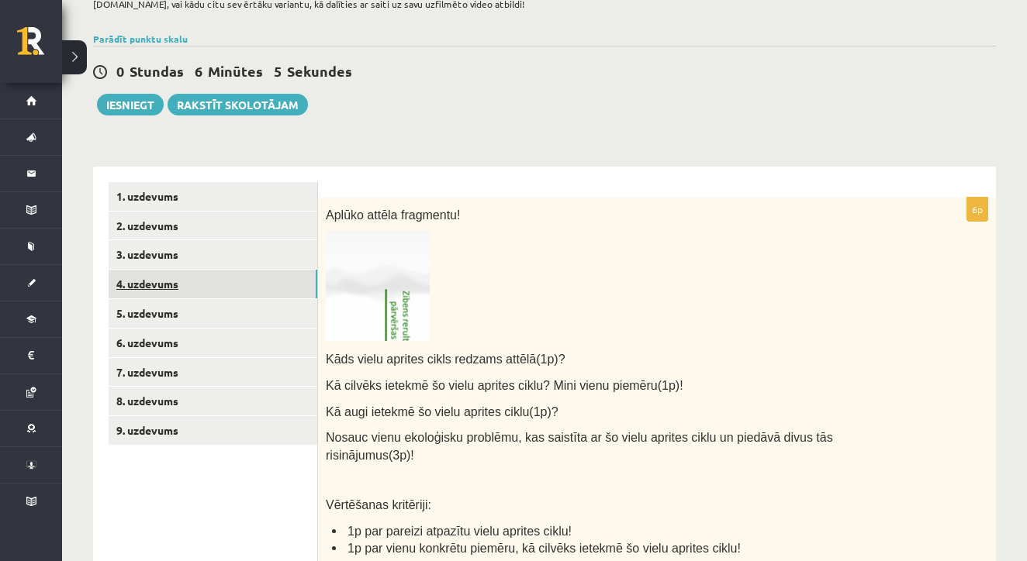
click at [141, 277] on link "4. uzdevums" at bounding box center [213, 284] width 209 height 29
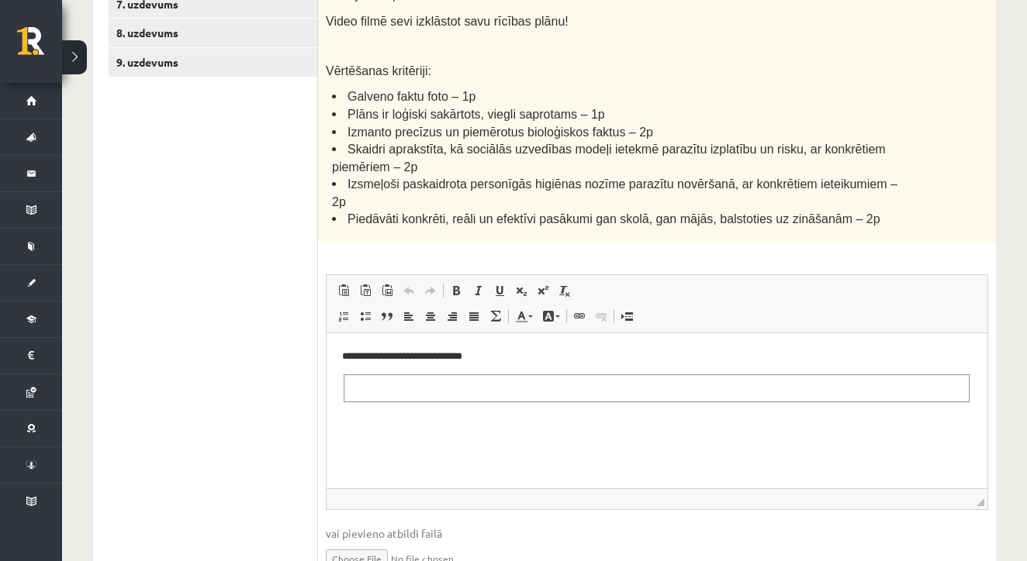
scroll to position [522, 0]
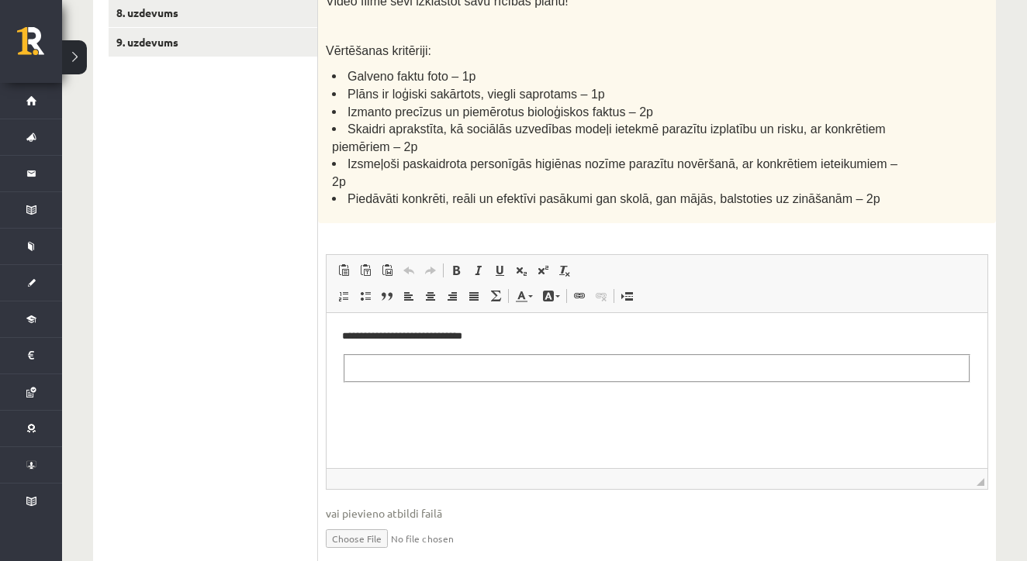
click at [350, 535] on input "file" at bounding box center [657, 538] width 662 height 32
type input "**********"
click at [497, 371] on fieldset "Bagātinātā teksta redaktors, wiswyg-editor-user-answer-47433921737260" at bounding box center [657, 368] width 627 height 29
click at [466, 399] on html "**********" at bounding box center [656, 355] width 661 height 85
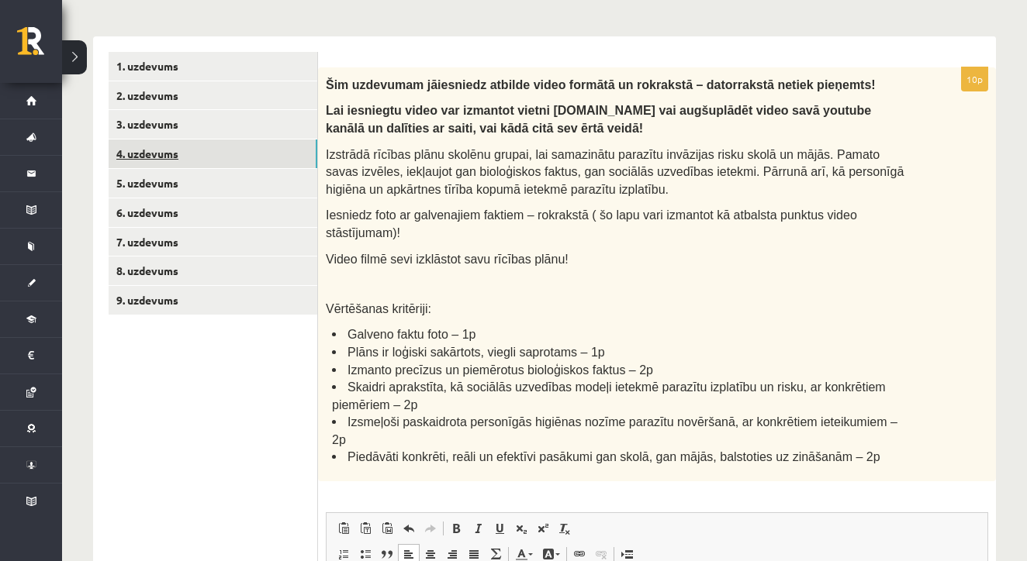
scroll to position [267, 0]
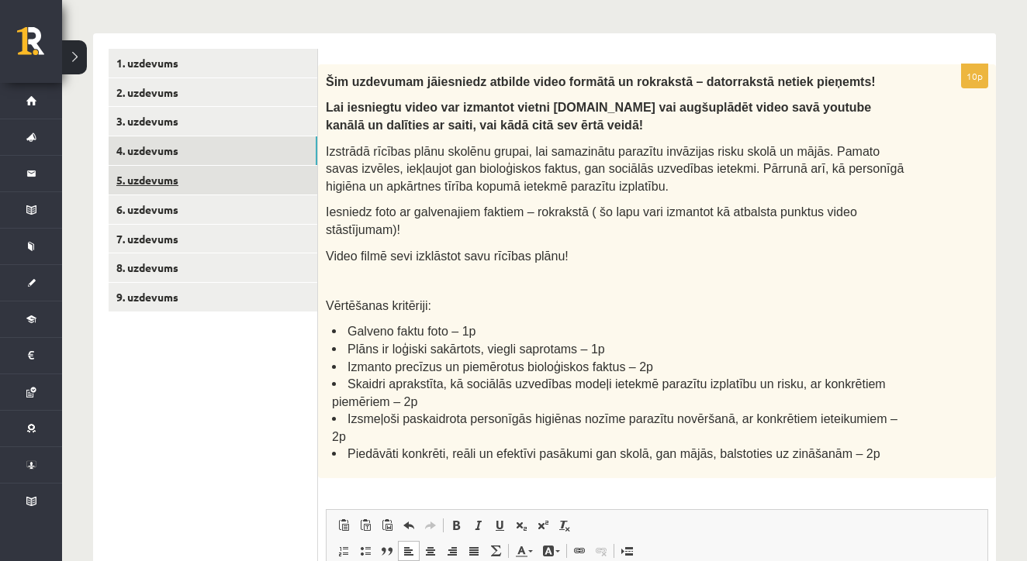
click at [160, 179] on link "5. uzdevums" at bounding box center [213, 180] width 209 height 29
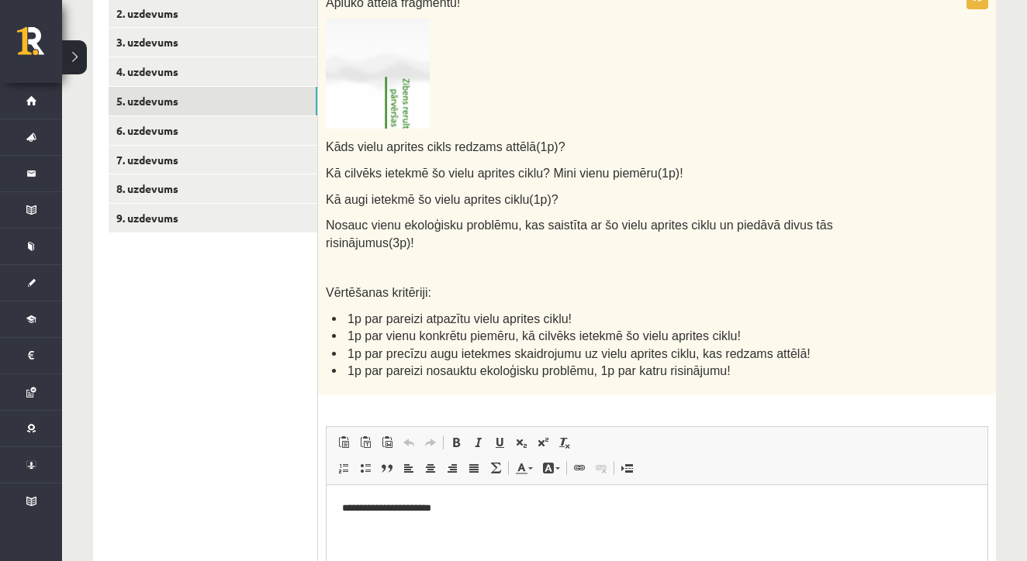
scroll to position [344, 0]
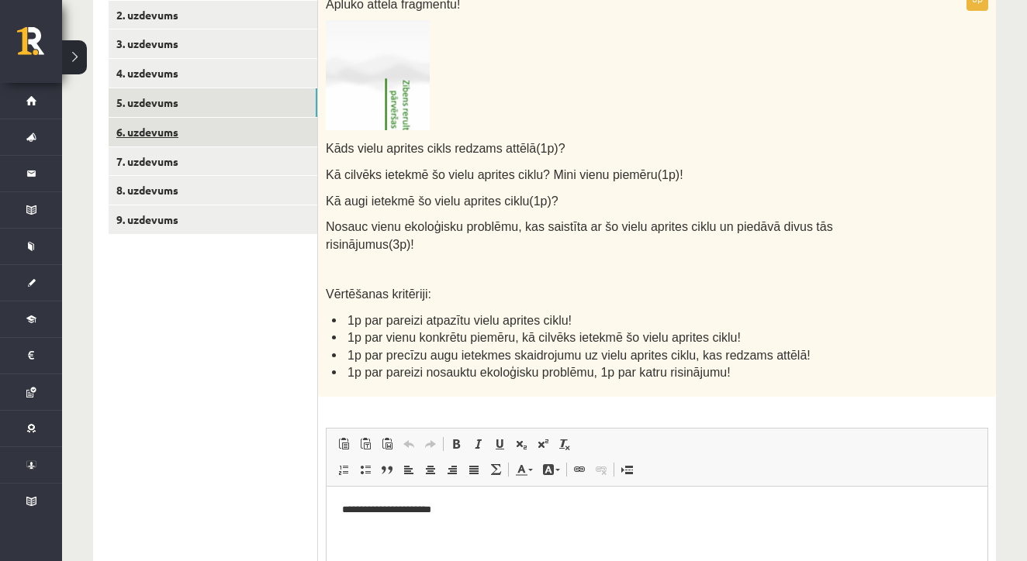
click at [188, 129] on link "6. uzdevums" at bounding box center [213, 132] width 209 height 29
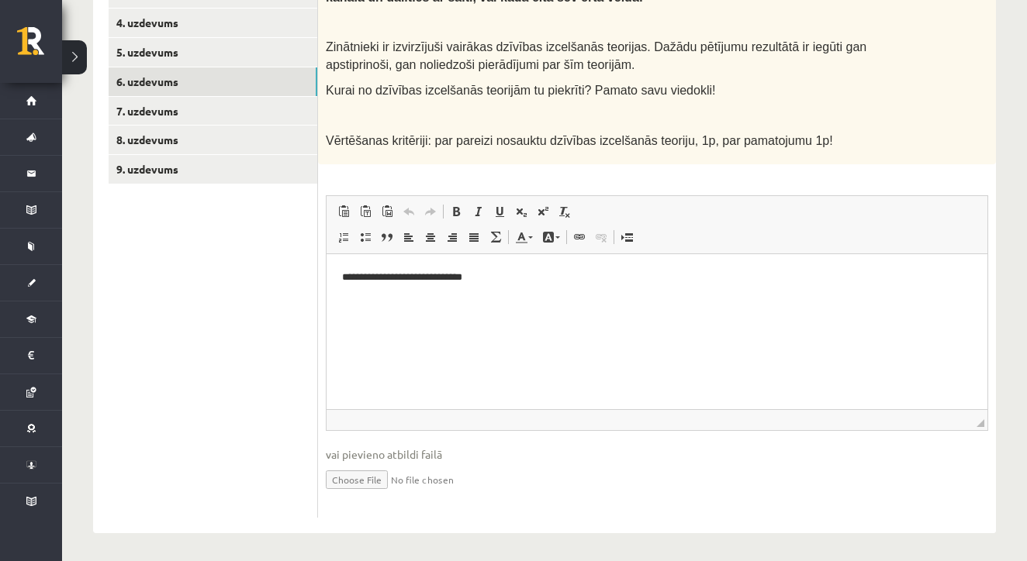
scroll to position [394, 0]
click at [366, 477] on input "file" at bounding box center [657, 480] width 662 height 32
type input "**********"
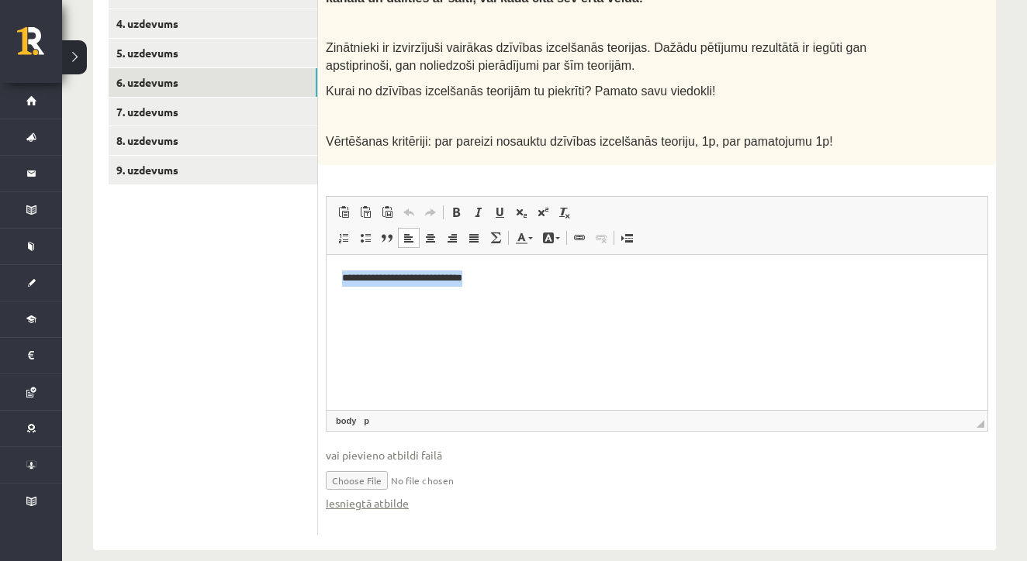
drag, startPoint x: 509, startPoint y: 281, endPoint x: 341, endPoint y: 278, distance: 167.5
click at [341, 278] on html "**********" at bounding box center [656, 278] width 661 height 47
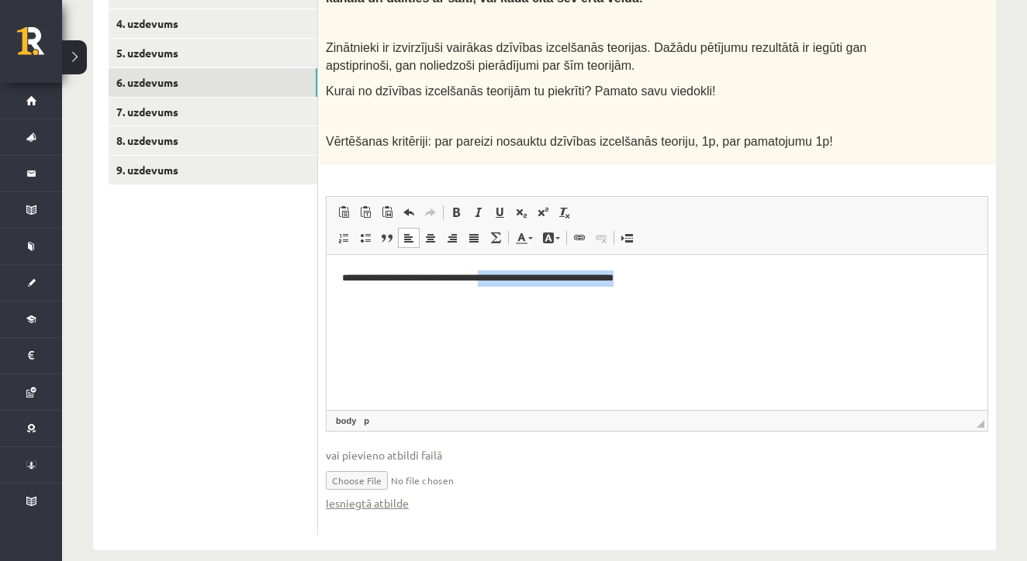
drag, startPoint x: 491, startPoint y: 278, endPoint x: 648, endPoint y: 292, distance: 158.0
click at [648, 292] on html "**********" at bounding box center [656, 278] width 661 height 47
copy p "**********"
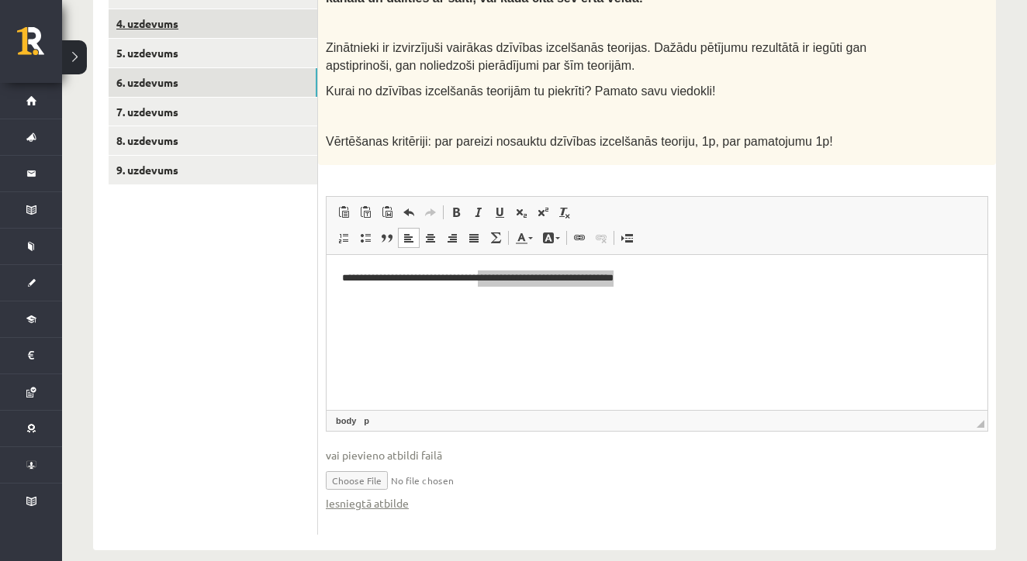
click at [207, 26] on link "4. uzdevums" at bounding box center [213, 23] width 209 height 29
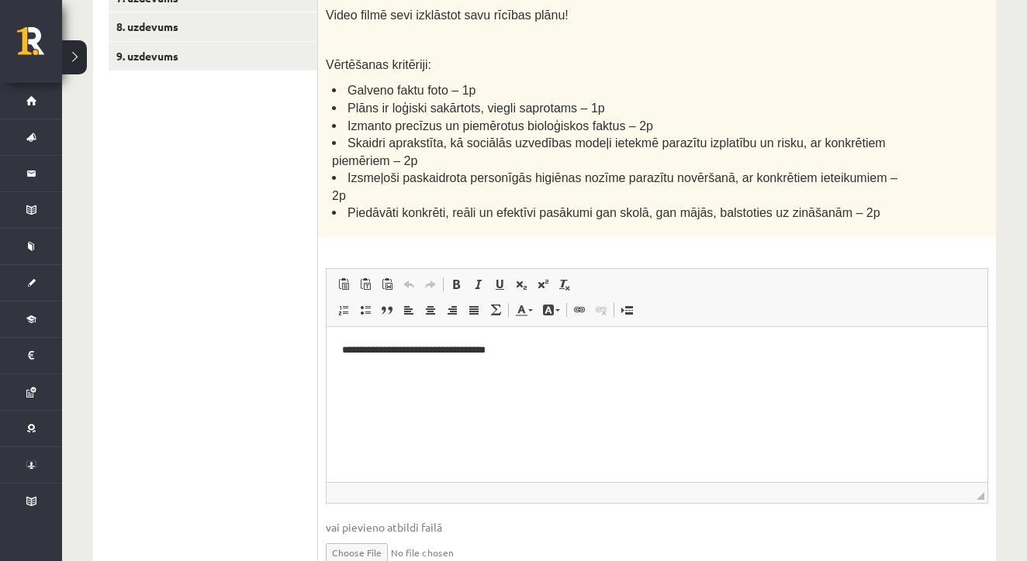
scroll to position [532, 0]
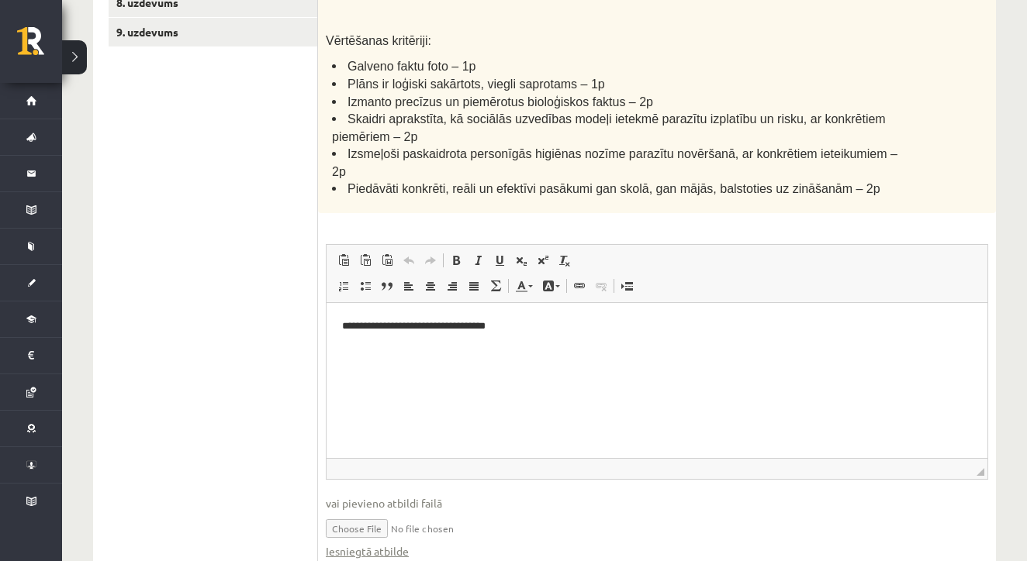
click at [547, 336] on html "**********" at bounding box center [656, 326] width 661 height 47
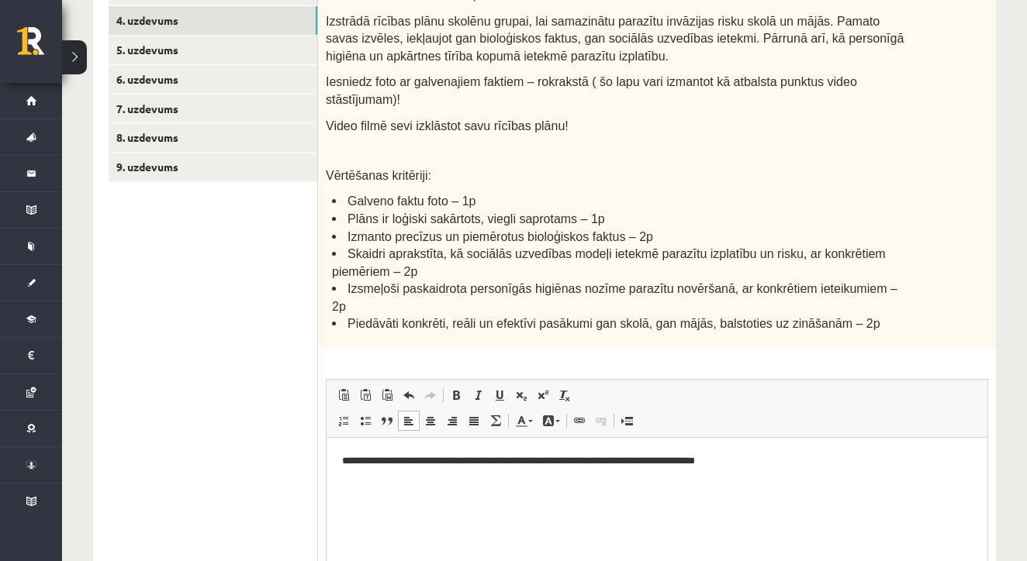
scroll to position [397, 0]
click at [150, 74] on link "6. uzdevums" at bounding box center [213, 79] width 209 height 29
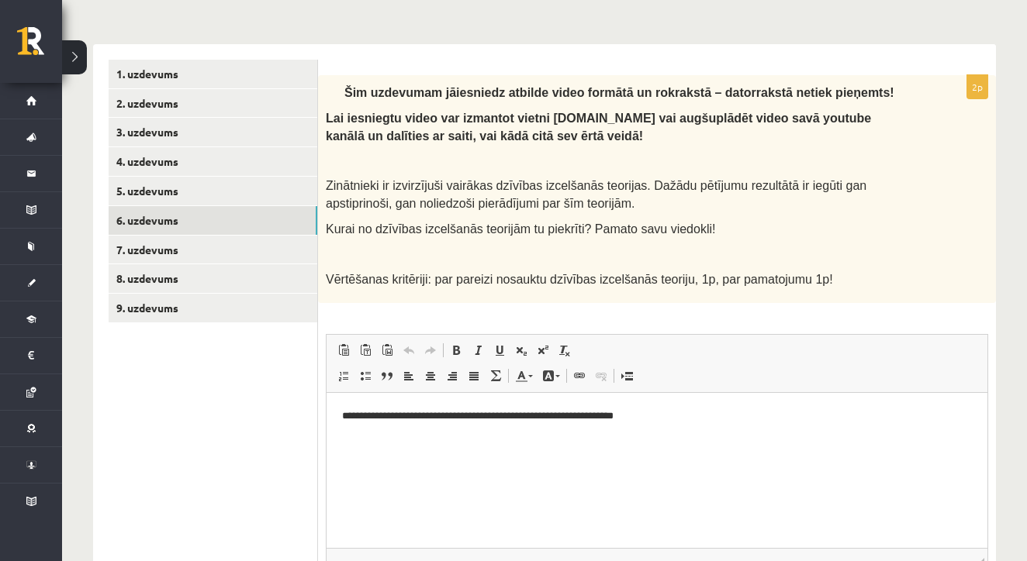
scroll to position [0, 0]
click at [650, 411] on p "**********" at bounding box center [657, 417] width 630 height 16
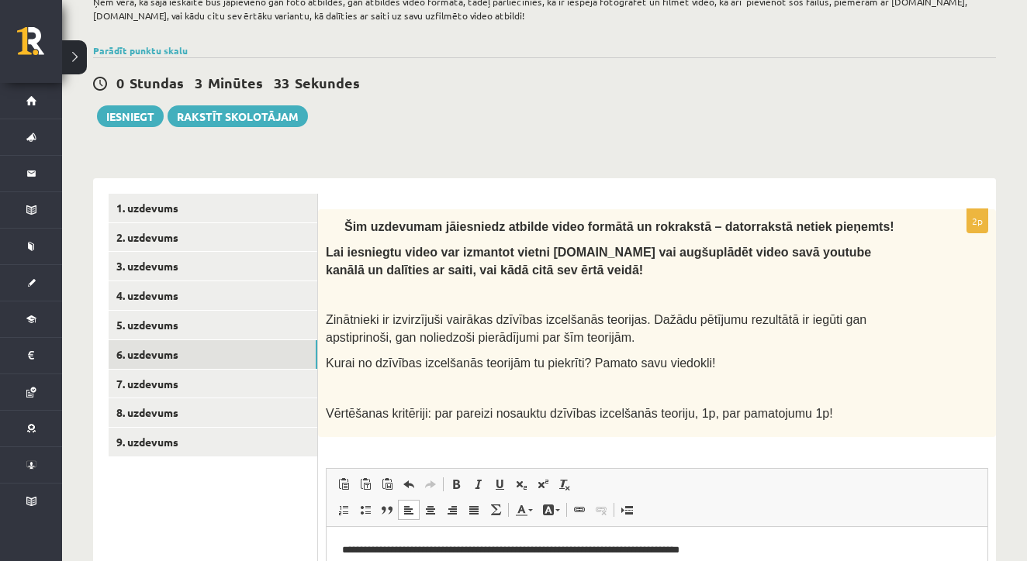
scroll to position [43, 0]
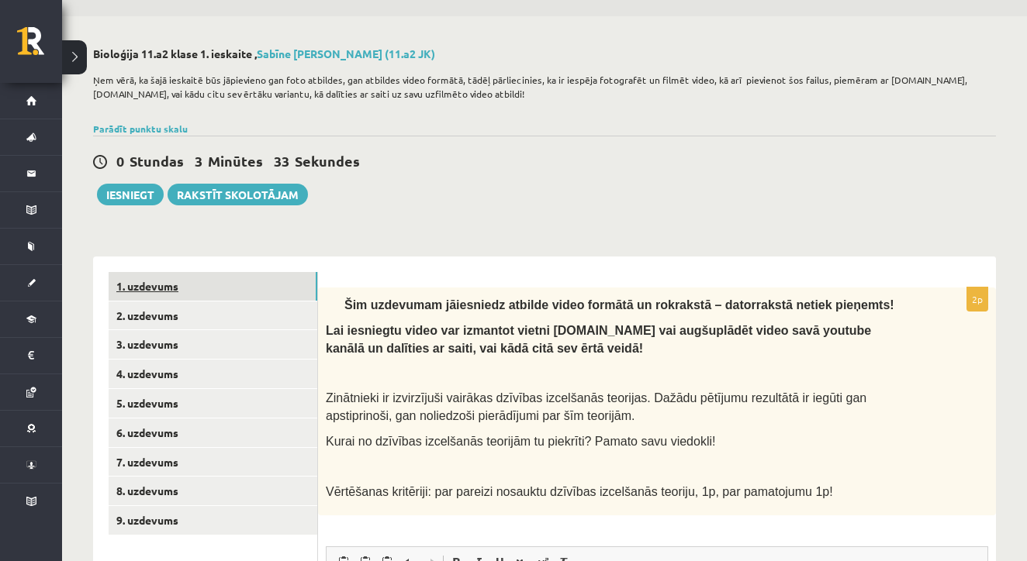
click at [157, 289] on link "1. uzdevums" at bounding box center [213, 286] width 209 height 29
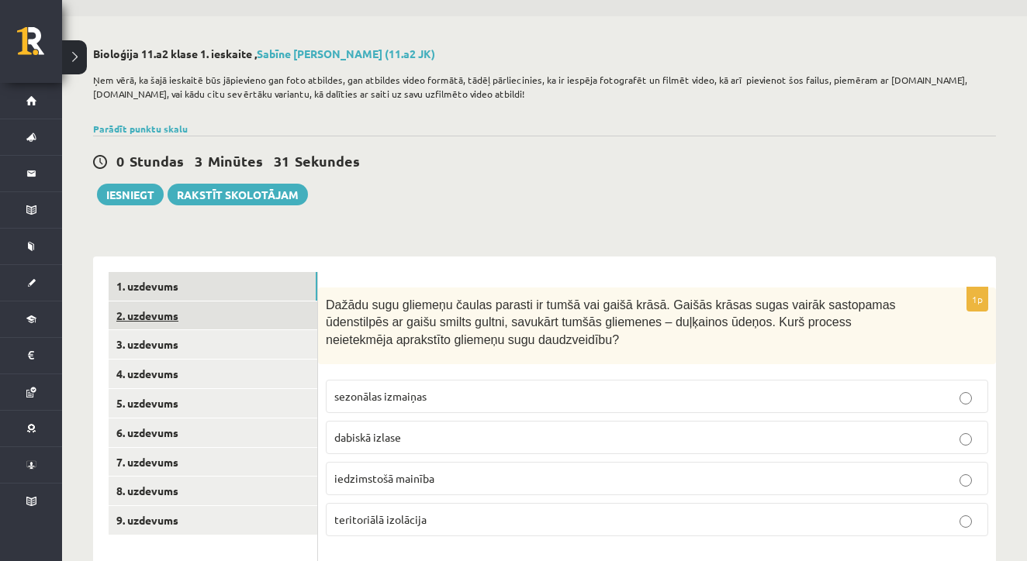
click at [159, 303] on link "2. uzdevums" at bounding box center [213, 316] width 209 height 29
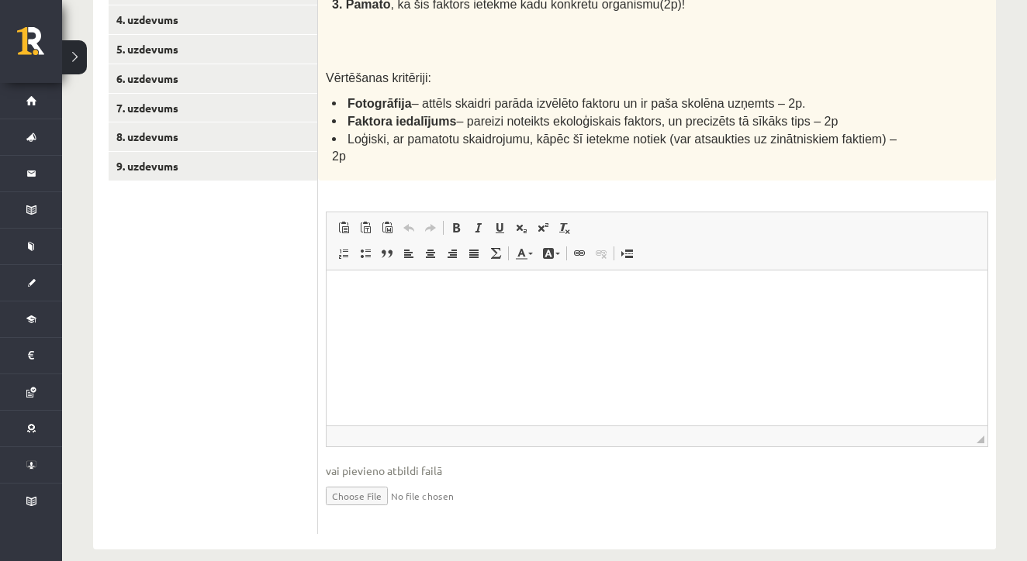
scroll to position [397, 0]
click at [413, 318] on html at bounding box center [656, 294] width 661 height 47
click at [368, 480] on input "file" at bounding box center [657, 496] width 662 height 32
type input "**********"
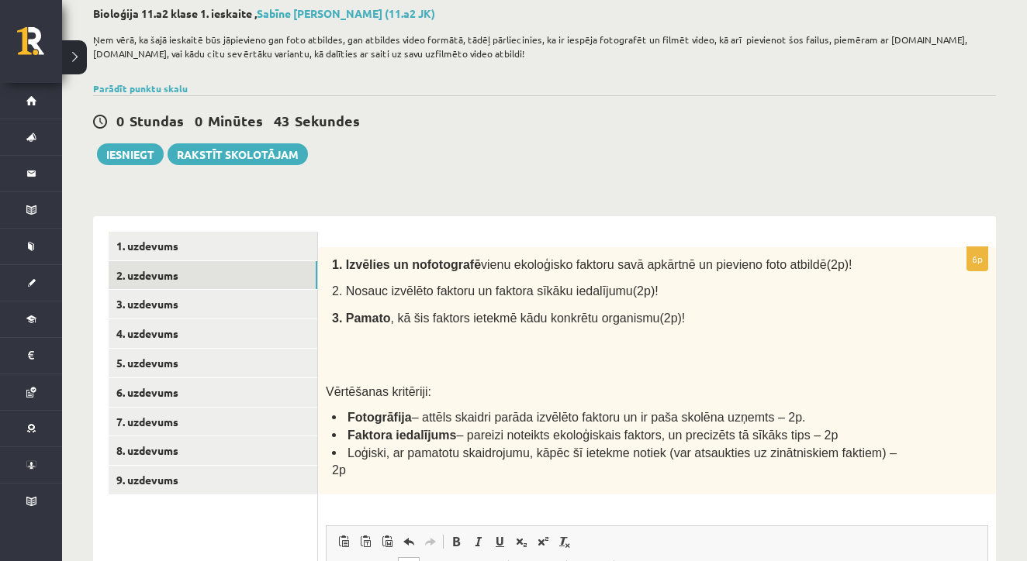
scroll to position [67, 0]
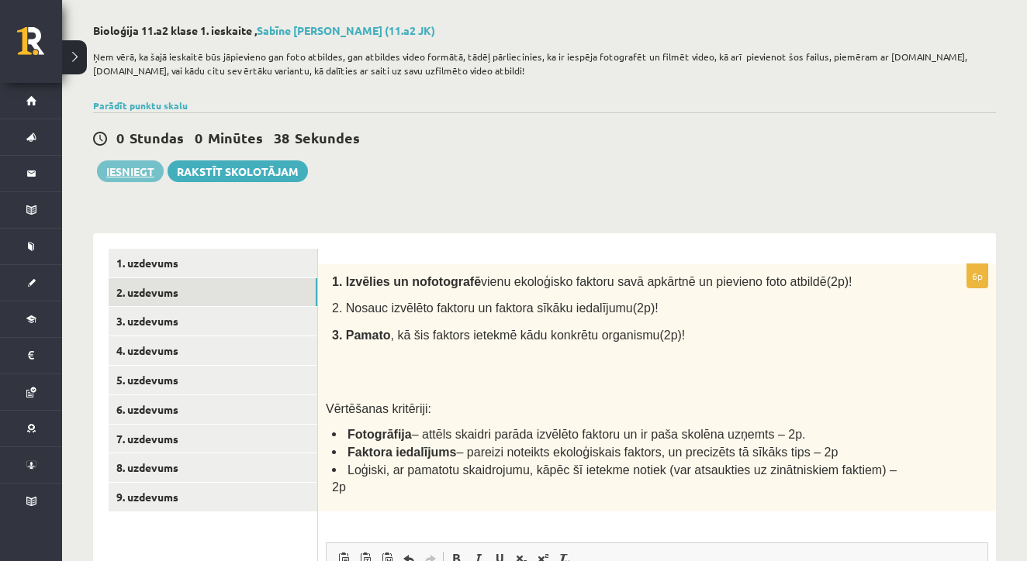
click at [134, 164] on button "Iesniegt" at bounding box center [130, 172] width 67 height 22
click at [206, 323] on link "3. uzdevums" at bounding box center [213, 321] width 209 height 29
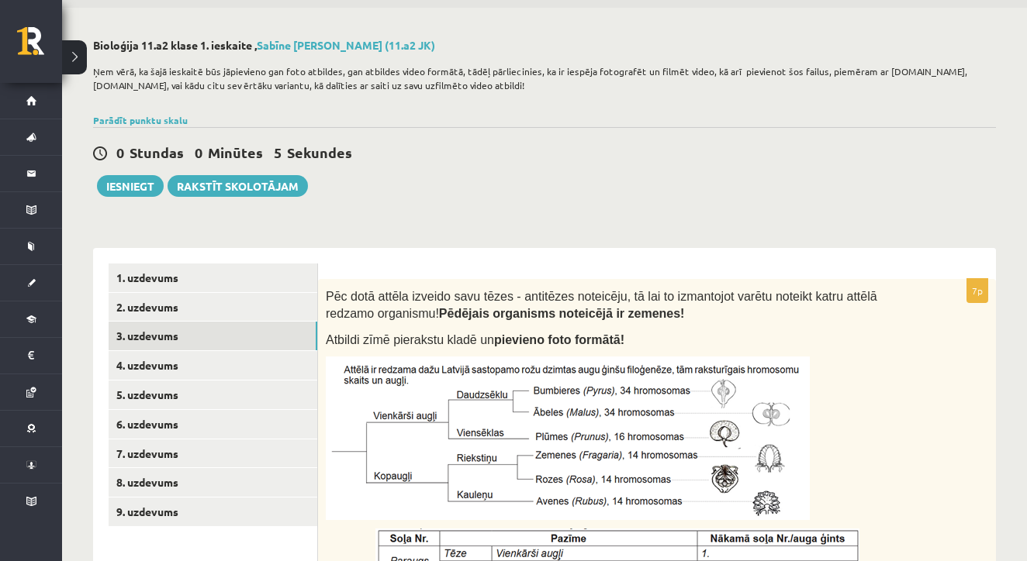
scroll to position [18, 0]
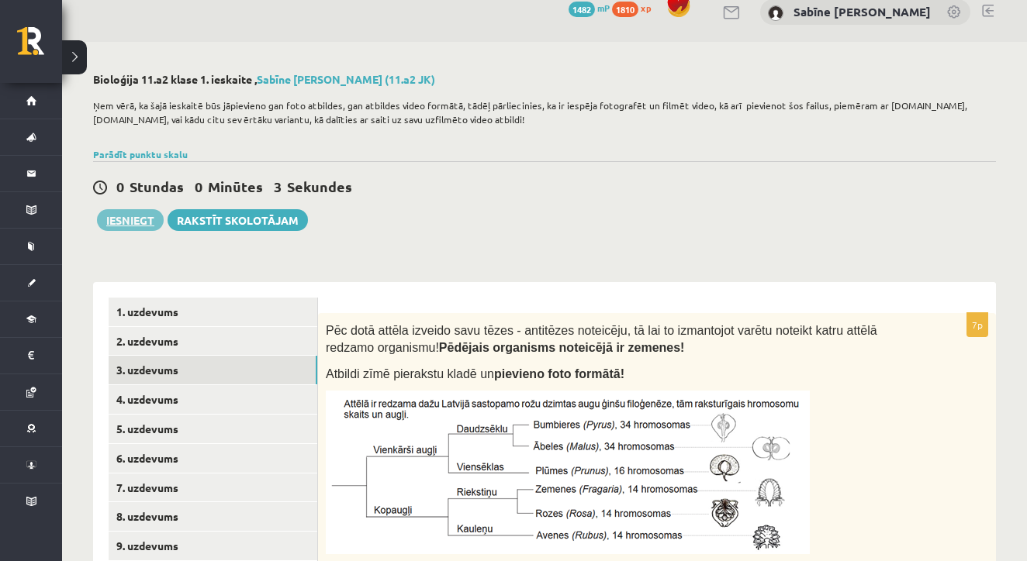
click at [132, 216] on button "Iesniegt" at bounding box center [130, 220] width 67 height 22
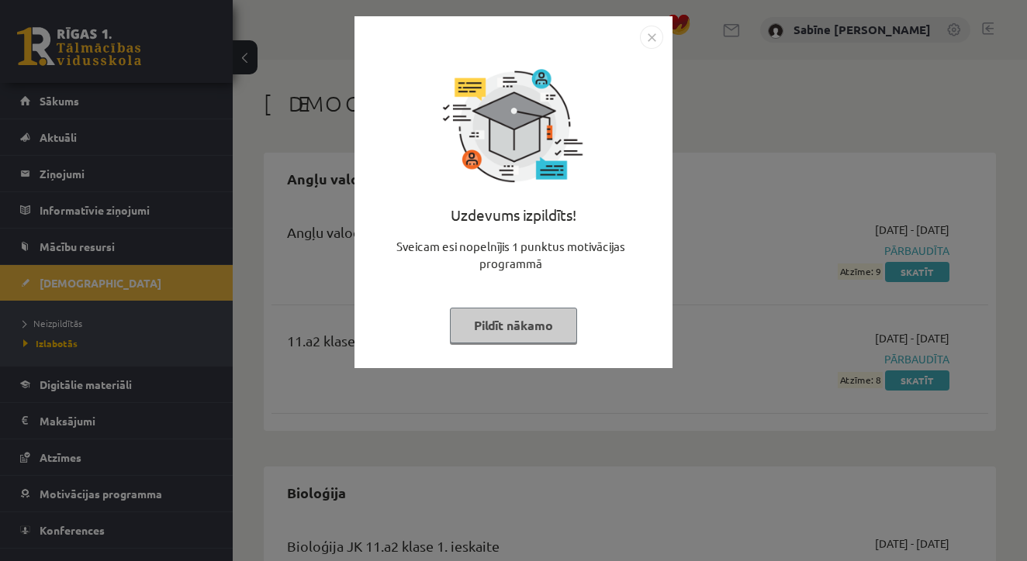
click at [502, 331] on button "Pildīt nākamo" at bounding box center [513, 326] width 127 height 36
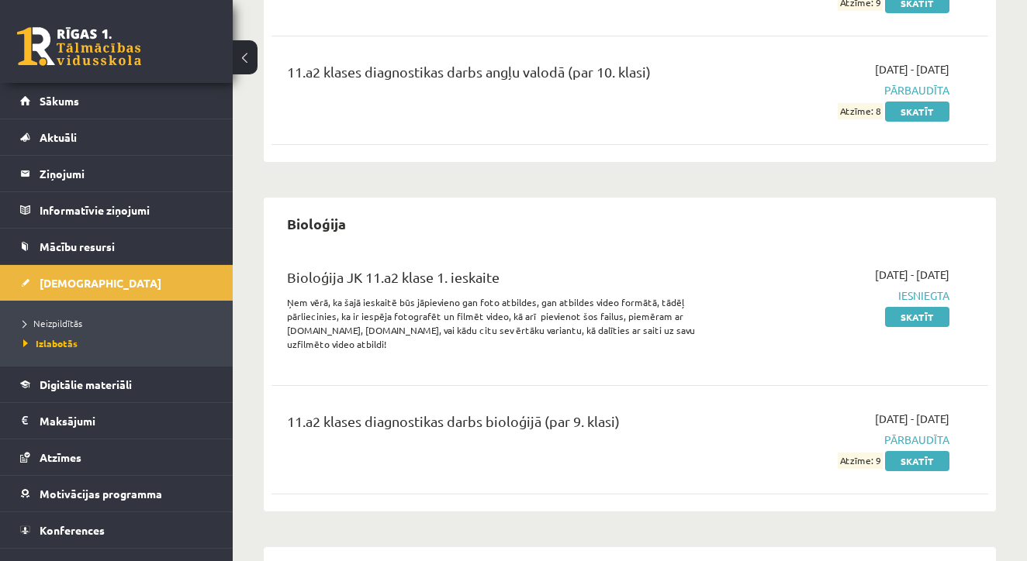
scroll to position [272, 0]
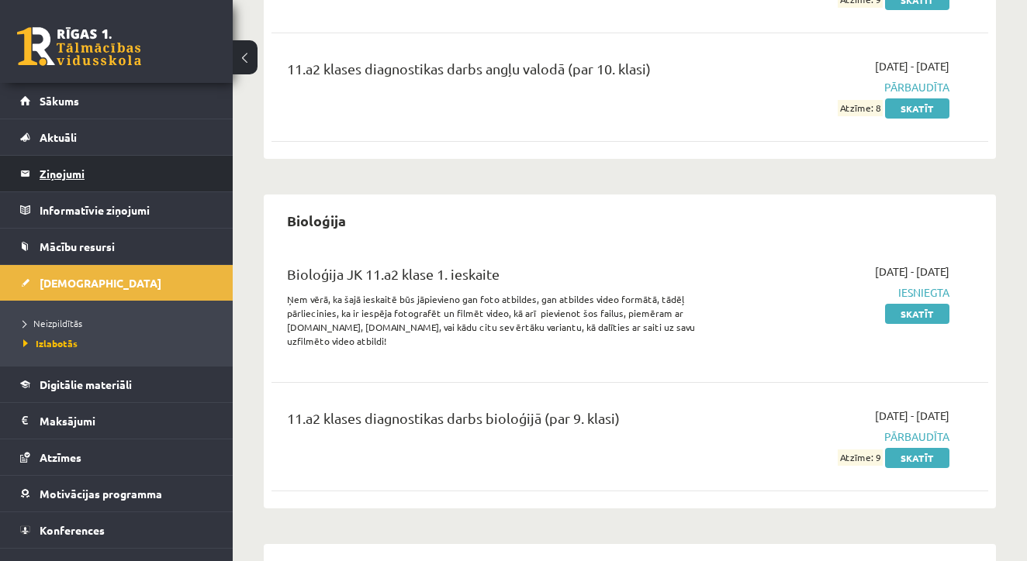
click at [106, 164] on legend "Ziņojumi 0" at bounding box center [127, 174] width 174 height 36
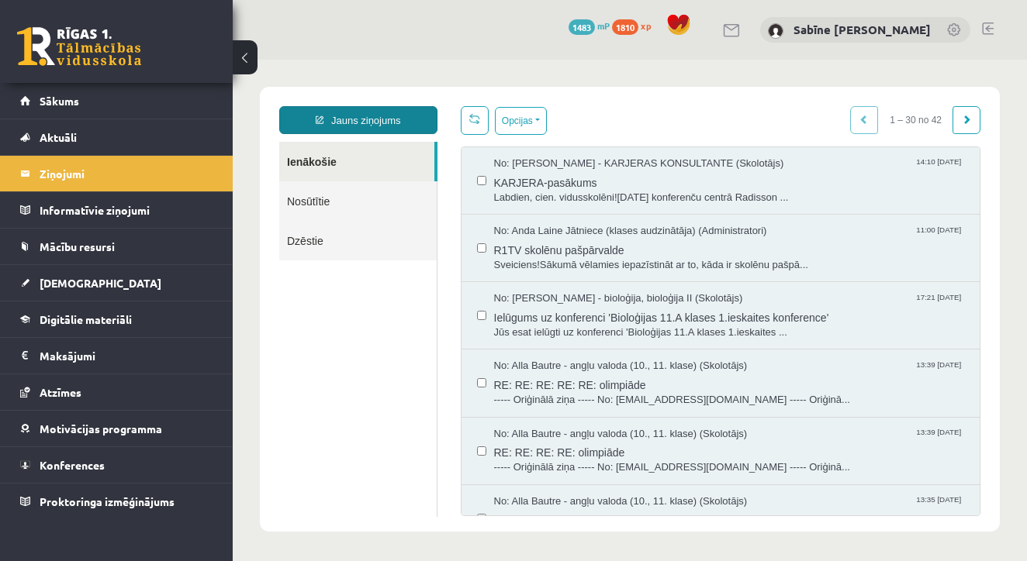
click at [397, 118] on link "Jauns ziņojums" at bounding box center [358, 120] width 158 height 28
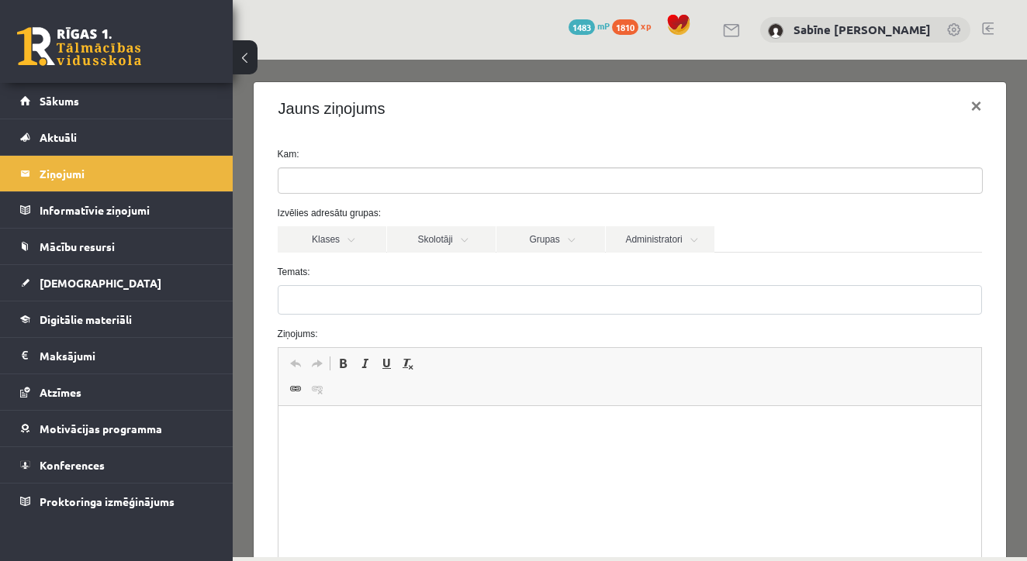
click at [392, 173] on ul at bounding box center [629, 180] width 703 height 25
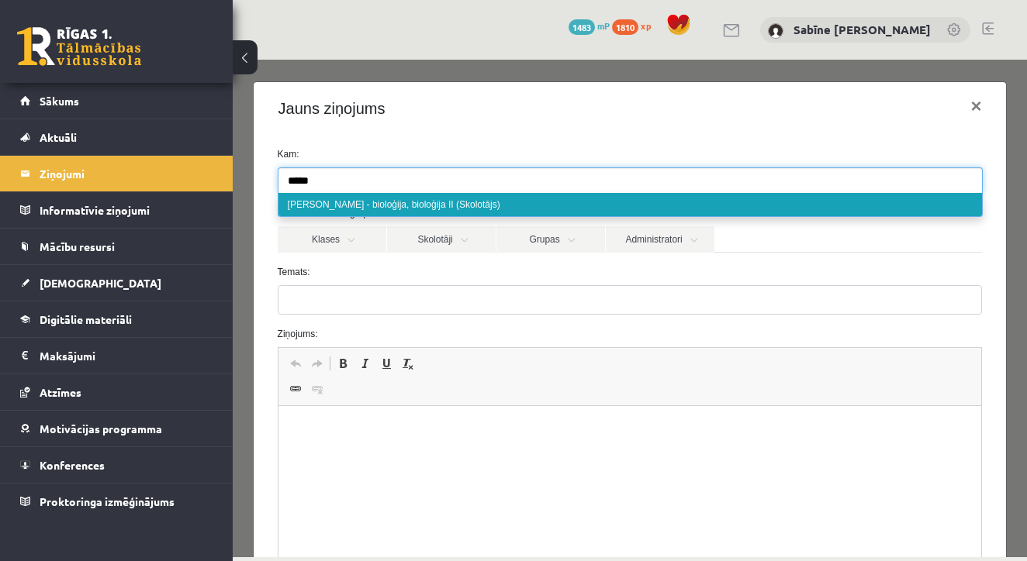
type input "*****"
select select "*****"
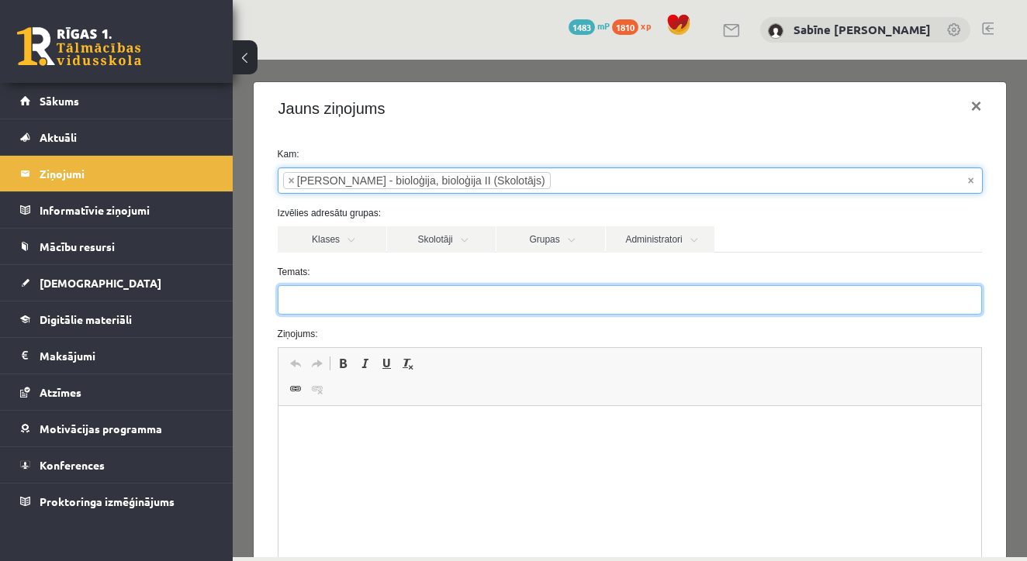
click at [319, 296] on input "Temats:" at bounding box center [630, 299] width 705 height 29
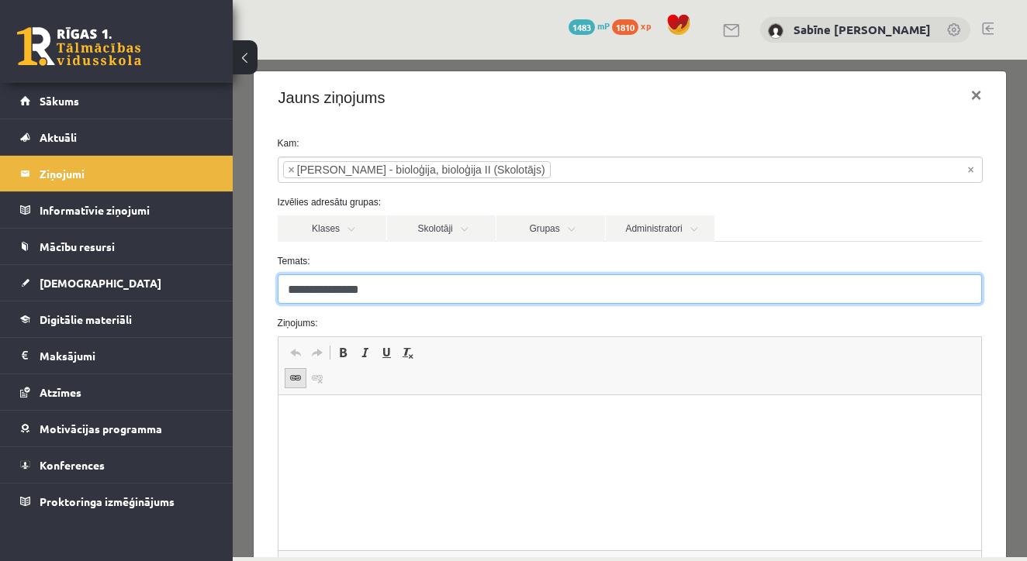
scroll to position [2, 0]
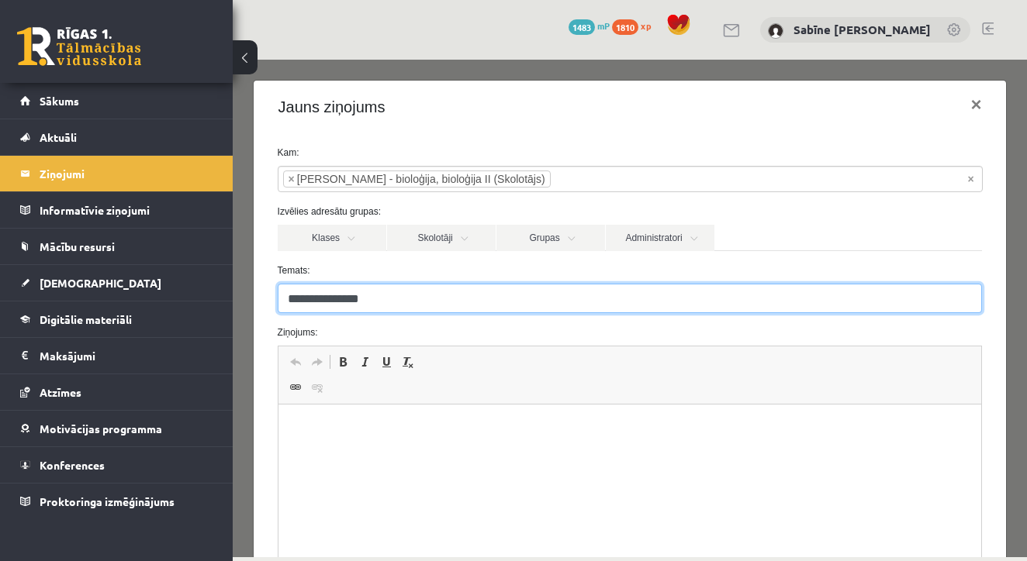
type input "**********"
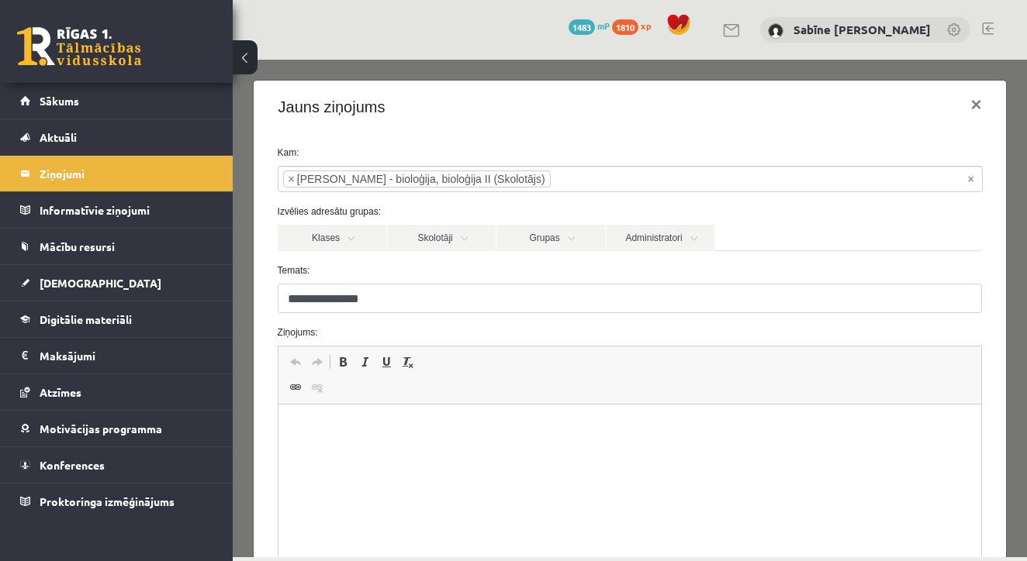
click at [300, 450] on html at bounding box center [629, 428] width 703 height 47
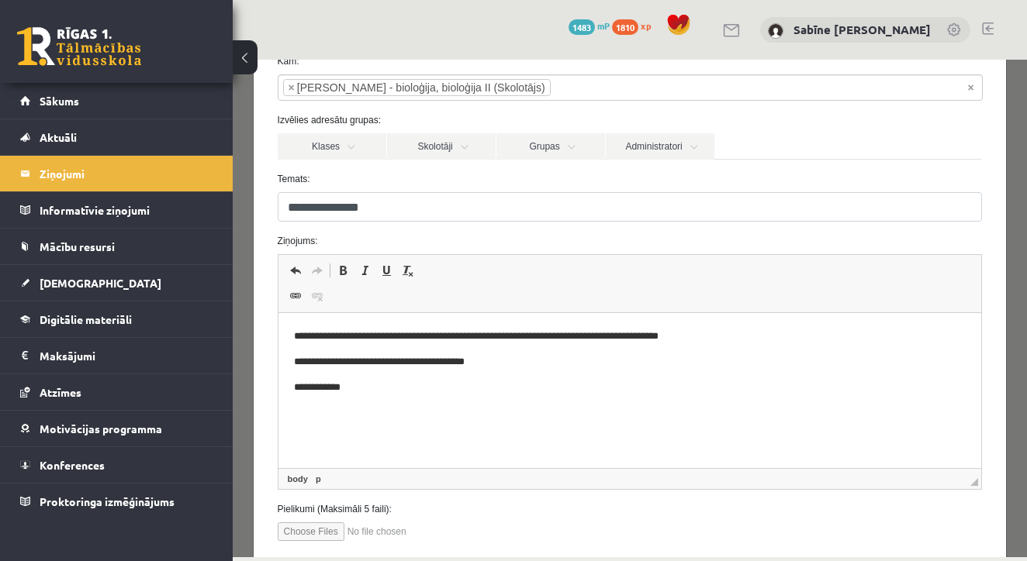
scroll to position [98, 0]
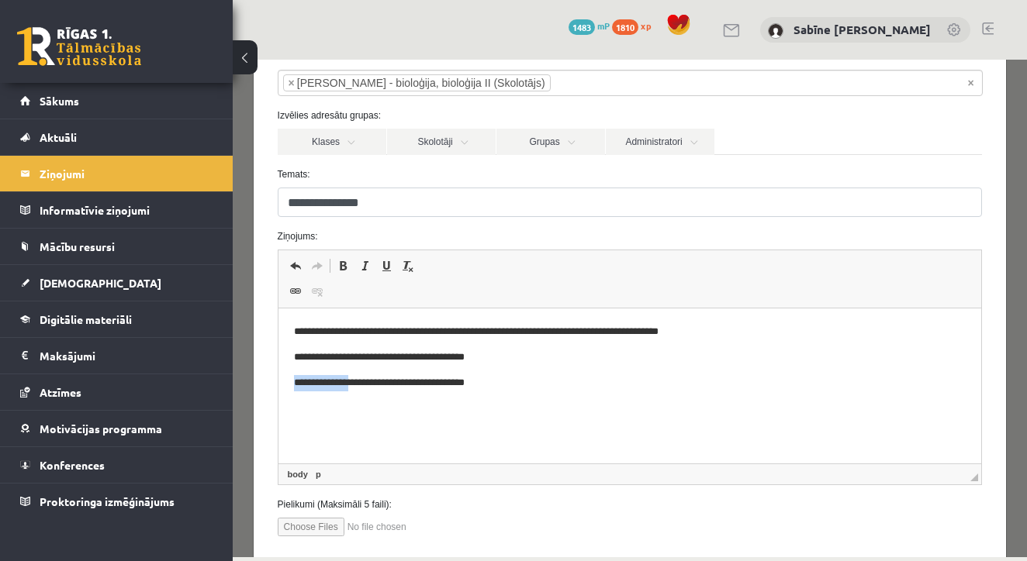
drag, startPoint x: 478, startPoint y: 380, endPoint x: 352, endPoint y: 379, distance: 125.6
click at [352, 379] on p "**********" at bounding box center [629, 383] width 672 height 16
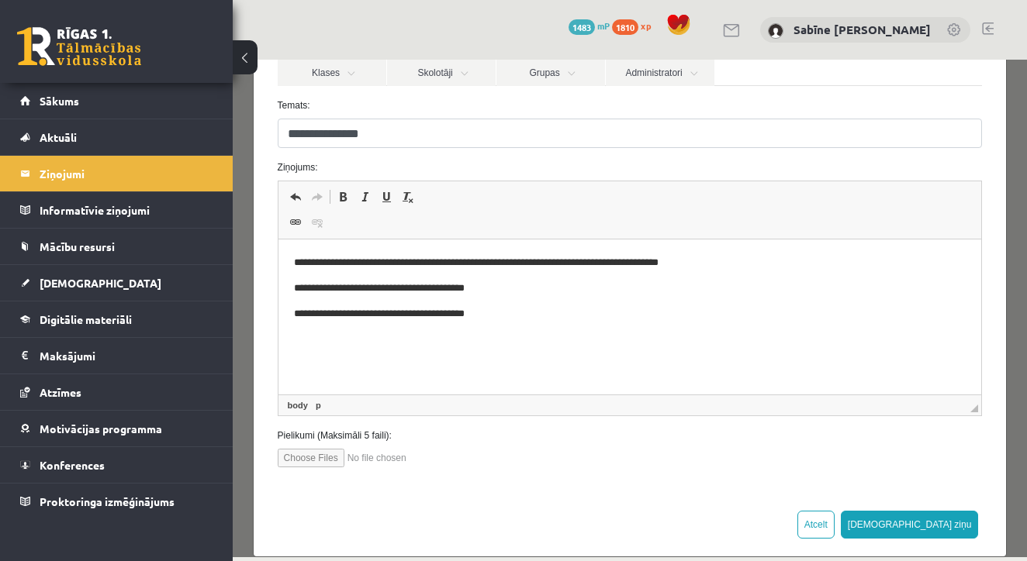
scroll to position [171, 0]
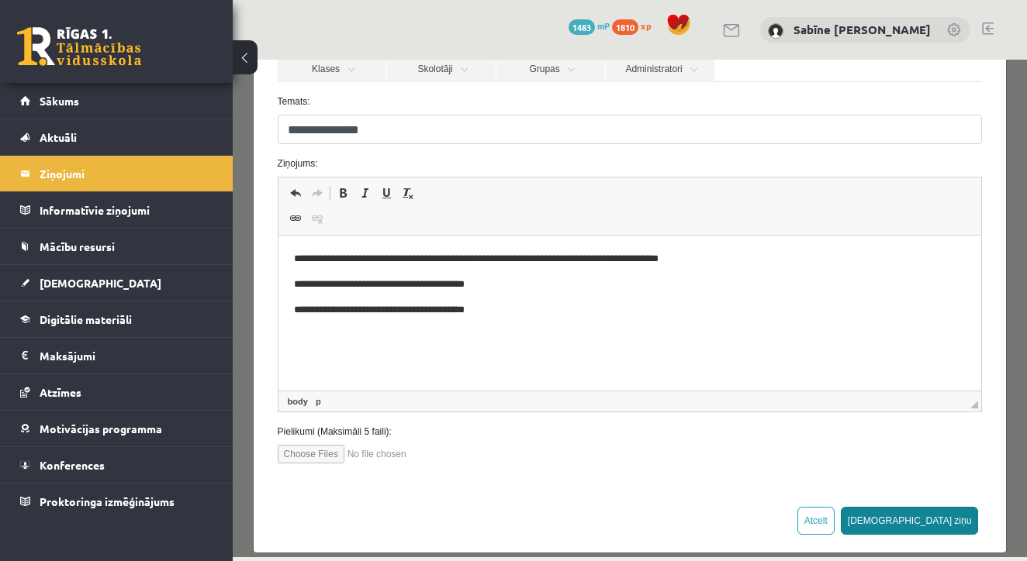
click at [951, 513] on button "Sūtīt ziņu" at bounding box center [910, 521] width 138 height 28
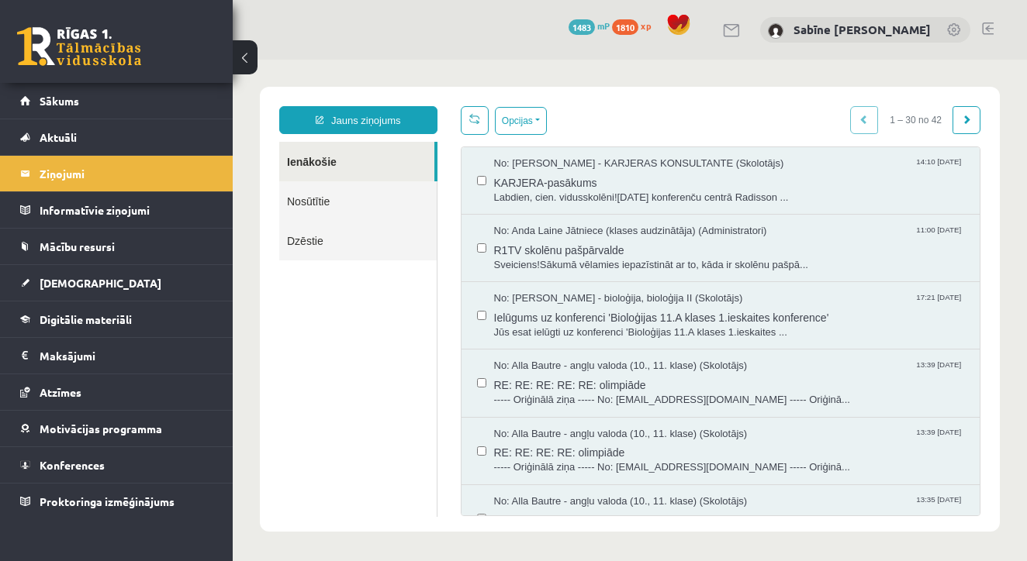
scroll to position [0, 0]
click at [390, 120] on link "Jauns ziņojums" at bounding box center [358, 120] width 158 height 28
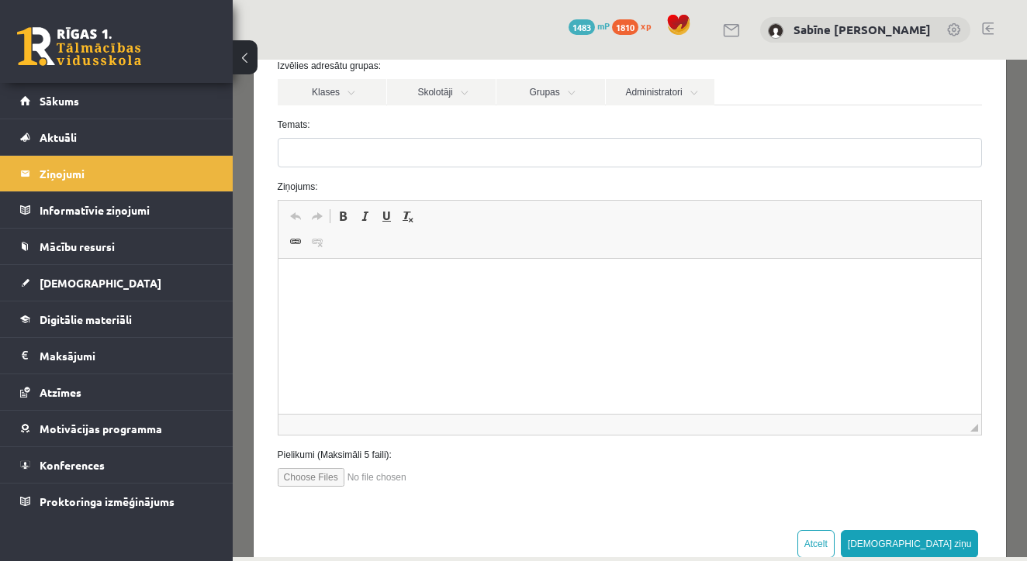
scroll to position [153, 0]
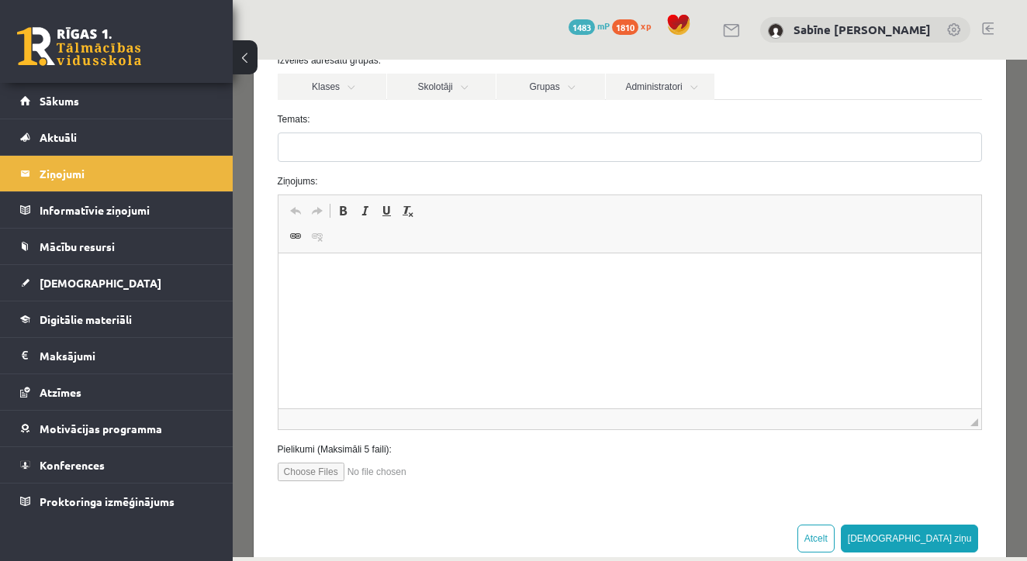
click at [442, 301] on html at bounding box center [629, 277] width 703 height 47
drag, startPoint x: 326, startPoint y: 275, endPoint x: 454, endPoint y: 283, distance: 129.0
click at [454, 283] on p "**********" at bounding box center [629, 277] width 672 height 16
copy p "**********"
drag, startPoint x: 465, startPoint y: 277, endPoint x: 262, endPoint y: 281, distance: 203.2
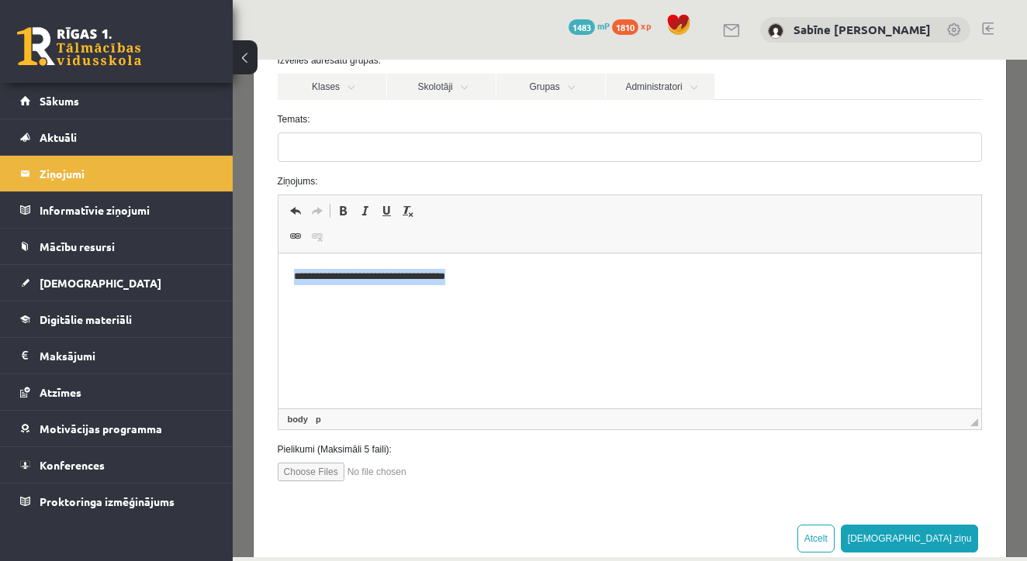
click at [278, 281] on html "**********" at bounding box center [629, 277] width 703 height 47
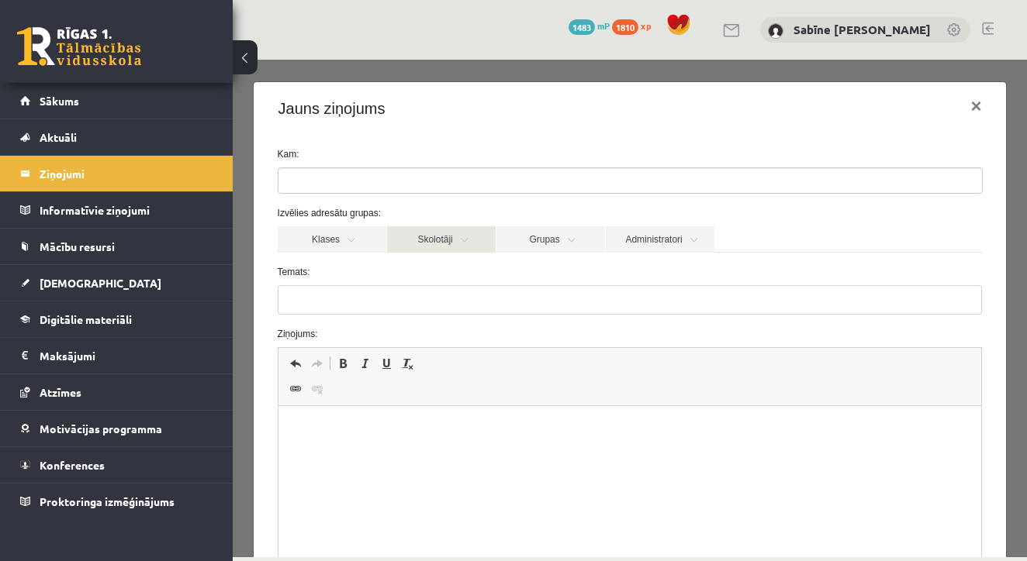
scroll to position [0, 0]
